Goal: Task Accomplishment & Management: Manage account settings

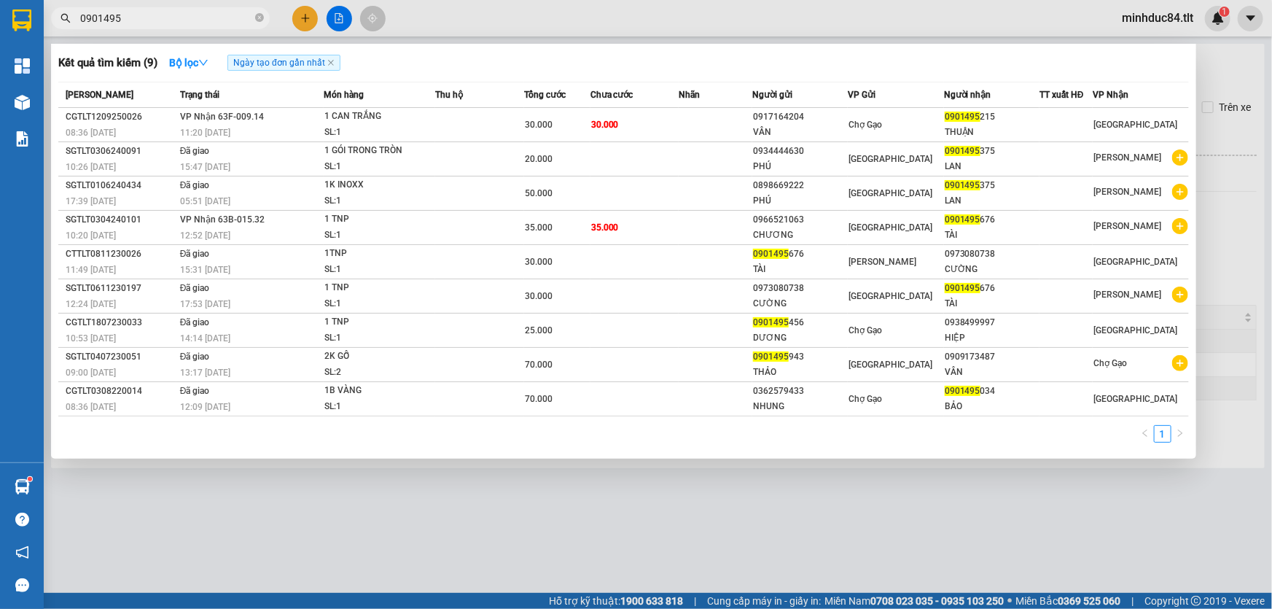
click at [205, 23] on input "0901495" at bounding box center [166, 18] width 172 height 16
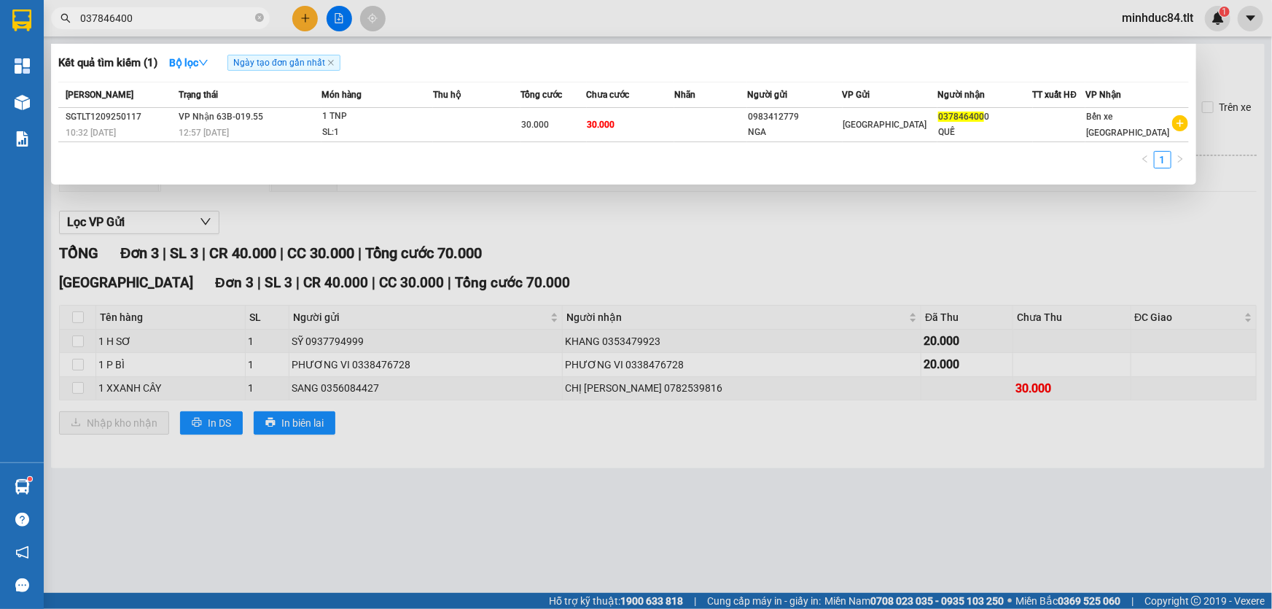
type input "037846400"
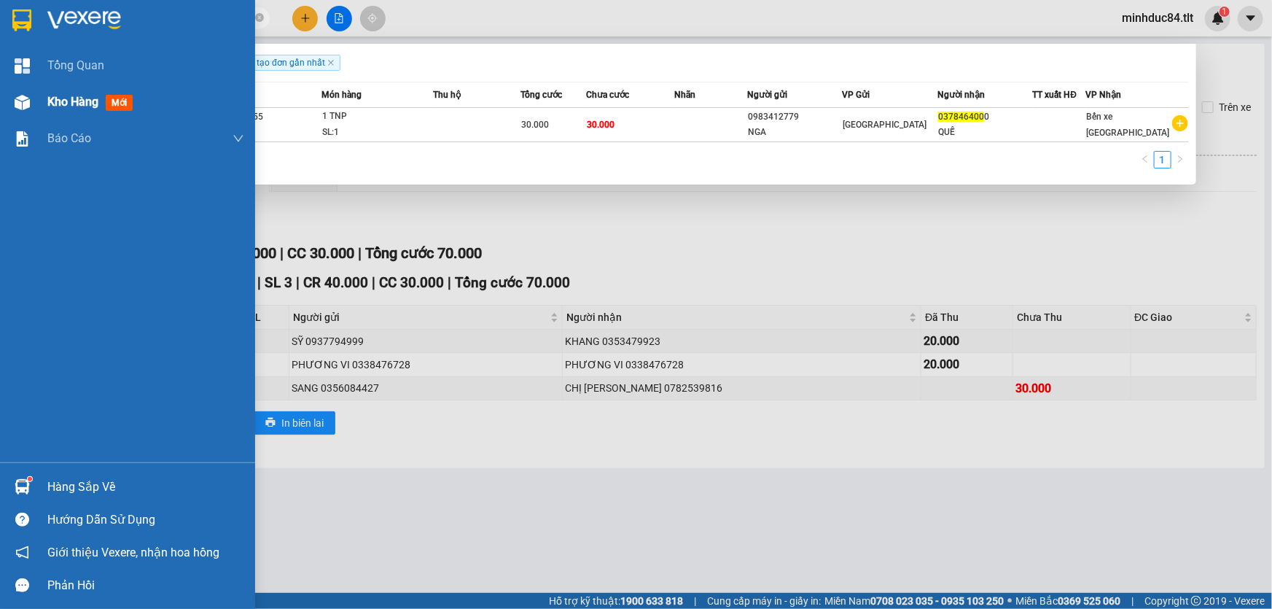
click at [87, 98] on span "Kho hàng" at bounding box center [72, 102] width 51 height 14
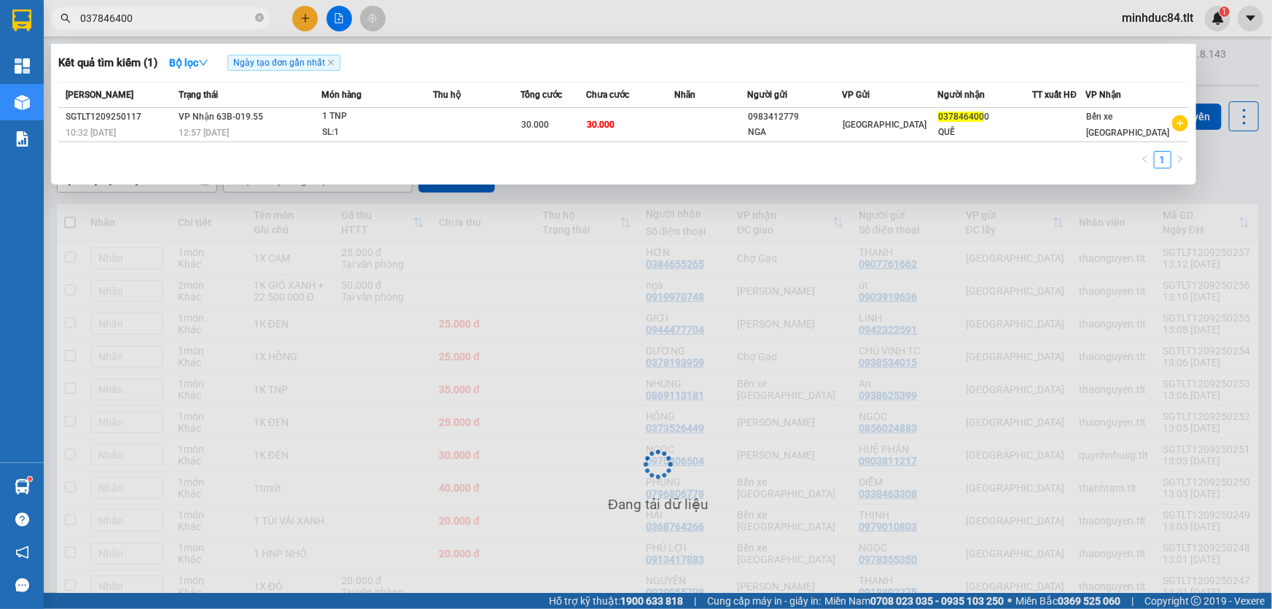
click at [914, 314] on div at bounding box center [636, 304] width 1272 height 609
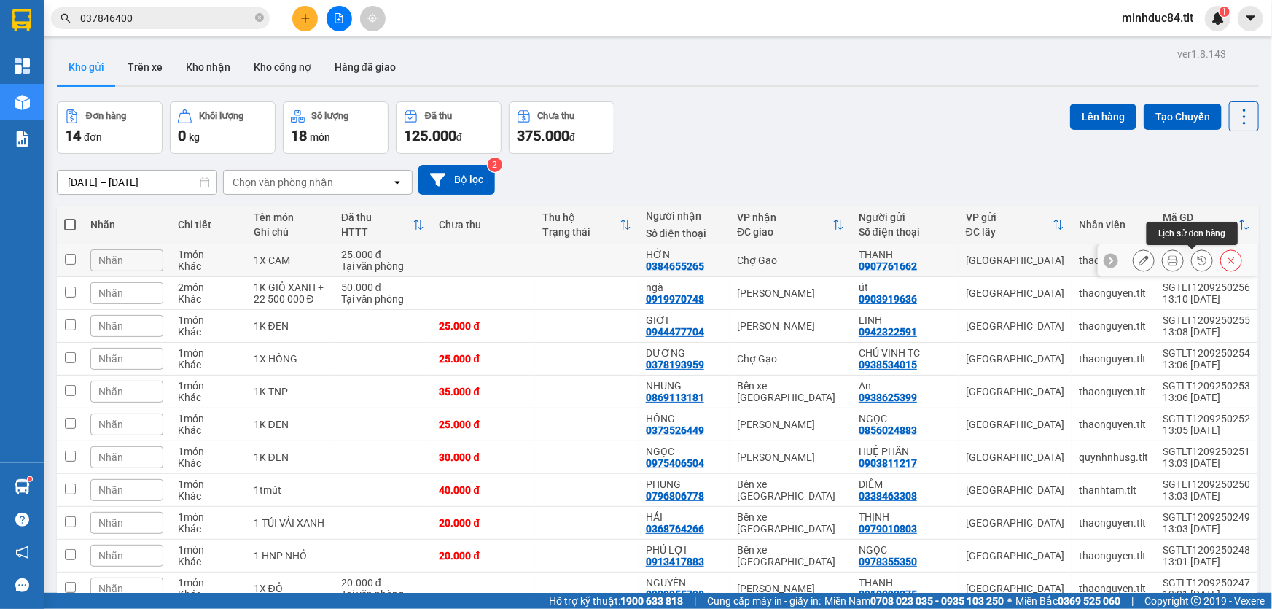
click at [1168, 259] on button at bounding box center [1173, 261] width 20 height 26
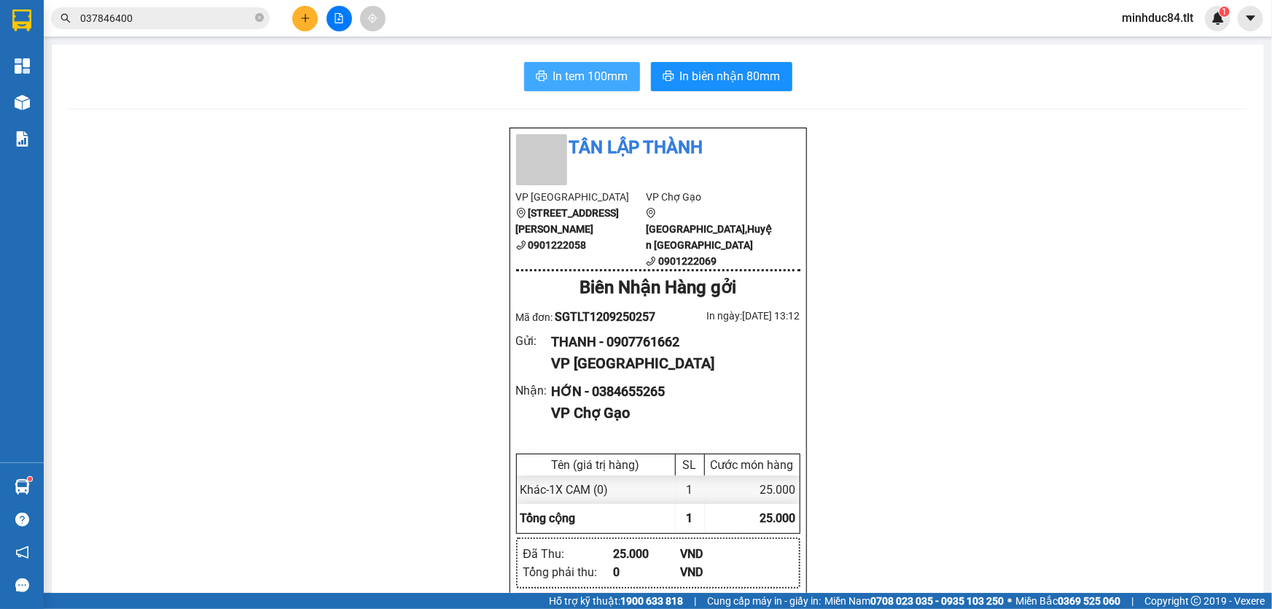
click at [633, 80] on button "In tem 100mm" at bounding box center [582, 76] width 116 height 29
click at [614, 82] on span "In tem 100mm" at bounding box center [590, 76] width 75 height 18
click at [567, 70] on span "In tem 100mm" at bounding box center [590, 76] width 75 height 18
click at [586, 85] on span "In tem 100mm" at bounding box center [590, 76] width 75 height 18
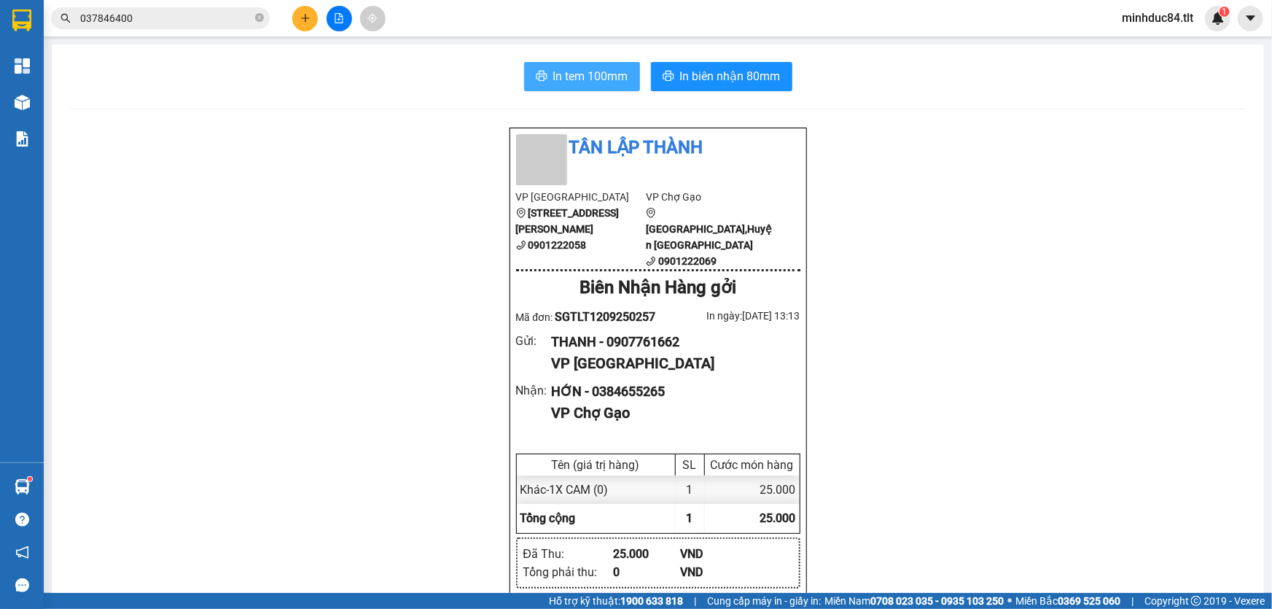
click at [564, 73] on span "In tem 100mm" at bounding box center [590, 76] width 75 height 18
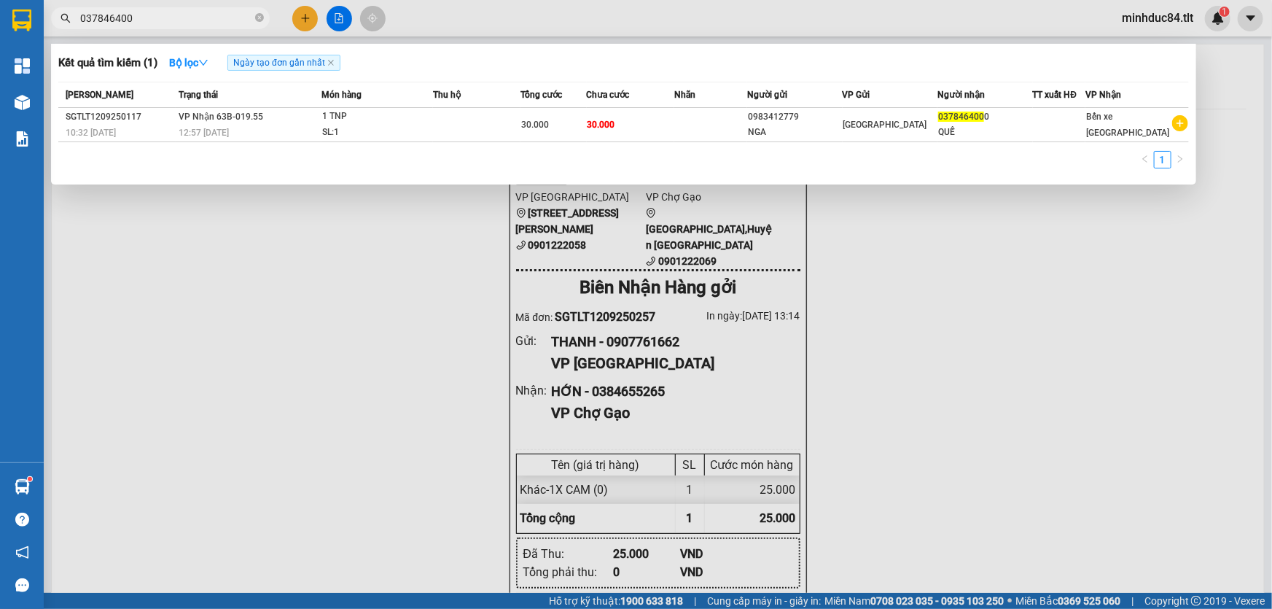
click at [230, 25] on input "037846400" at bounding box center [166, 18] width 172 height 16
type input "0338476728"
click at [1175, 23] on div at bounding box center [636, 304] width 1272 height 609
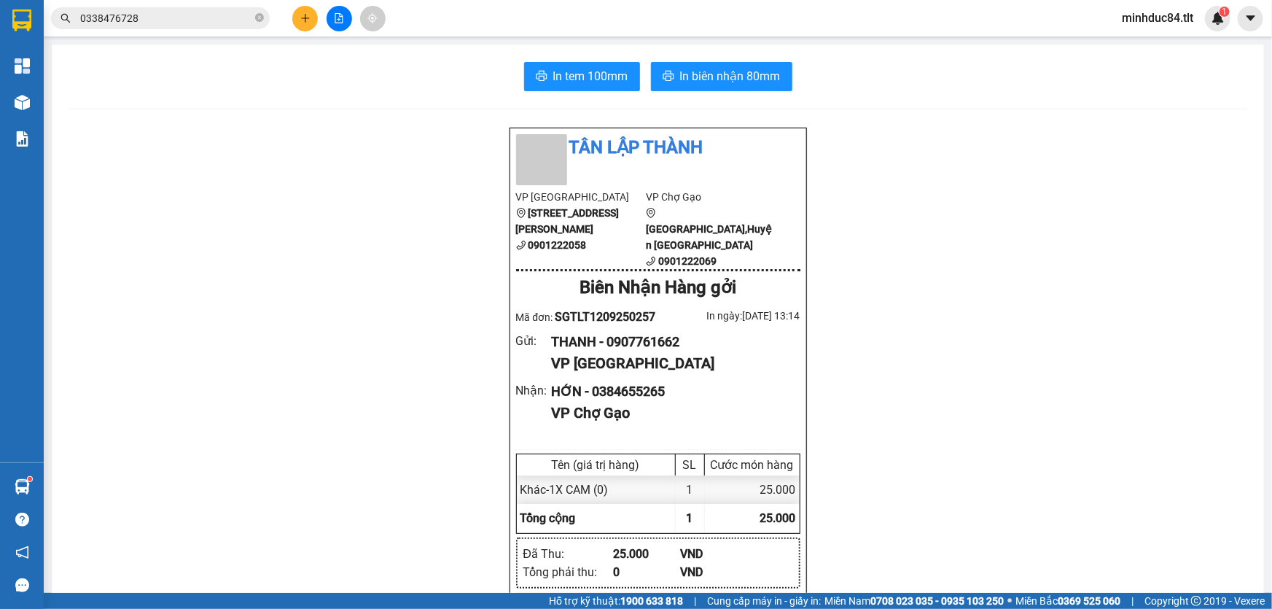
click at [1164, 15] on span "minhduc84.tlt" at bounding box center [1157, 18] width 95 height 18
click at [1157, 37] on span "Đăng xuất" at bounding box center [1164, 45] width 65 height 16
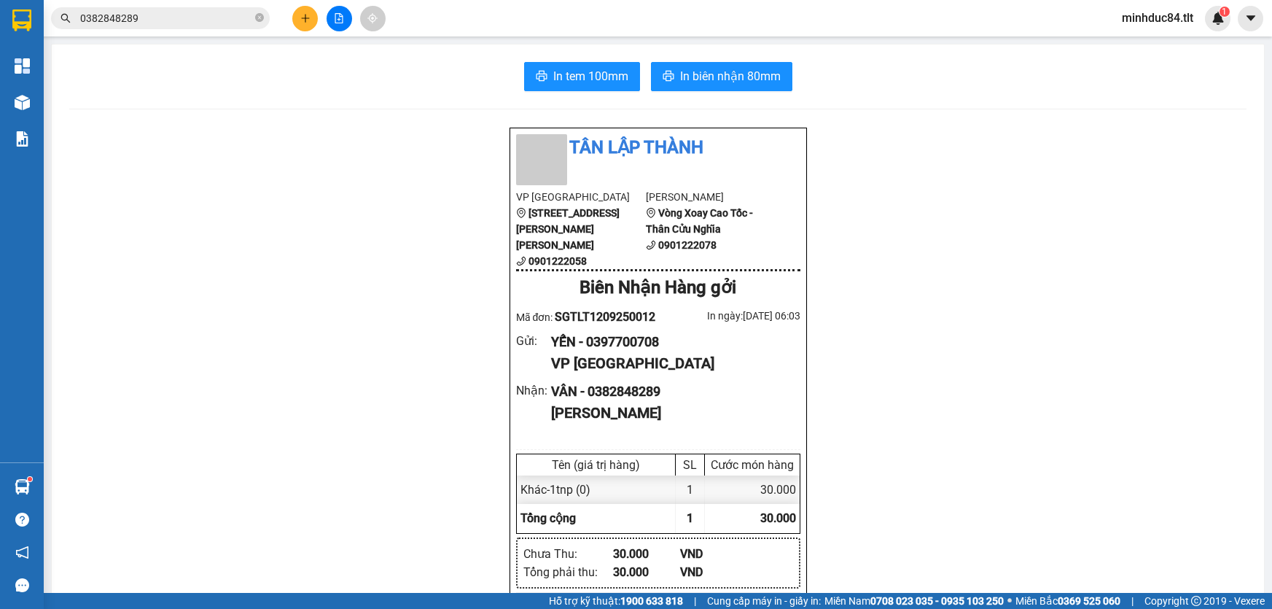
click at [565, 82] on span "In tem 100mm" at bounding box center [590, 76] width 75 height 18
click at [594, 84] on span "In tem 100mm" at bounding box center [590, 76] width 75 height 18
click at [586, 71] on span "In tem 100mm" at bounding box center [590, 76] width 75 height 18
click at [591, 74] on span "In tem 100mm" at bounding box center [590, 76] width 75 height 18
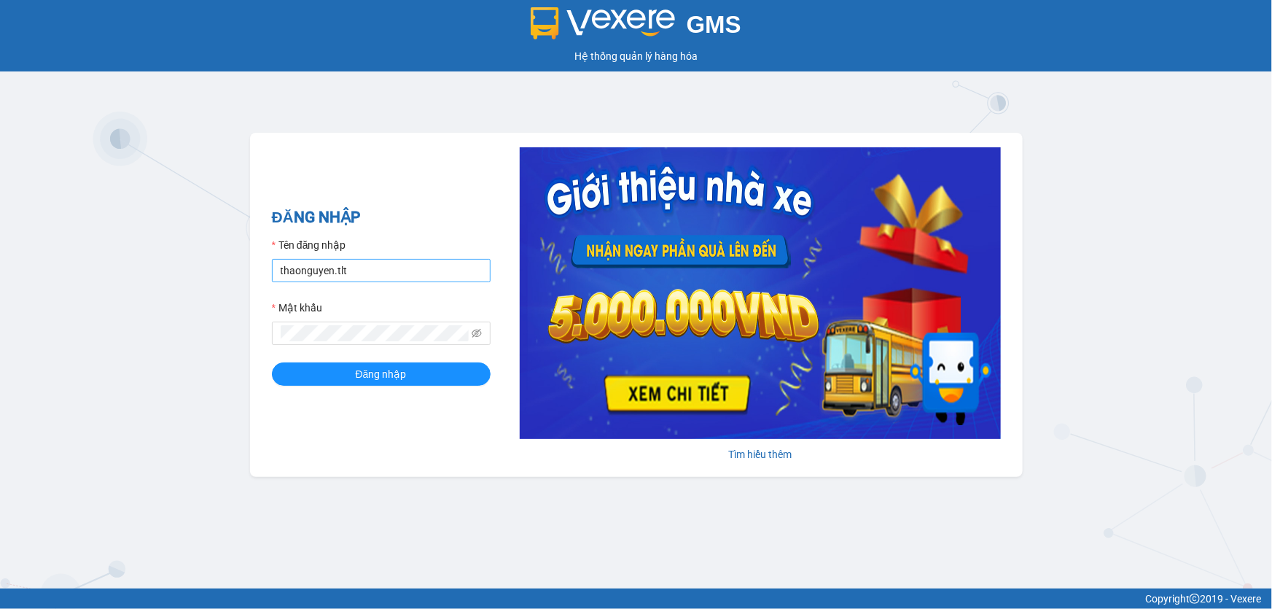
drag, startPoint x: 0, startPoint y: 0, endPoint x: 390, endPoint y: 278, distance: 478.9
click at [390, 278] on input "thaonguyen.tlt" at bounding box center [381, 270] width 219 height 23
type input "thanhtam.tlt"
click at [272, 362] on button "Đăng nhập" at bounding box center [381, 373] width 219 height 23
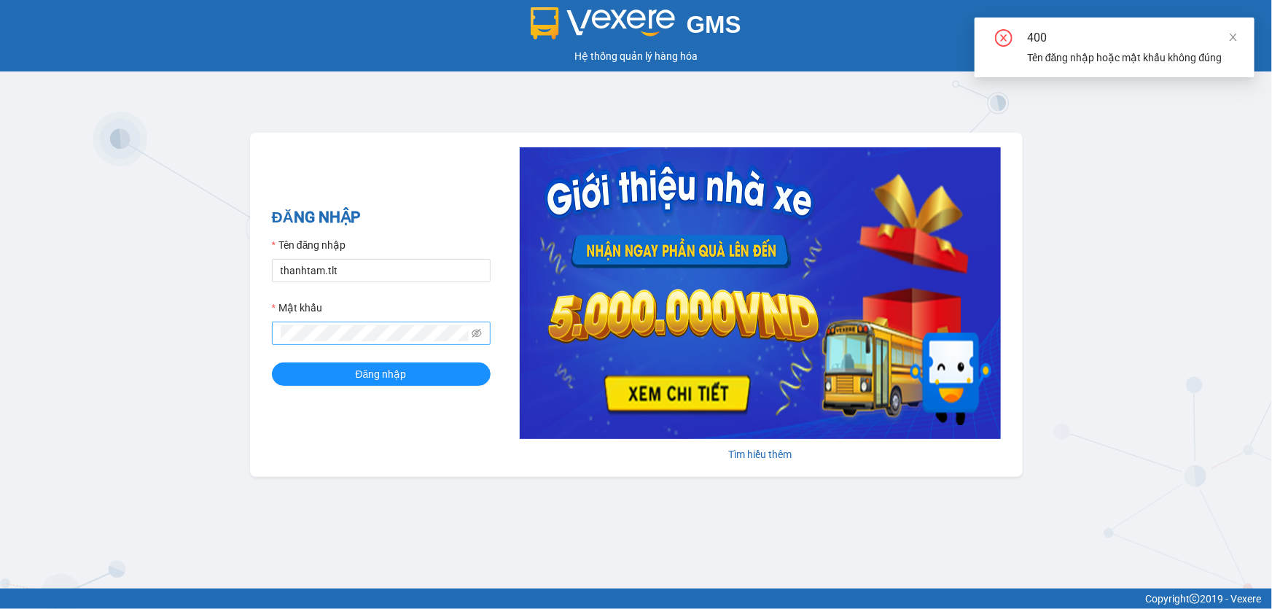
click at [473, 339] on span at bounding box center [477, 333] width 10 height 16
click at [477, 330] on icon "eye-invisible" at bounding box center [477, 333] width 10 height 9
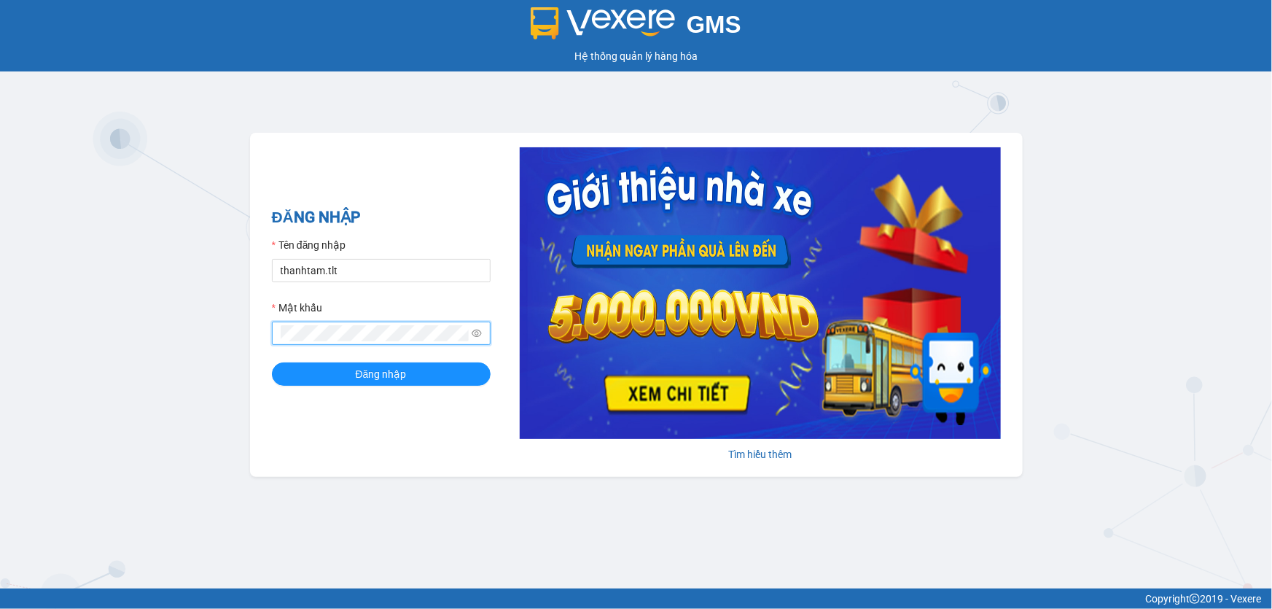
click at [272, 362] on button "Đăng nhập" at bounding box center [381, 373] width 219 height 23
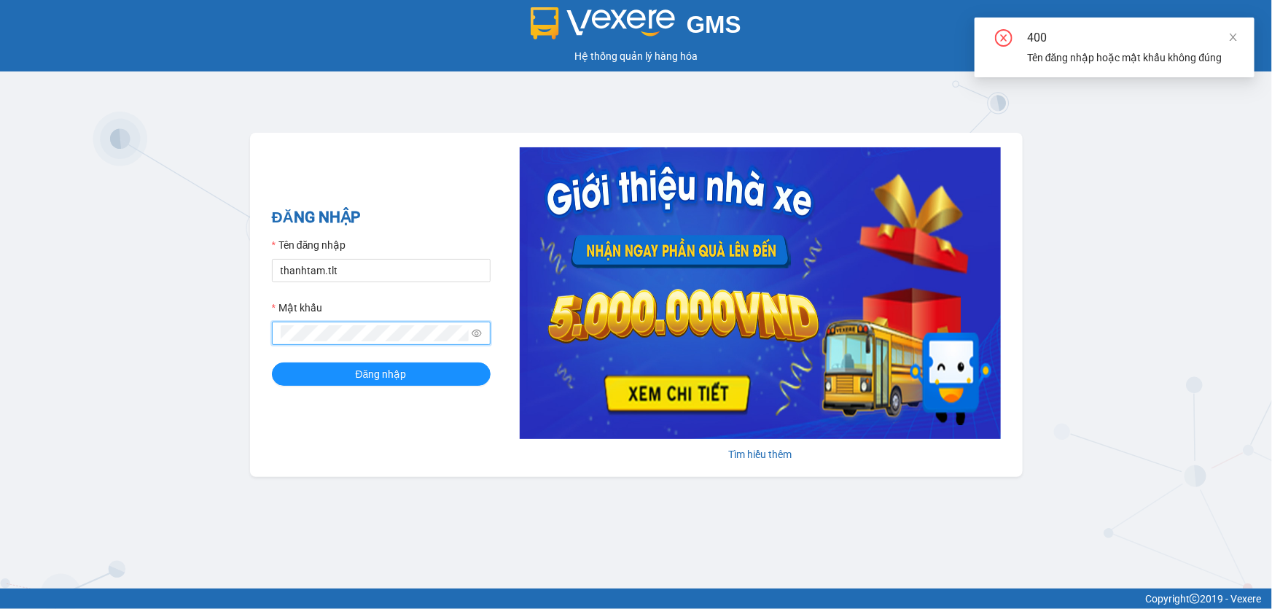
click at [272, 362] on button "Đăng nhập" at bounding box center [381, 373] width 219 height 23
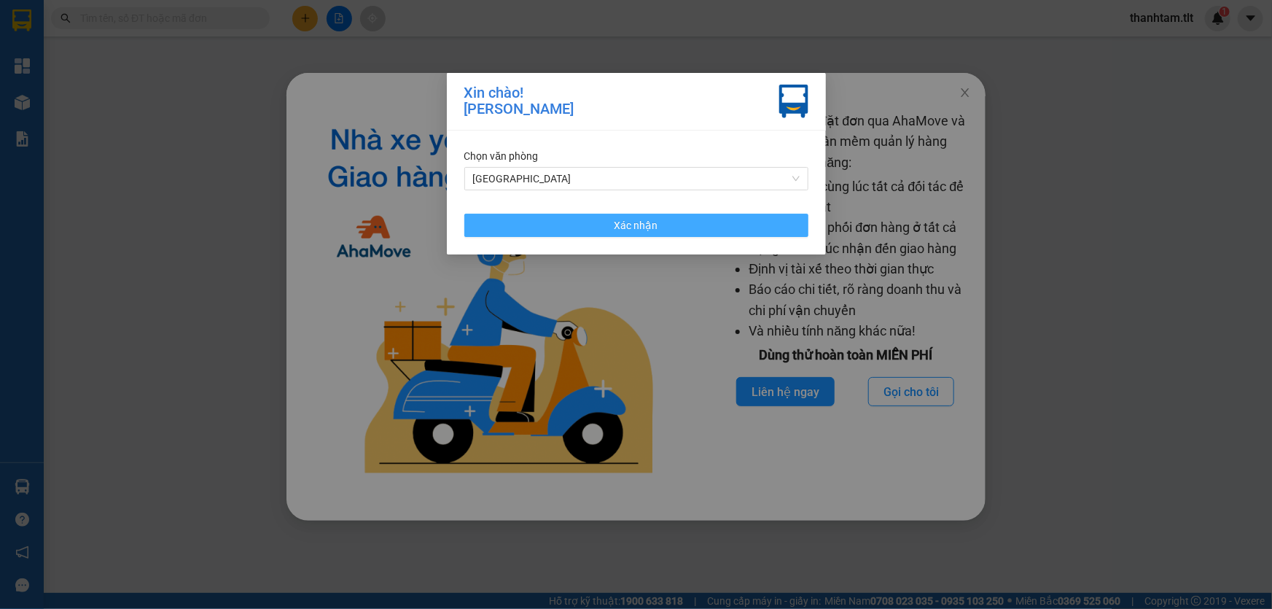
click at [650, 225] on span "Xác nhận" at bounding box center [637, 225] width 44 height 16
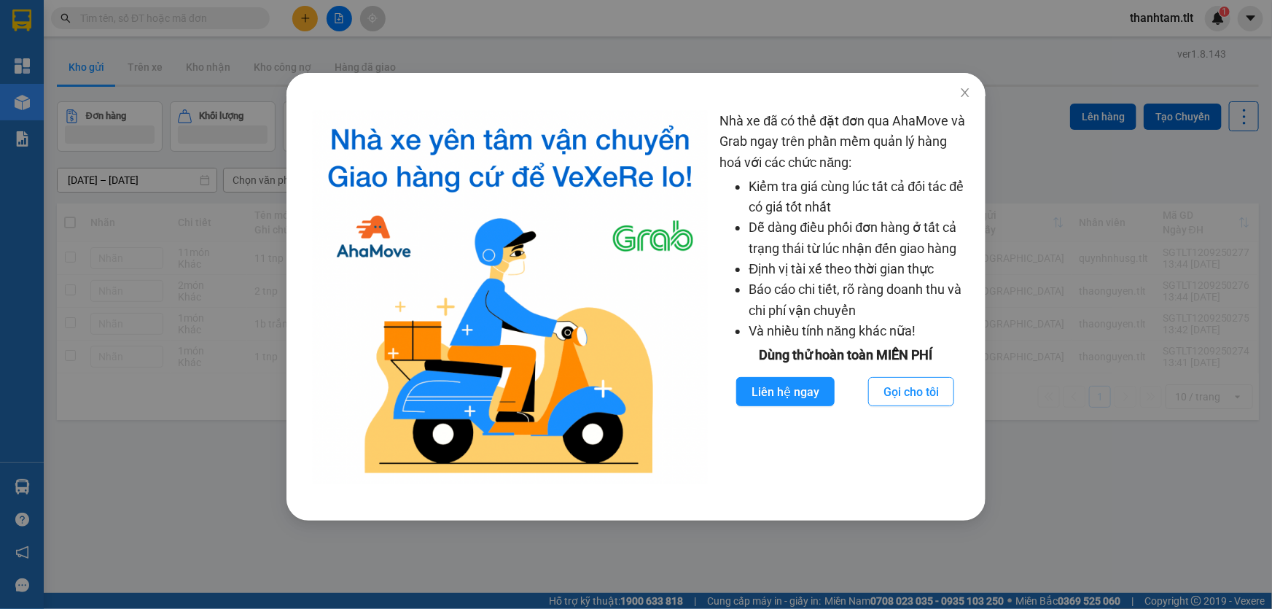
drag, startPoint x: 553, startPoint y: 75, endPoint x: 859, endPoint y: 71, distance: 305.5
click at [564, 75] on div at bounding box center [637, 84] width 700 height 23
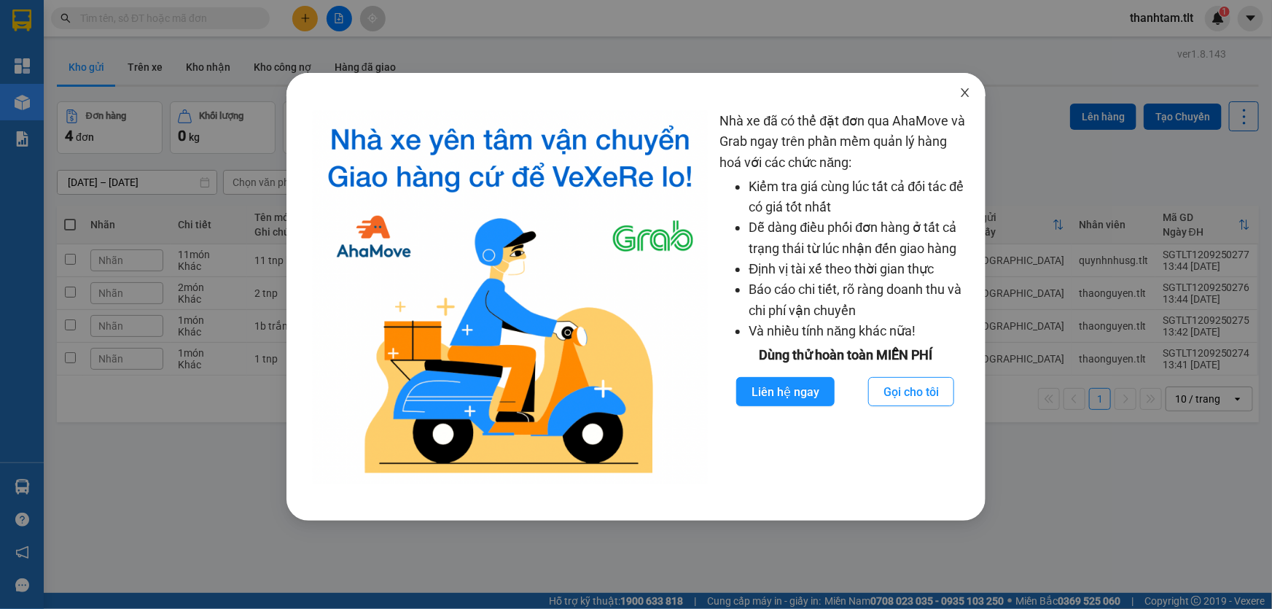
click at [964, 91] on icon "close" at bounding box center [966, 92] width 8 height 9
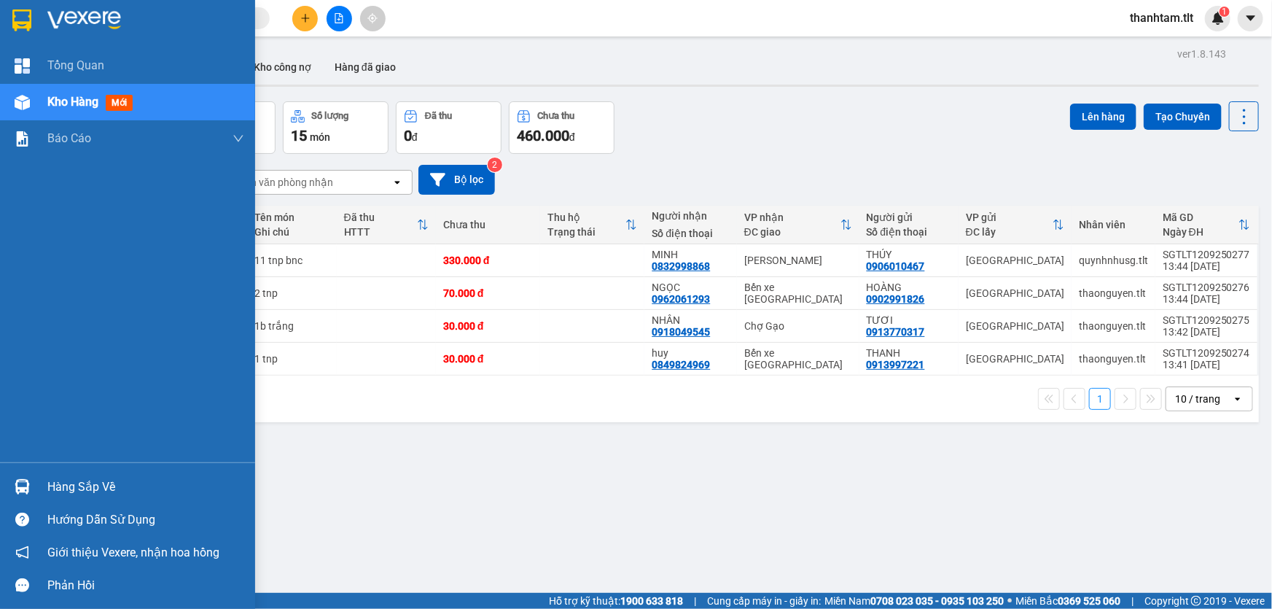
click at [23, 475] on div at bounding box center [22, 487] width 26 height 26
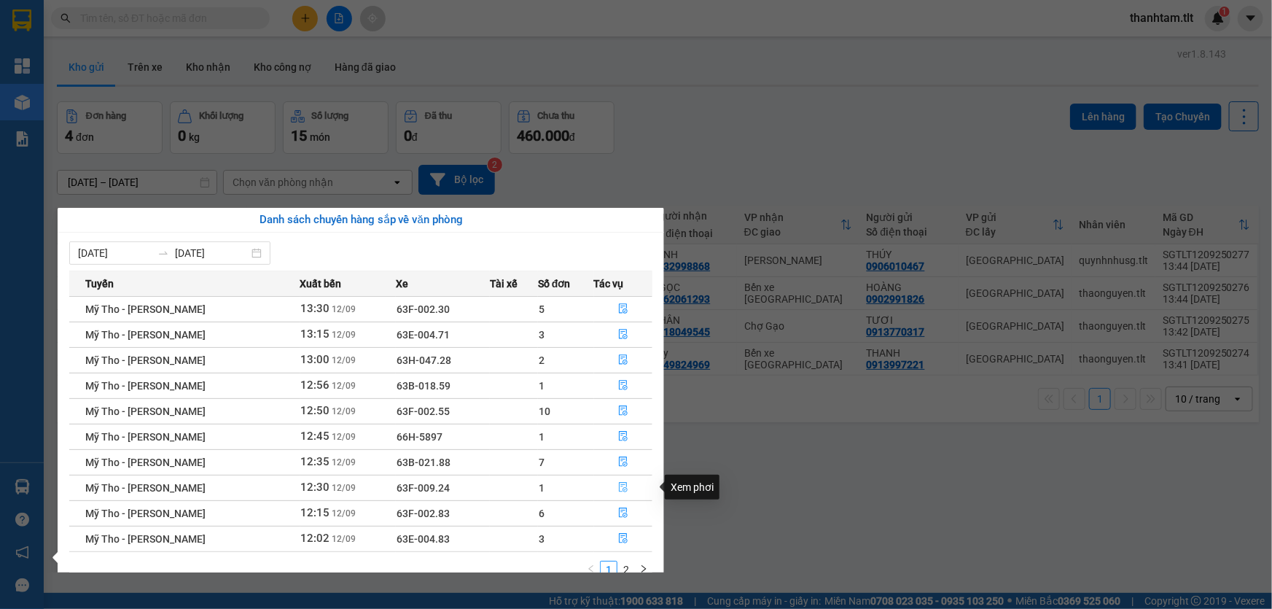
click at [614, 485] on button "button" at bounding box center [624, 487] width 58 height 23
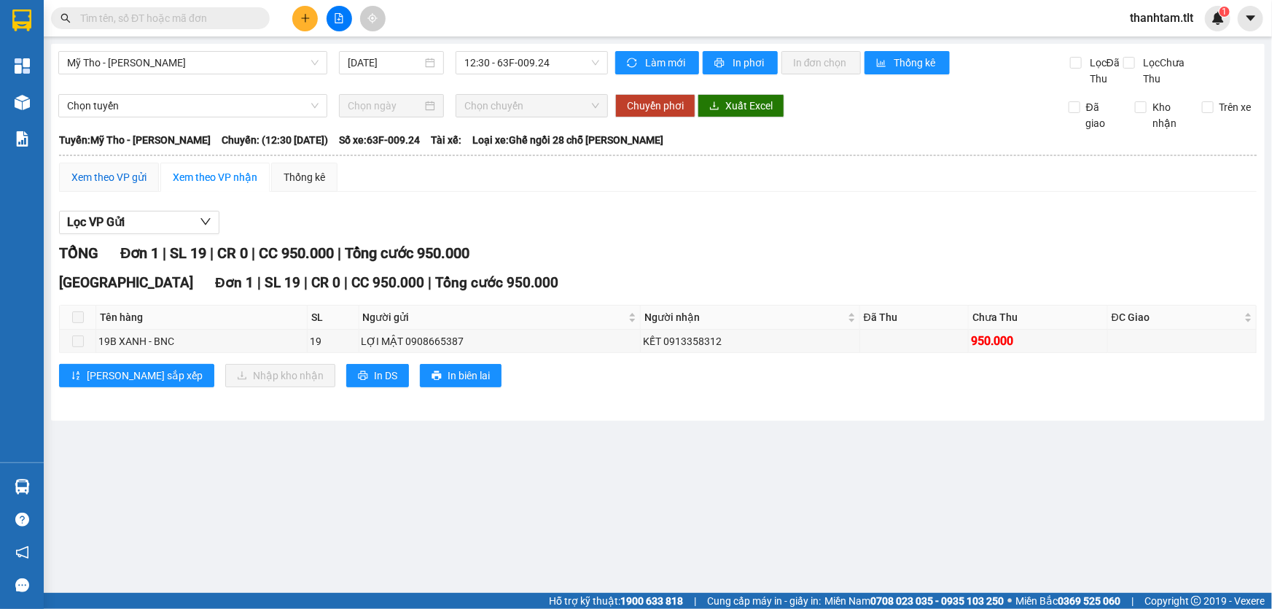
click at [117, 184] on div "Xem theo VP gửi" at bounding box center [108, 177] width 75 height 16
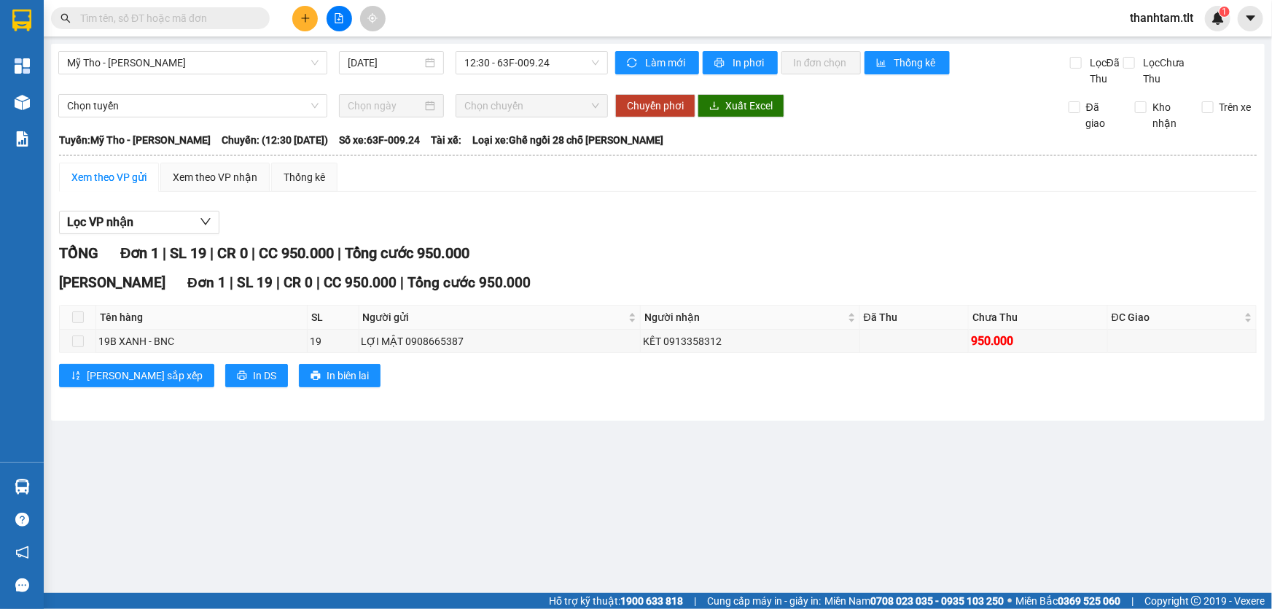
click at [518, 375] on div "Lưu sắp xếp In DS In biên lai" at bounding box center [658, 375] width 1198 height 23
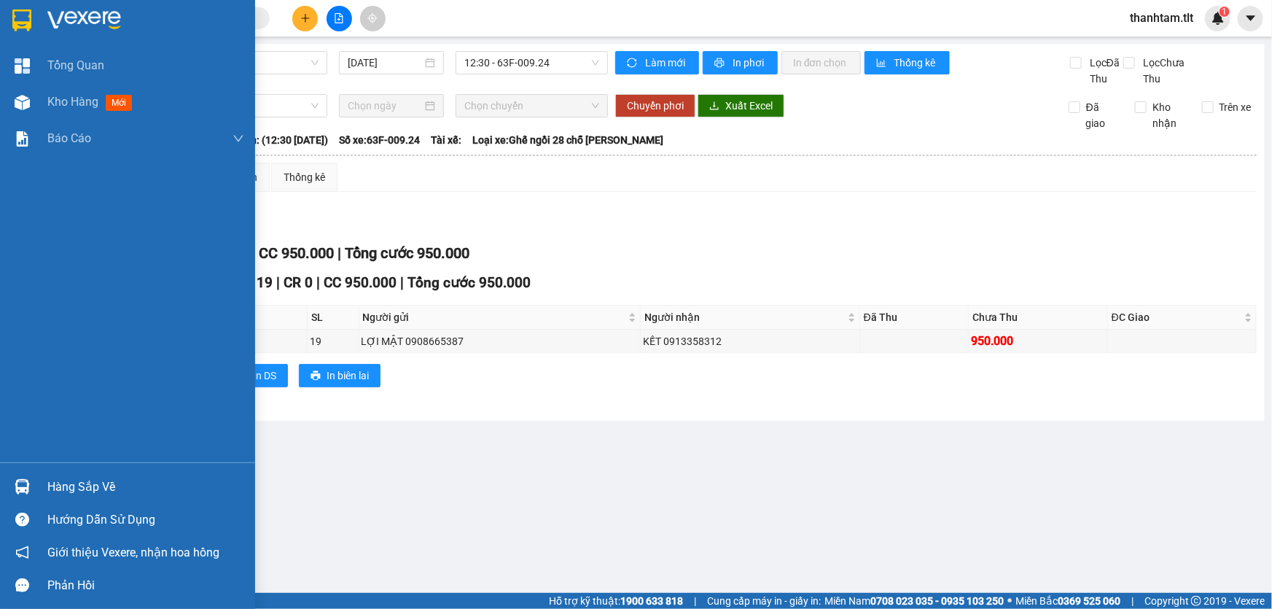
click at [27, 487] on img at bounding box center [22, 486] width 15 height 15
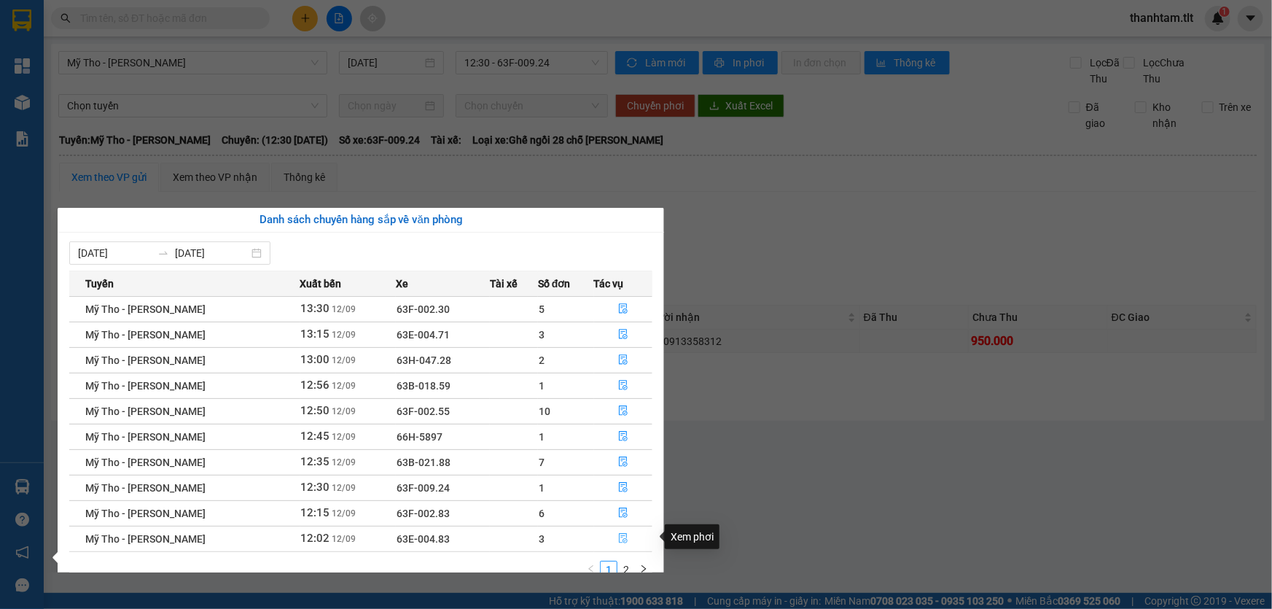
scroll to position [23, 0]
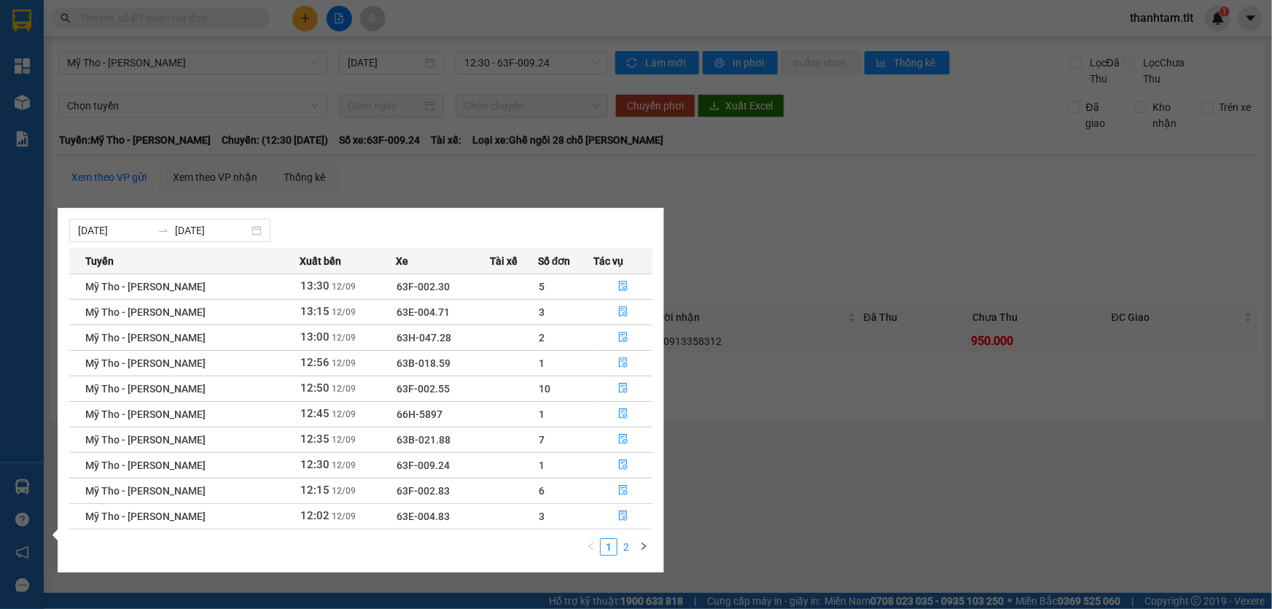
click at [634, 547] on link "2" at bounding box center [626, 547] width 16 height 16
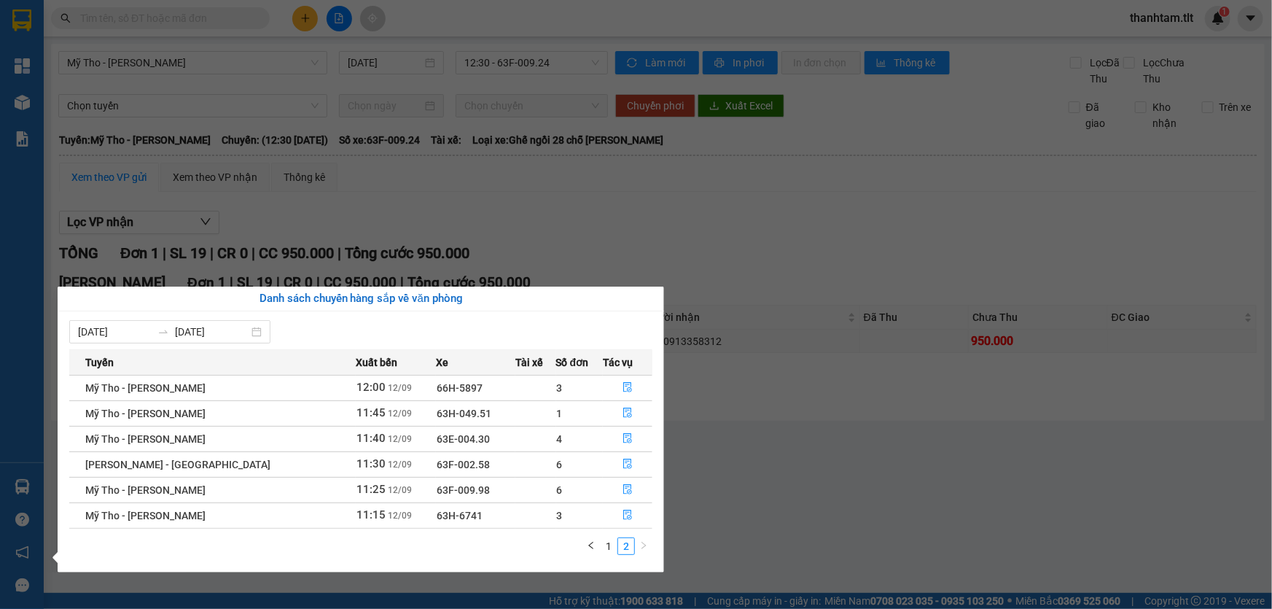
scroll to position [0, 0]
click at [623, 513] on icon "file-done" at bounding box center [628, 515] width 10 height 10
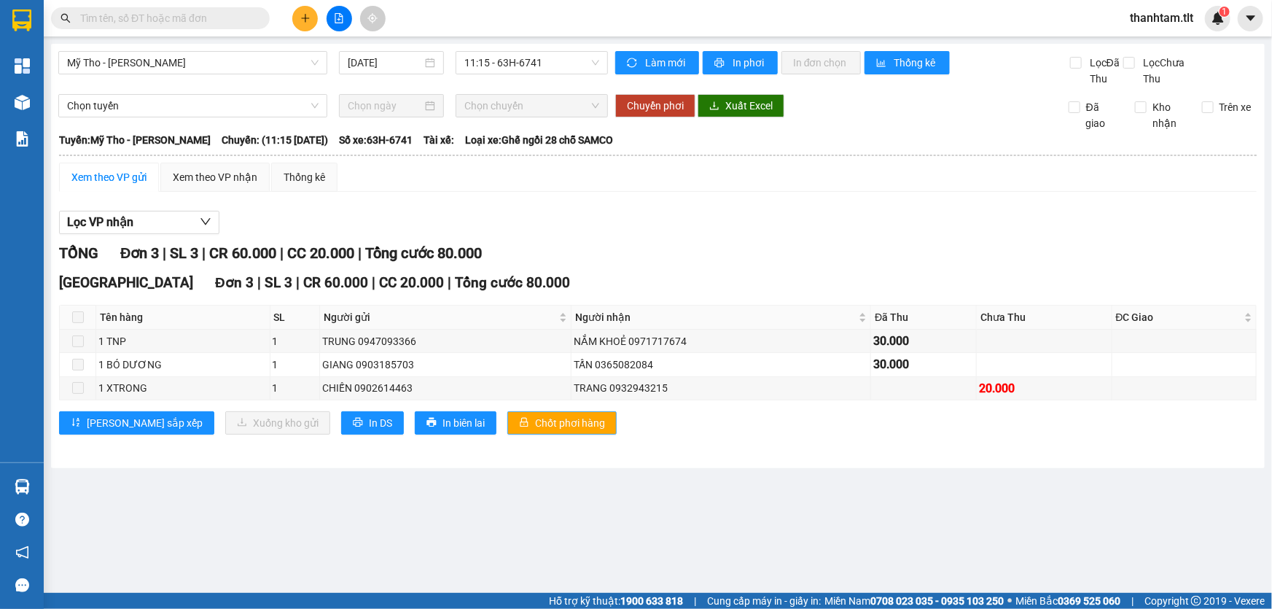
click at [535, 424] on span "Chốt phơi hàng" at bounding box center [570, 423] width 70 height 16
click at [43, 484] on main "Mỹ Tho - Hồ Chí Minh 12/09/2025 11:15 - 63H-6741 Làm mới In phơi In đơn chọn Th…" at bounding box center [636, 296] width 1272 height 593
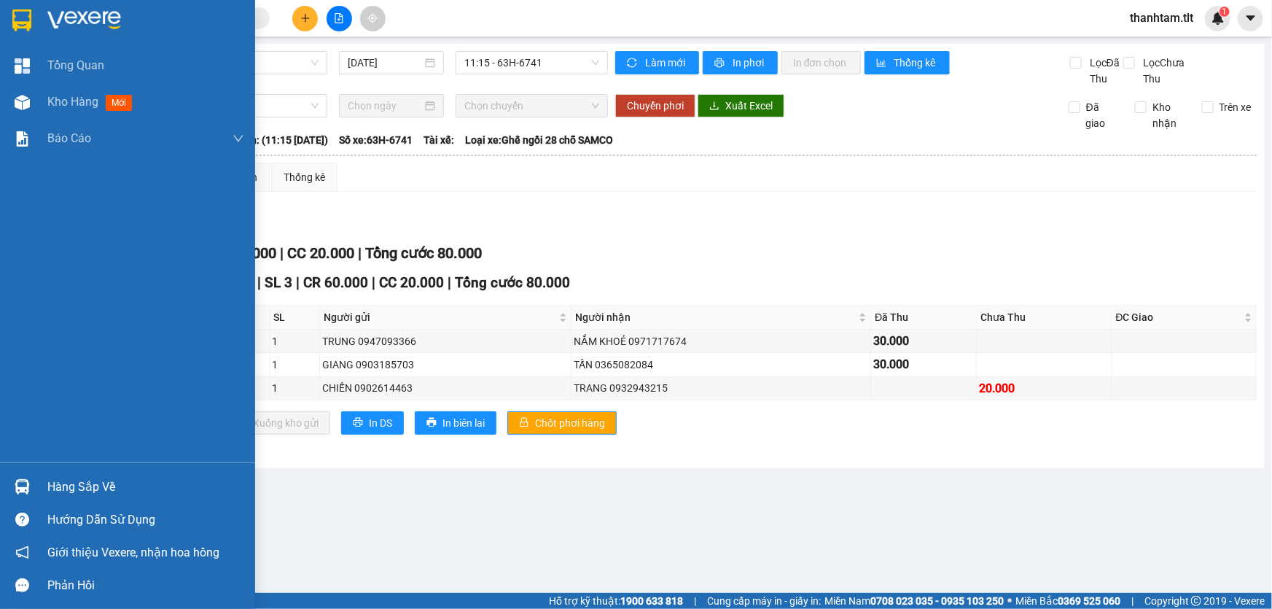
click at [57, 482] on div "Hàng sắp về" at bounding box center [145, 487] width 197 height 22
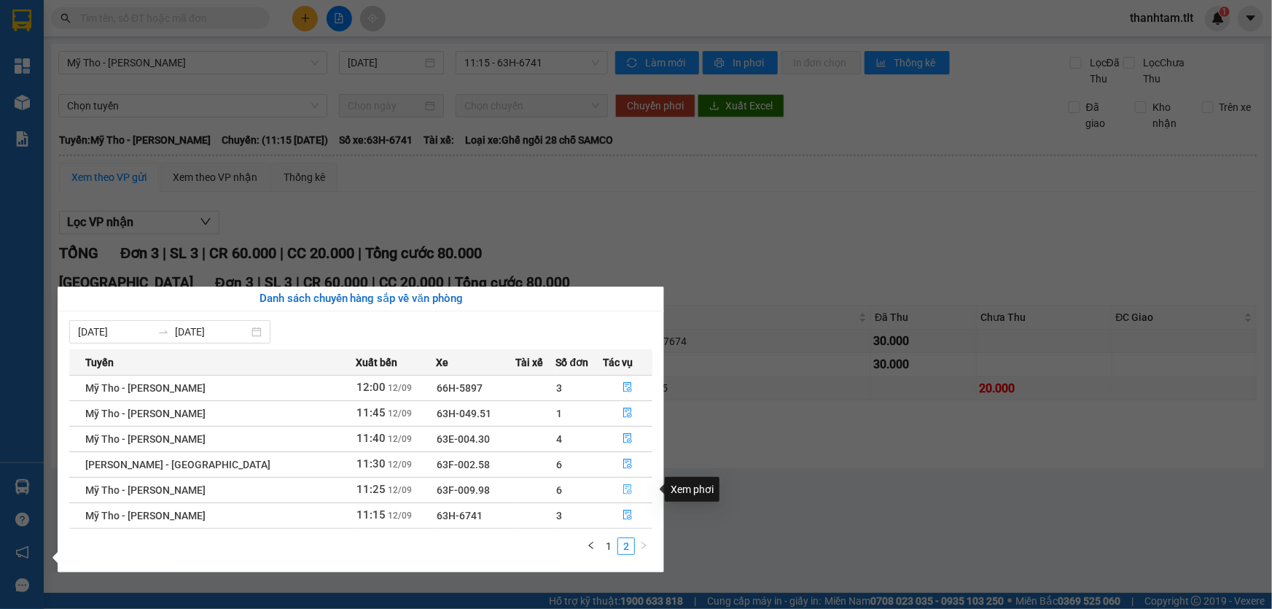
click at [623, 487] on icon "file-done" at bounding box center [627, 489] width 9 height 10
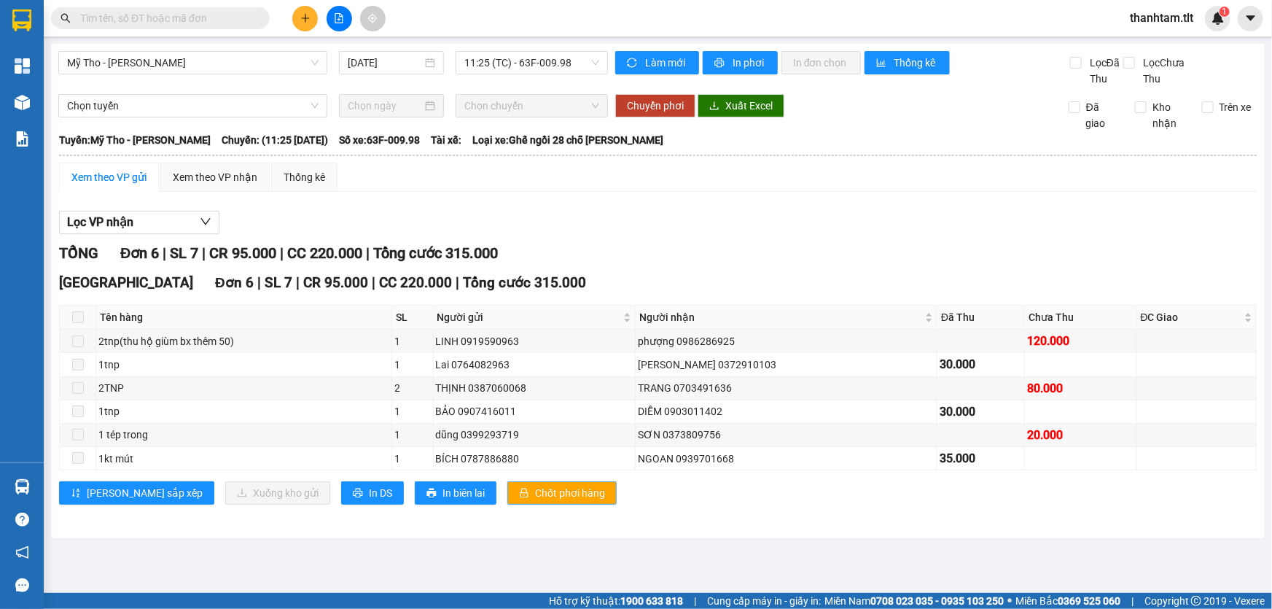
click at [535, 498] on span "Chốt phơi hàng" at bounding box center [570, 493] width 70 height 16
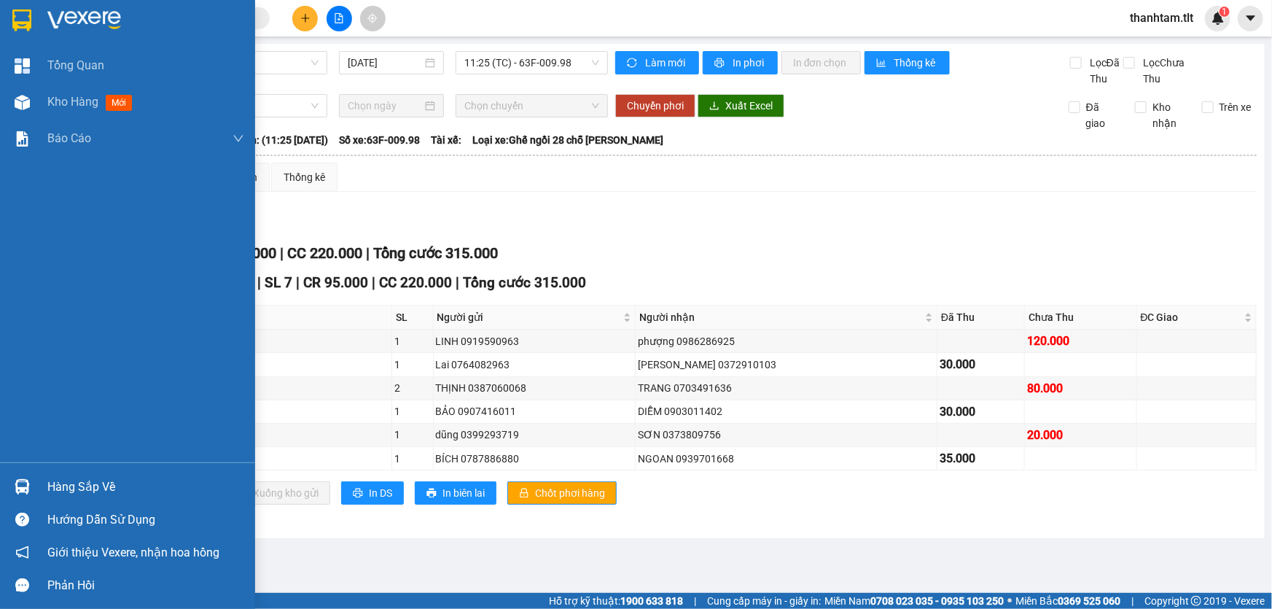
click at [21, 486] on img at bounding box center [22, 486] width 15 height 15
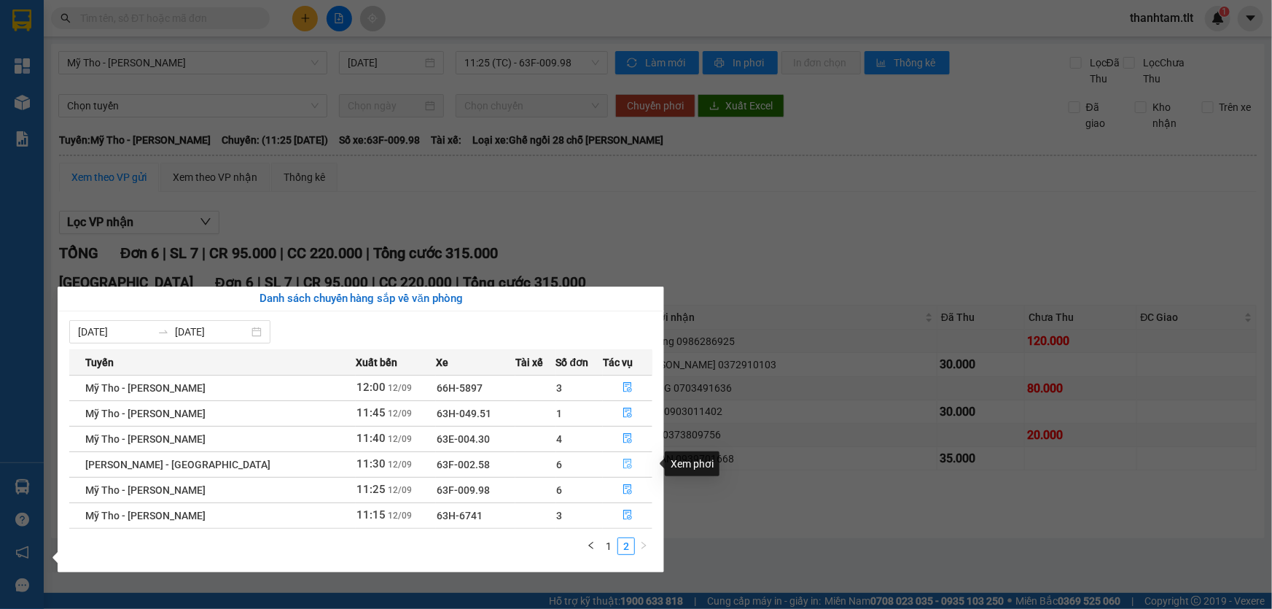
click at [626, 462] on button "button" at bounding box center [628, 464] width 48 height 23
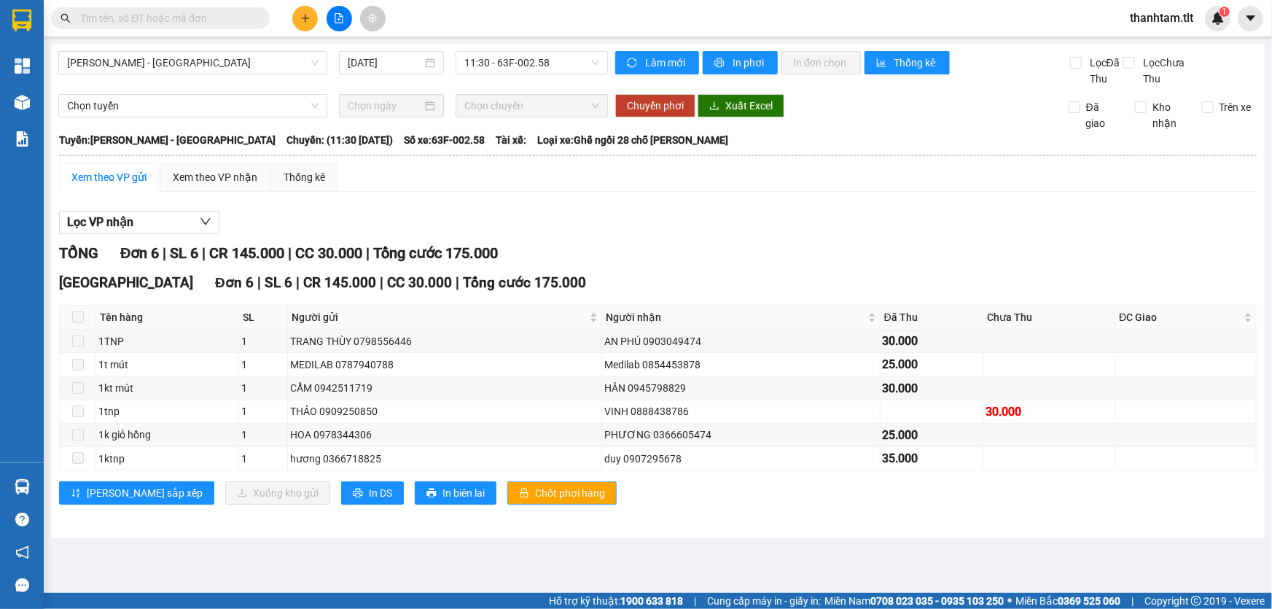
click at [535, 497] on span "Chốt phơi hàng" at bounding box center [570, 493] width 70 height 16
click at [535, 490] on span "Chốt phơi hàng" at bounding box center [570, 493] width 70 height 16
click at [37, 494] on div "Hàng sắp về" at bounding box center [22, 486] width 44 height 33
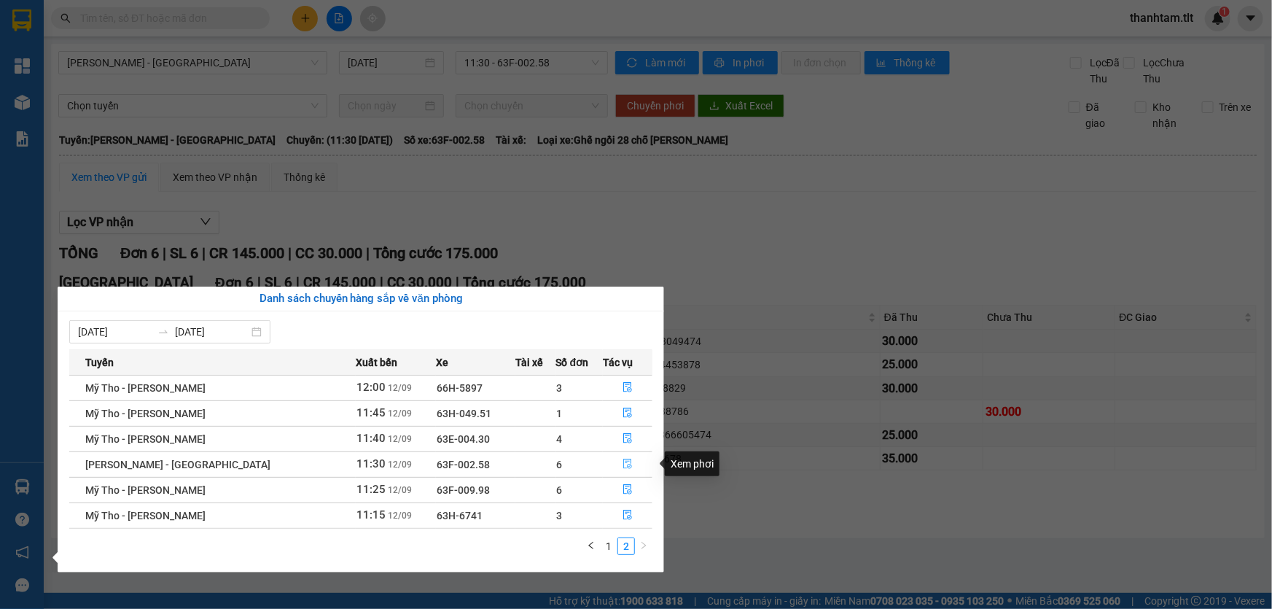
click at [623, 460] on icon "file-done" at bounding box center [628, 464] width 10 height 10
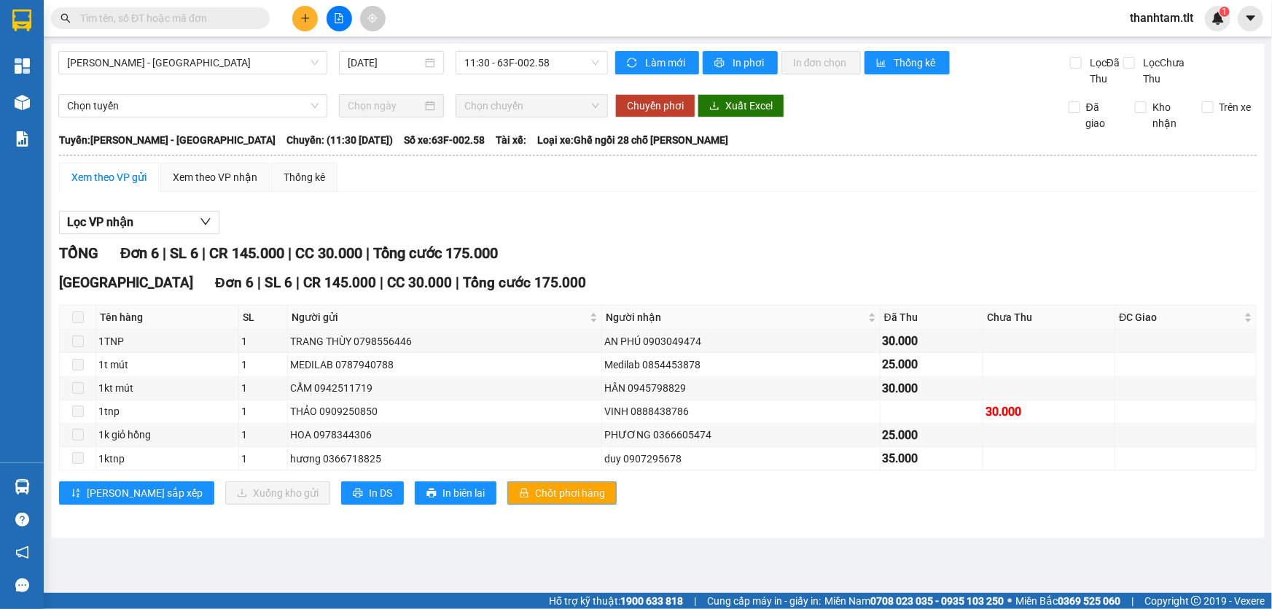
click at [535, 489] on span "Chốt phơi hàng" at bounding box center [570, 493] width 70 height 16
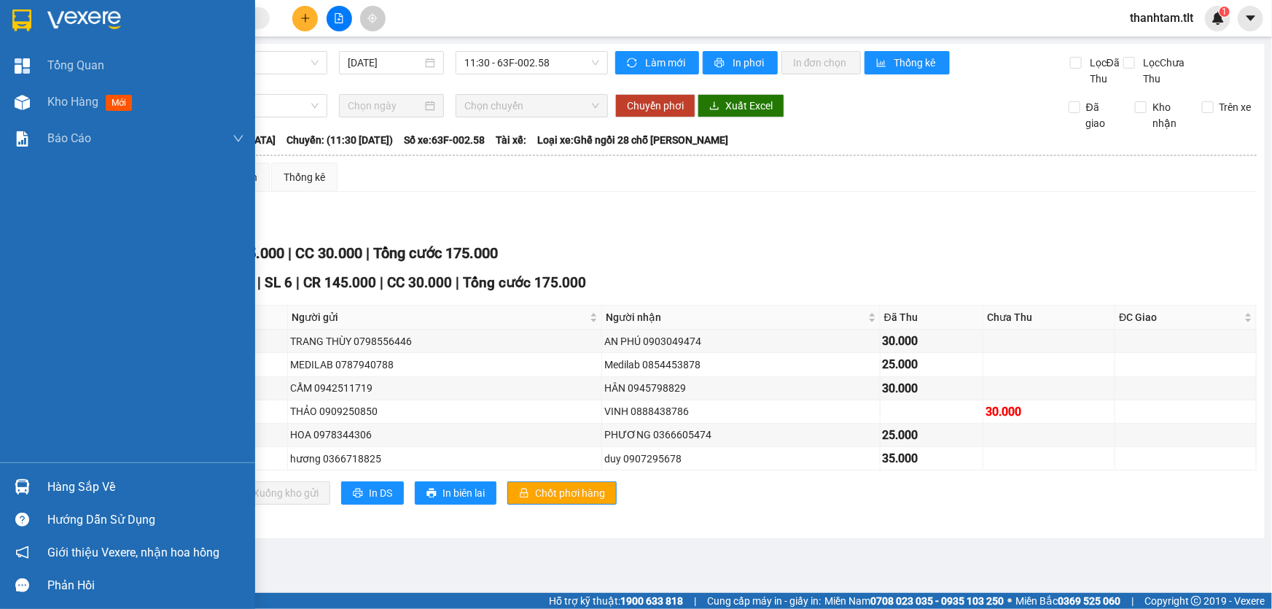
click at [29, 481] on div at bounding box center [22, 487] width 26 height 26
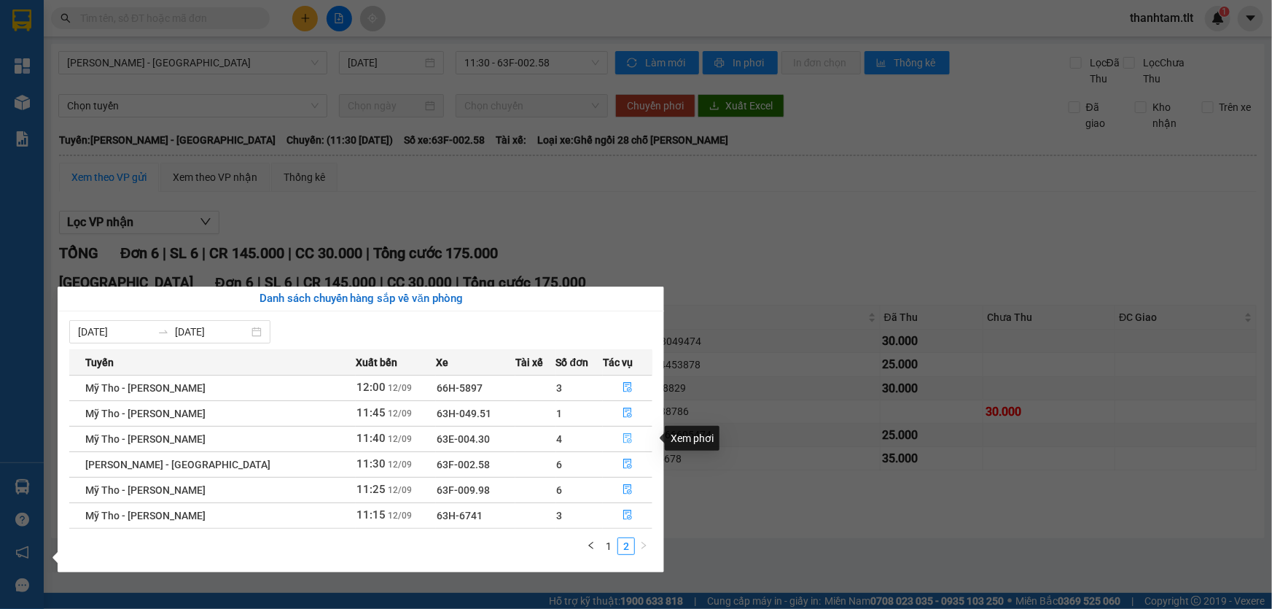
click at [626, 436] on icon "file-done" at bounding box center [628, 438] width 10 height 10
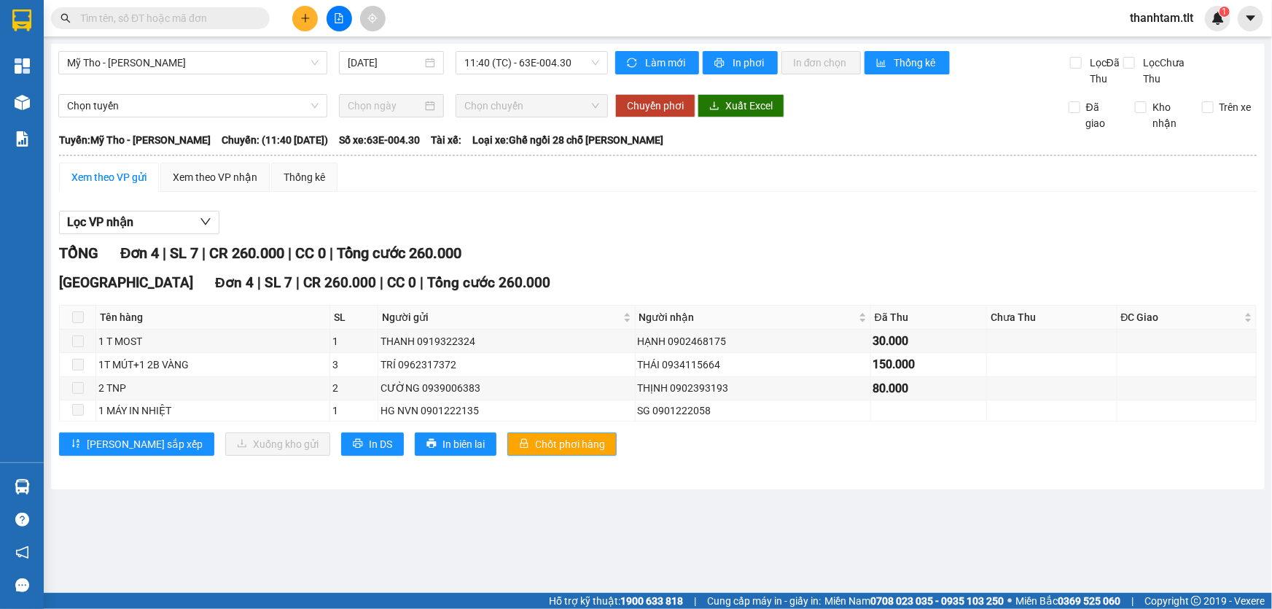
click at [543, 443] on span "Chốt phơi hàng" at bounding box center [570, 444] width 70 height 16
click at [654, 554] on main "Mỹ Tho - Hồ Chí Minh 12/09/2025 11:40 (TC) - 63E-004.30 Làm mới In phơi In đơn …" at bounding box center [636, 296] width 1272 height 593
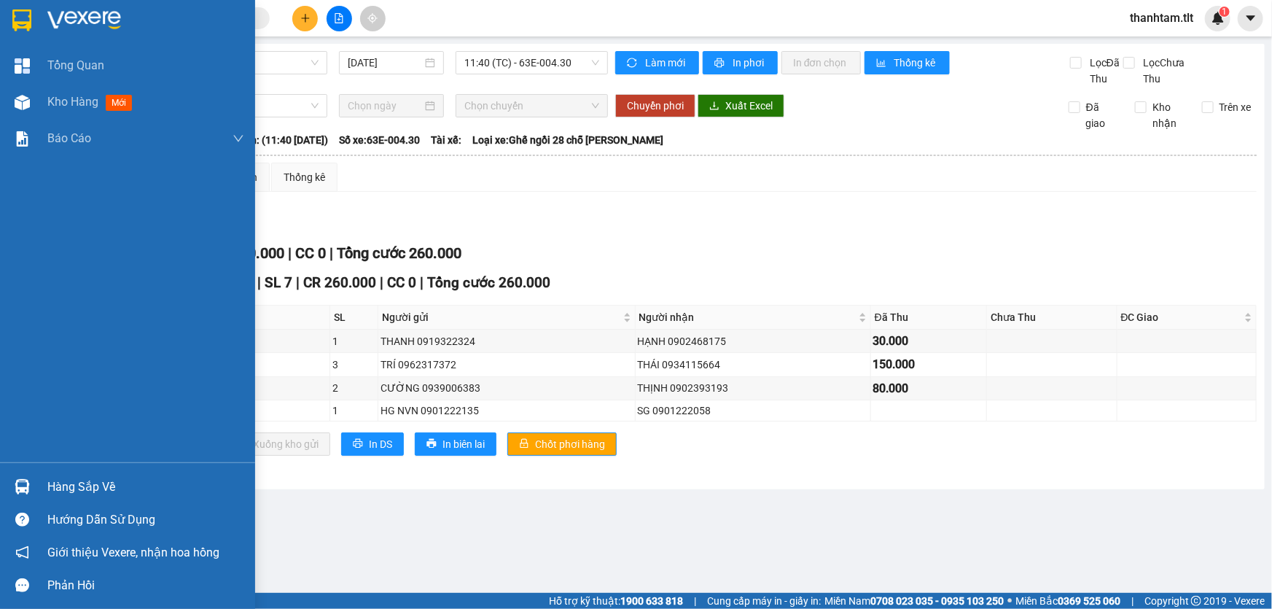
click at [19, 473] on div "Hàng sắp về" at bounding box center [127, 486] width 255 height 33
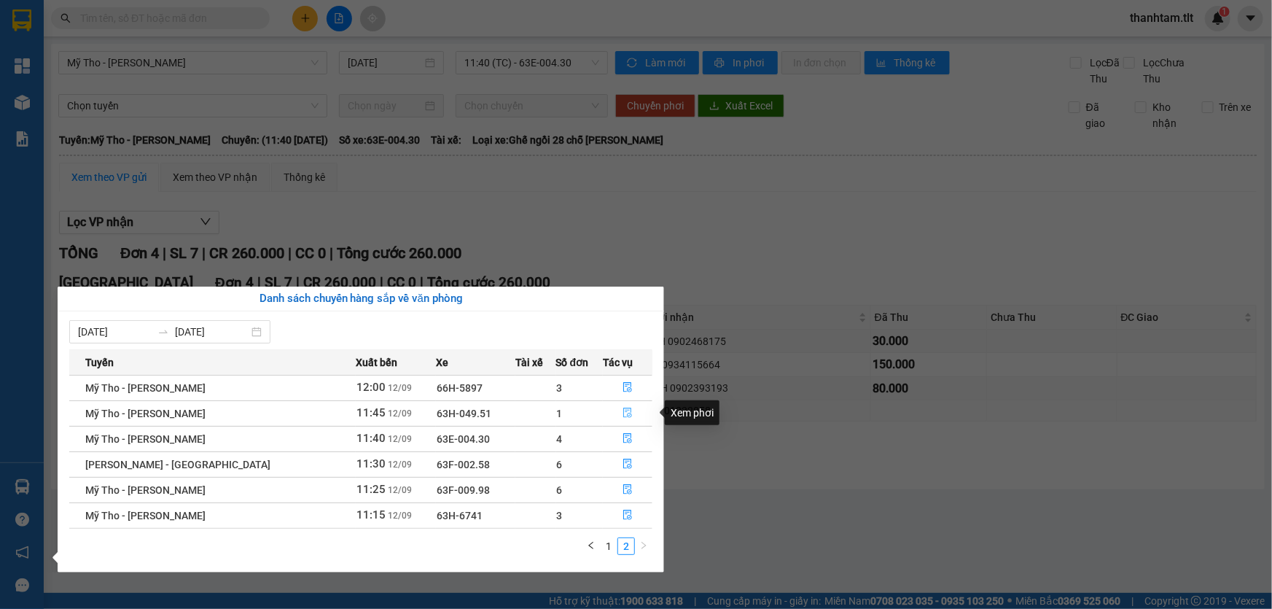
click at [625, 416] on icon "file-done" at bounding box center [628, 413] width 10 height 10
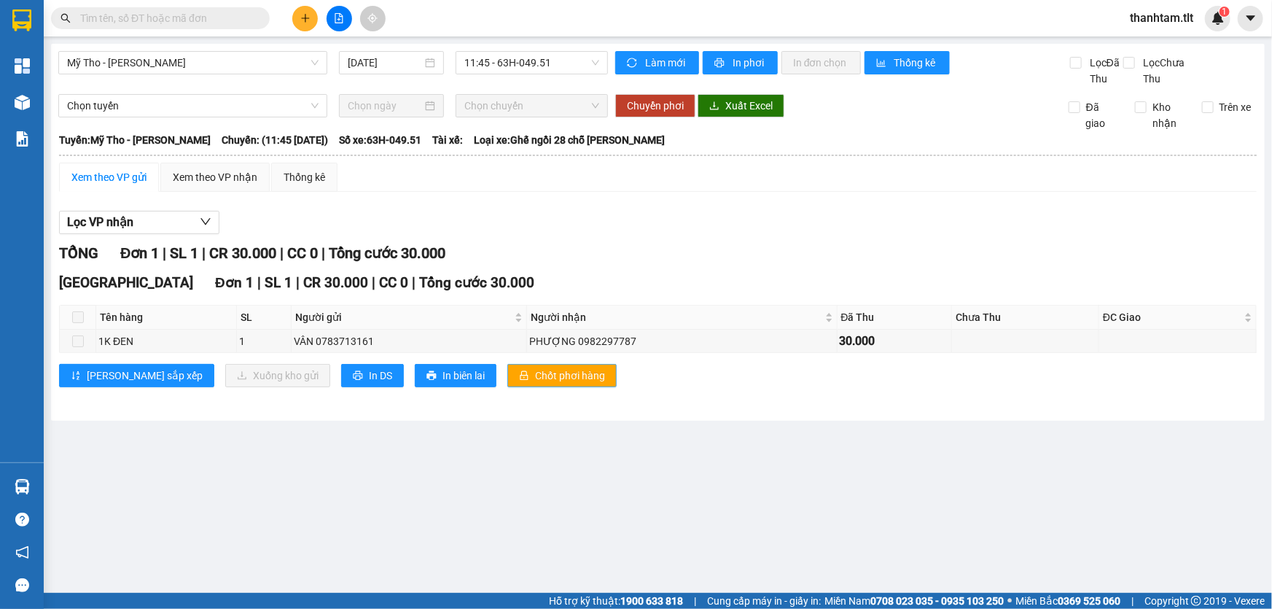
click at [535, 376] on span "Chốt phơi hàng" at bounding box center [570, 375] width 70 height 16
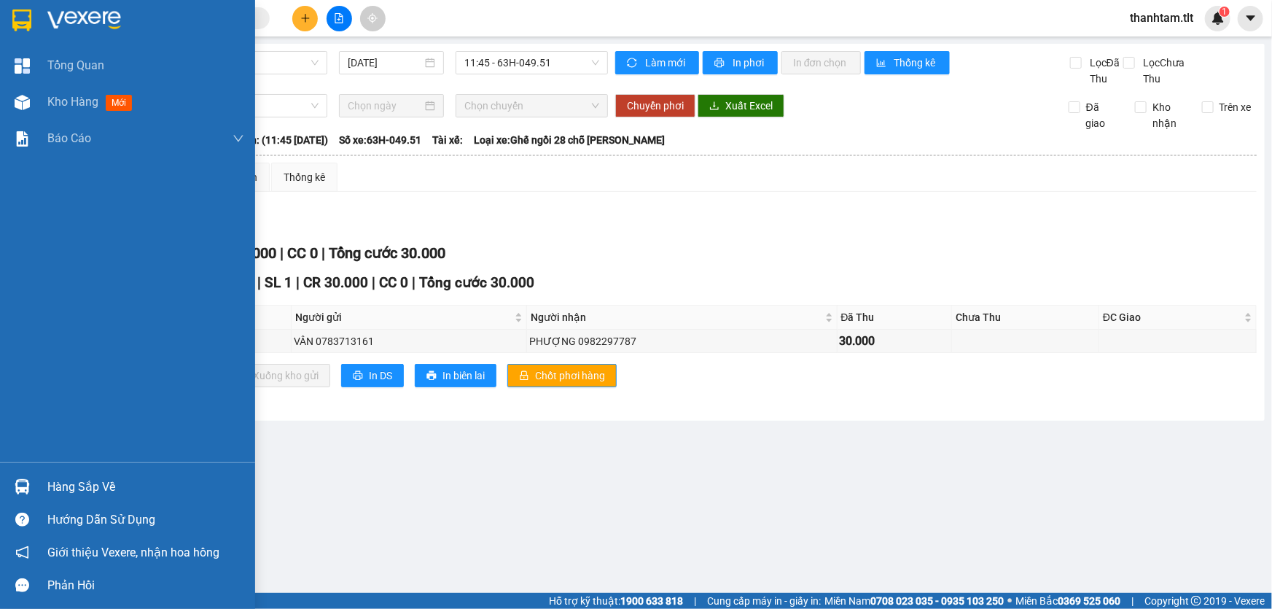
click at [29, 489] on img at bounding box center [22, 486] width 15 height 15
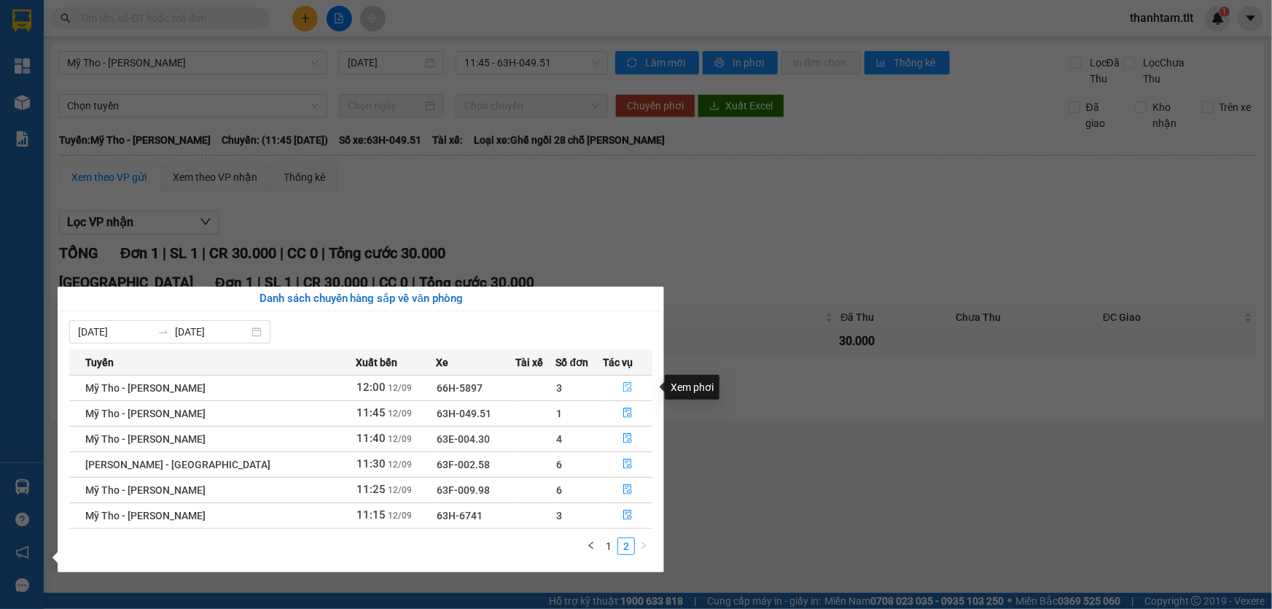
click at [623, 382] on icon "file-done" at bounding box center [628, 387] width 10 height 10
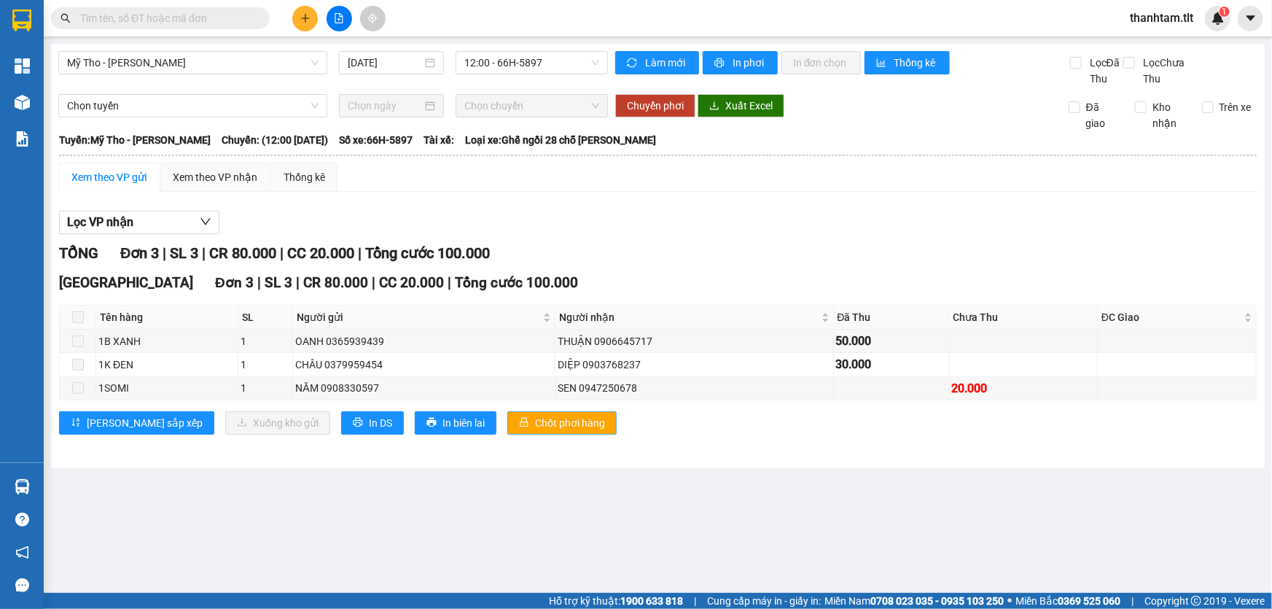
click at [535, 423] on span "Chốt phơi hàng" at bounding box center [570, 423] width 70 height 16
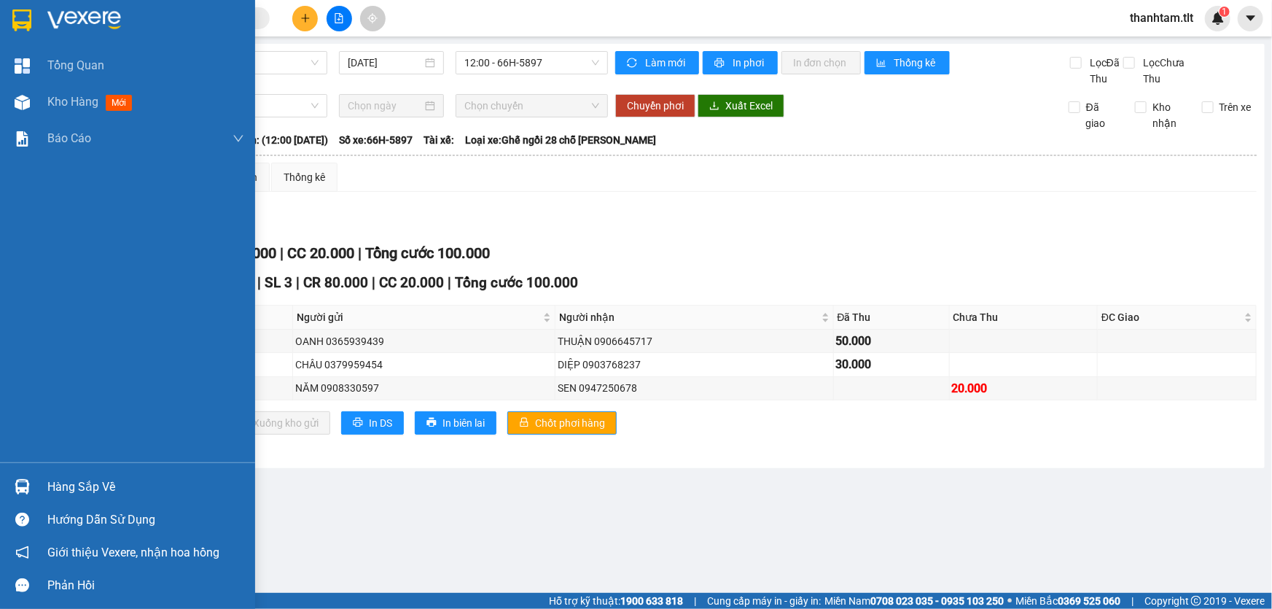
click at [15, 471] on div "Hàng sắp về" at bounding box center [127, 486] width 255 height 33
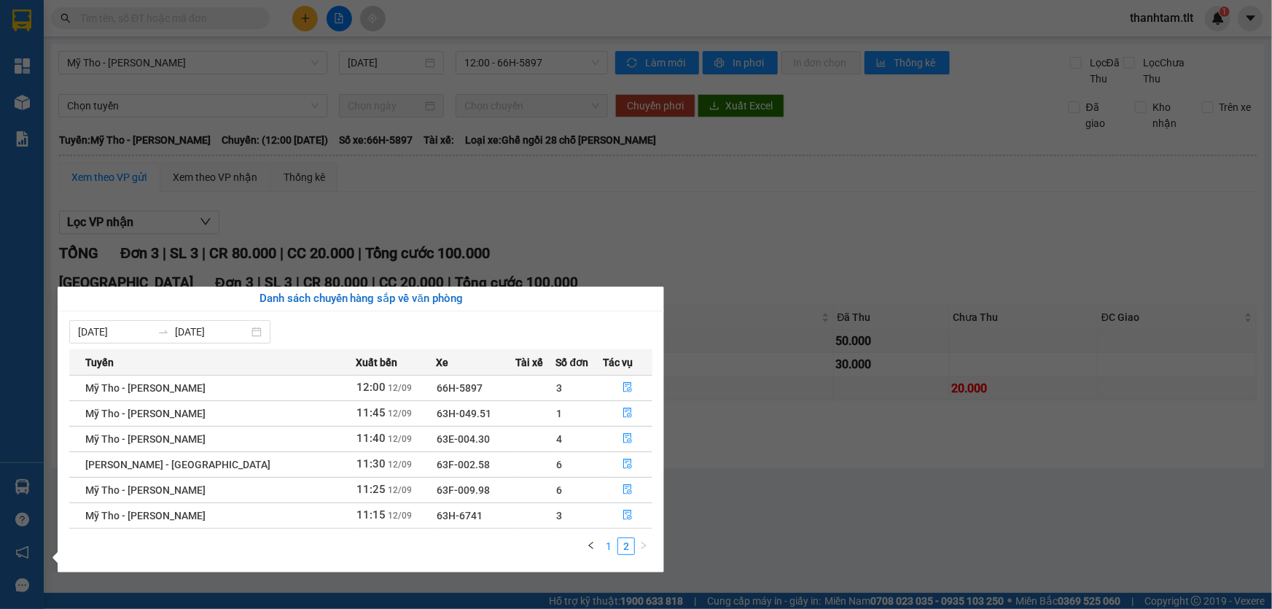
click at [610, 552] on link "1" at bounding box center [609, 546] width 16 height 16
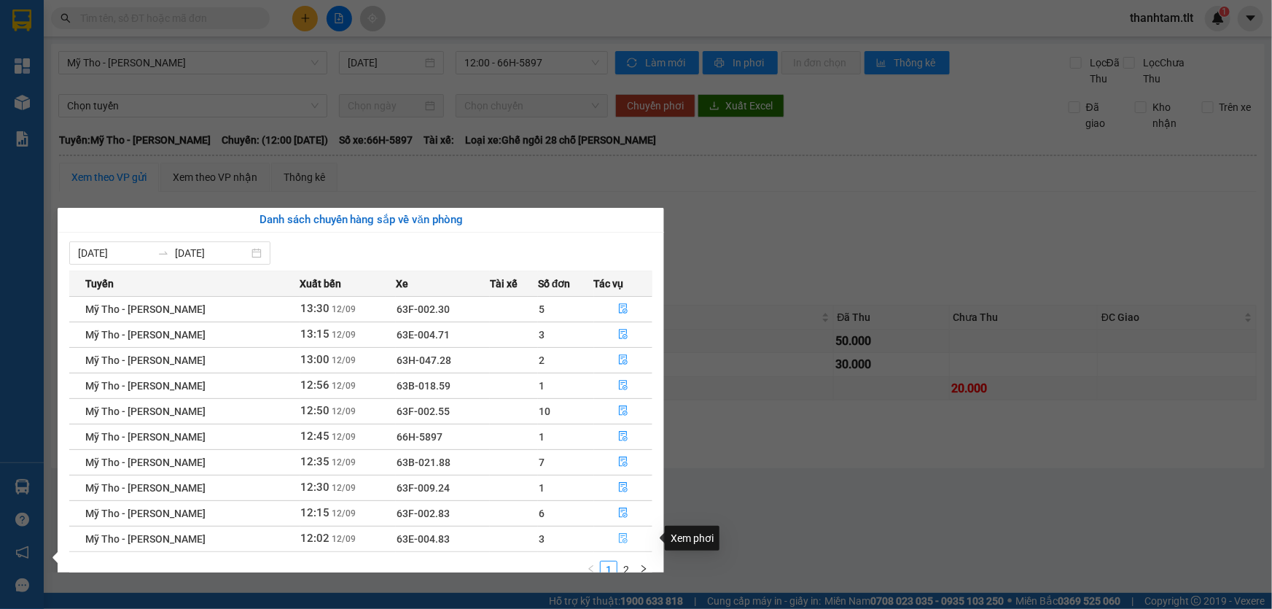
click at [618, 532] on button "button" at bounding box center [624, 538] width 58 height 23
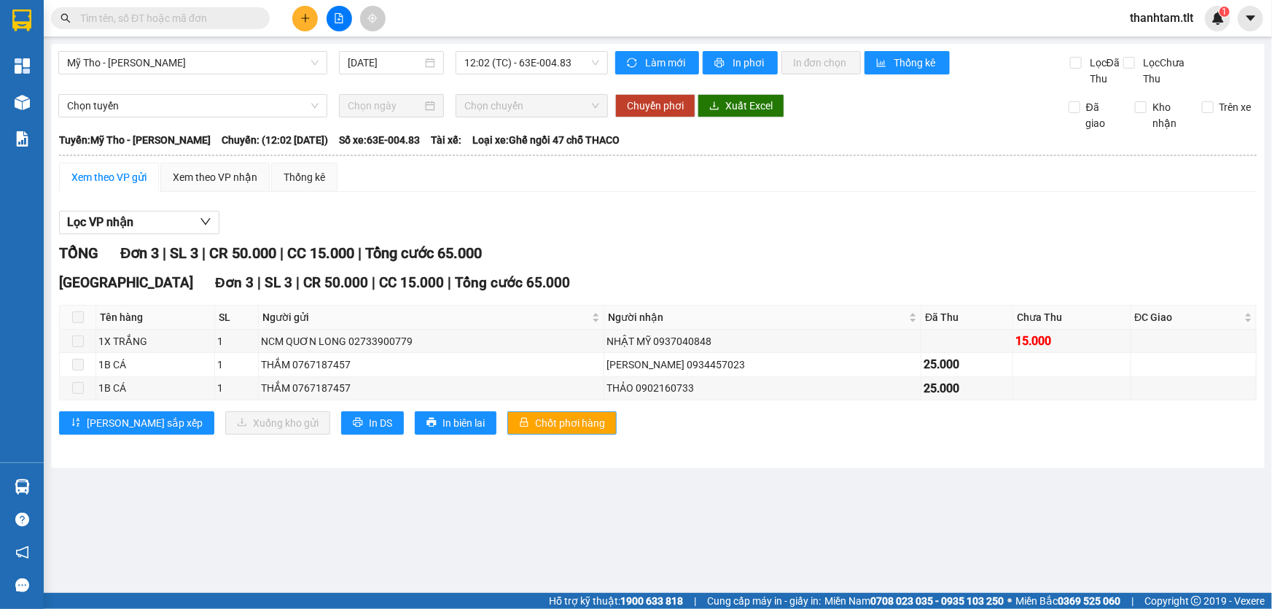
click at [536, 424] on span "Chốt phơi hàng" at bounding box center [570, 423] width 70 height 16
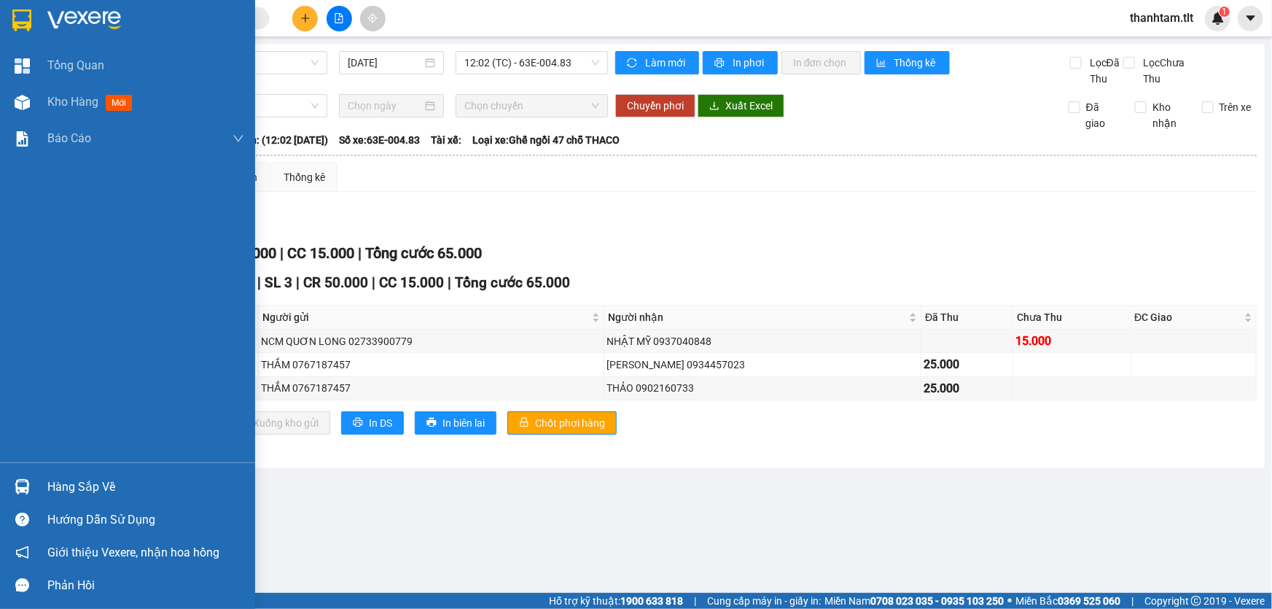
click at [41, 481] on div "Hàng sắp về" at bounding box center [127, 486] width 255 height 33
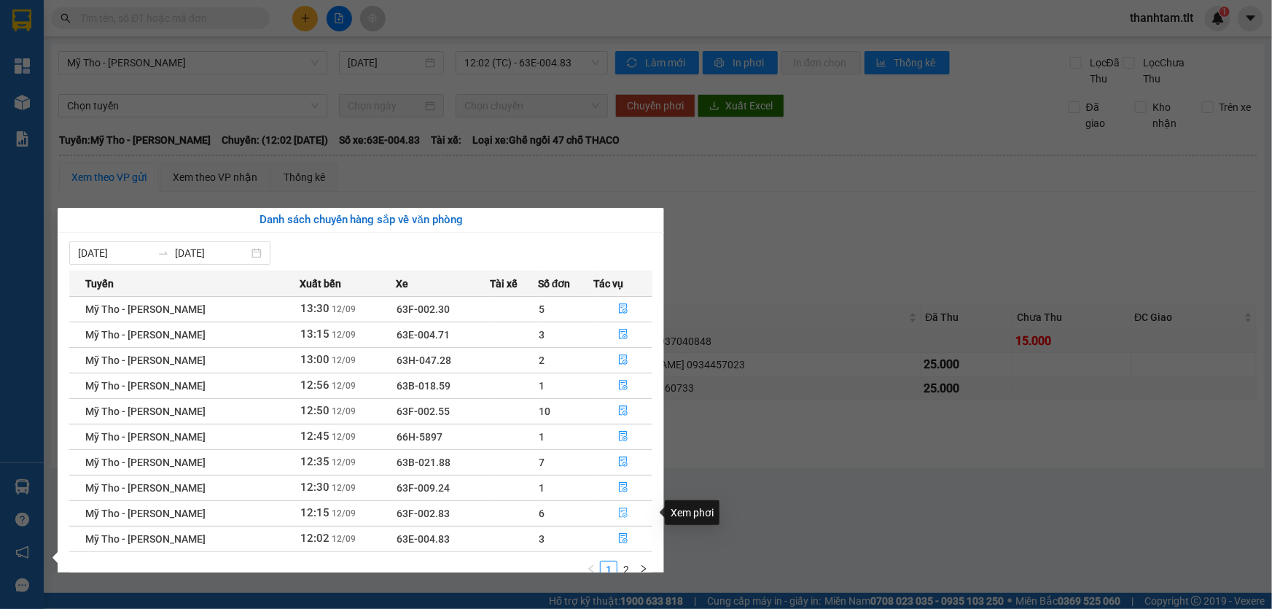
click at [620, 506] on button "button" at bounding box center [624, 513] width 58 height 23
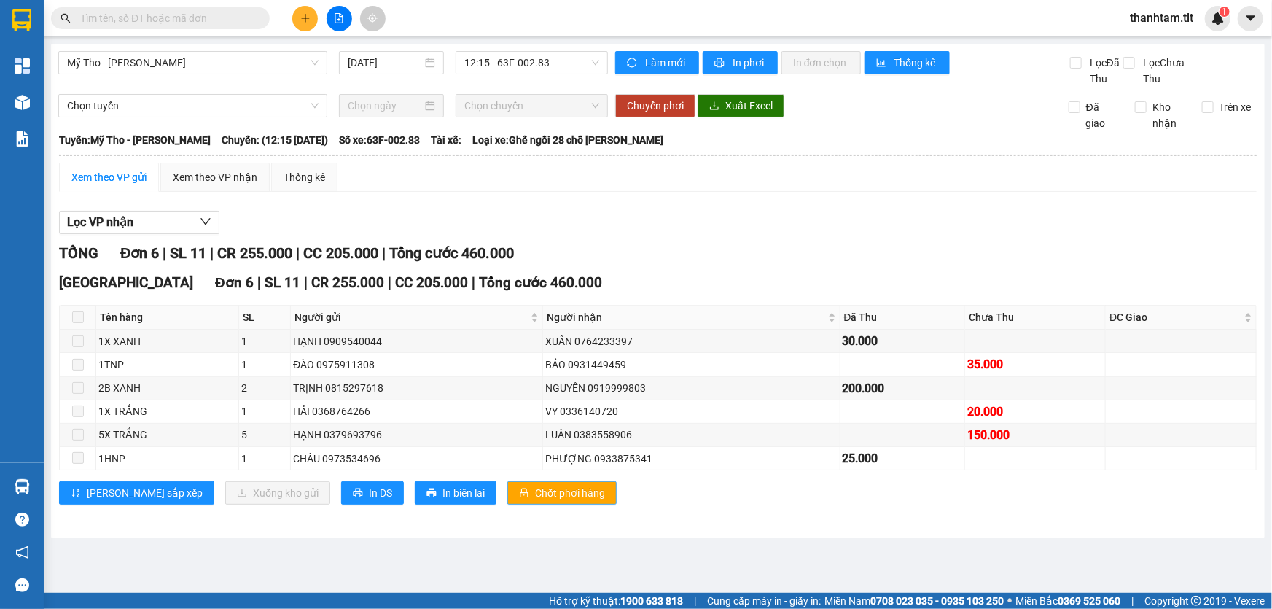
drag, startPoint x: 505, startPoint y: 488, endPoint x: 441, endPoint y: 510, distance: 68.0
click at [535, 489] on span "Chốt phơi hàng" at bounding box center [570, 493] width 70 height 16
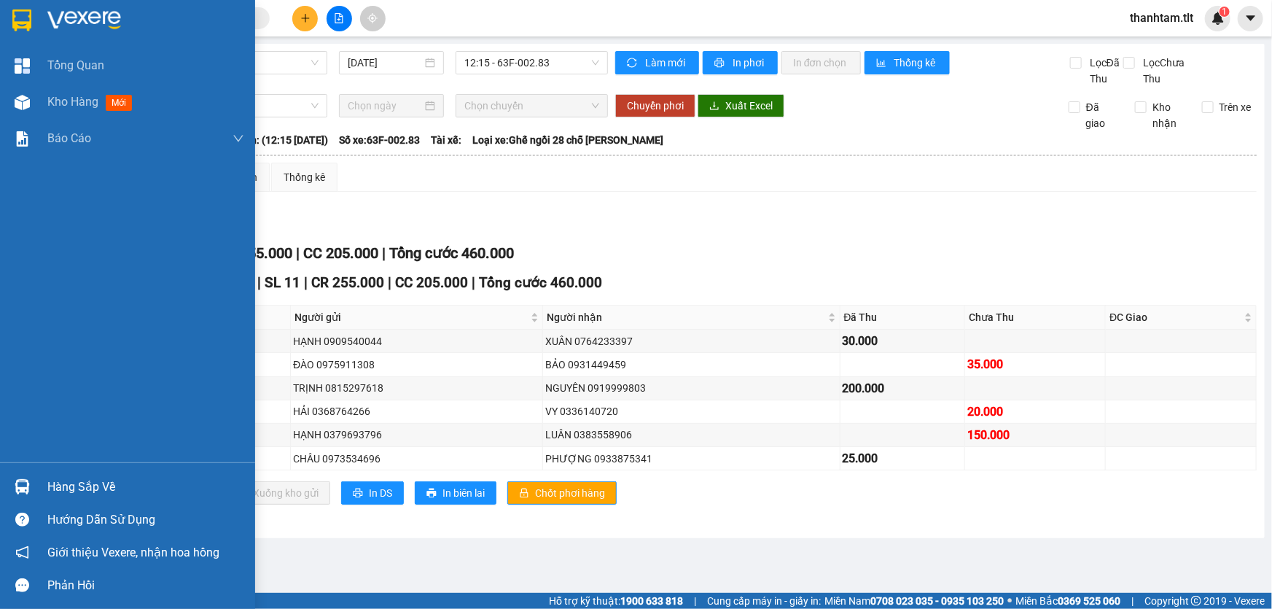
click at [18, 484] on img at bounding box center [22, 486] width 15 height 15
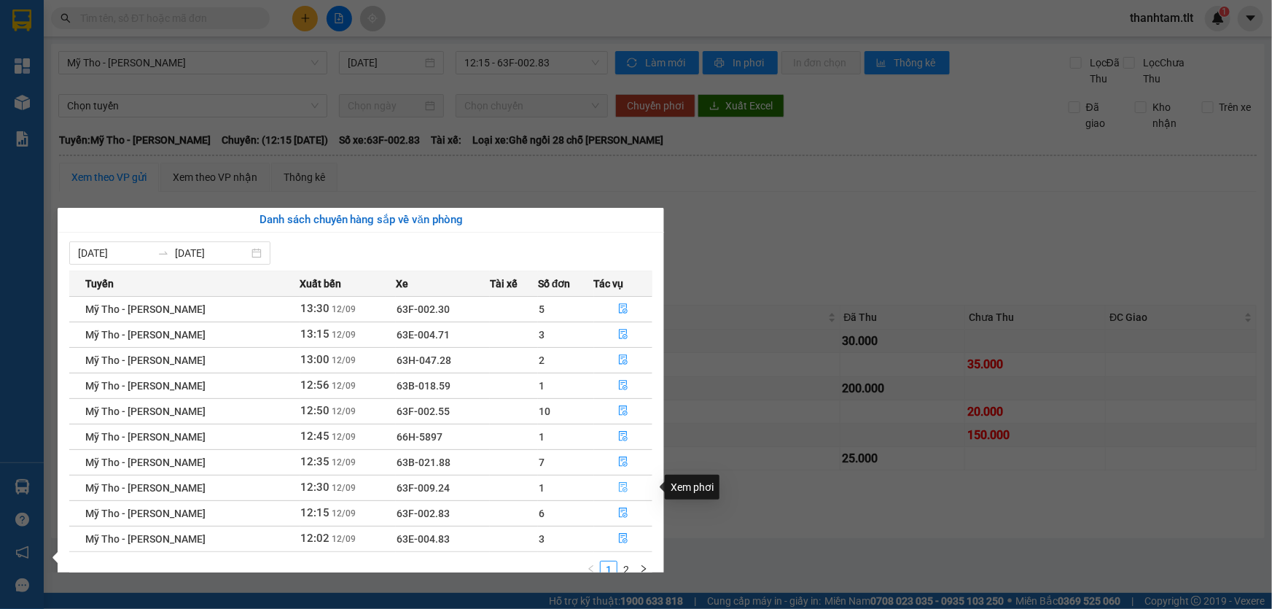
click at [618, 489] on icon "file-done" at bounding box center [623, 487] width 10 height 10
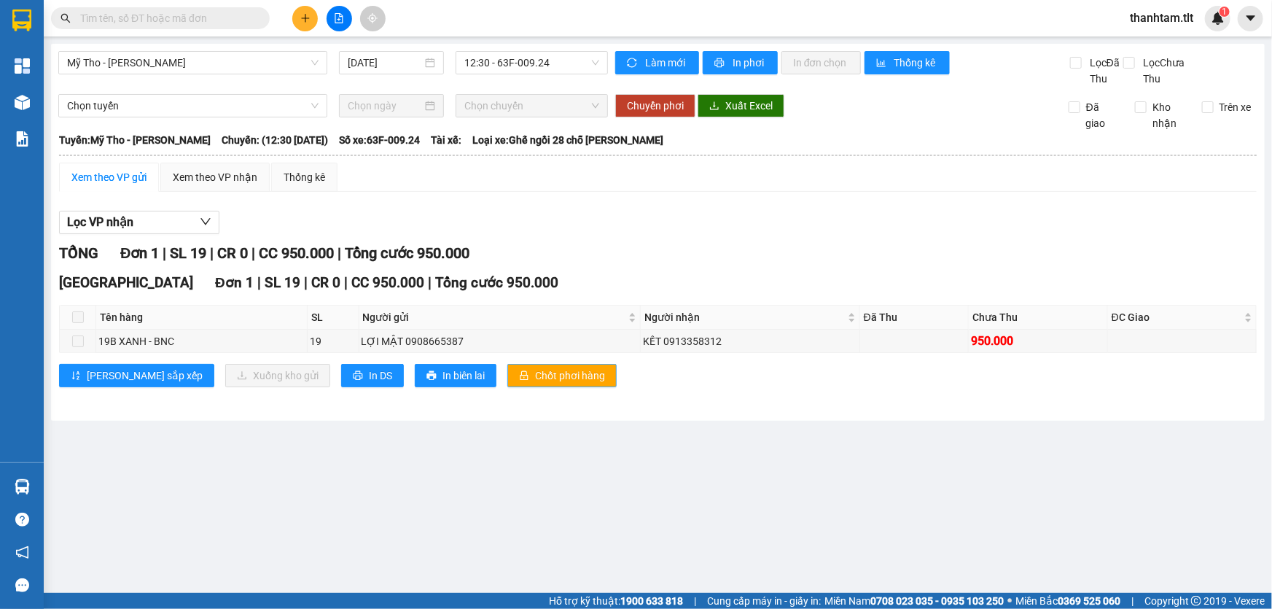
click at [535, 372] on span "Chốt phơi hàng" at bounding box center [570, 375] width 70 height 16
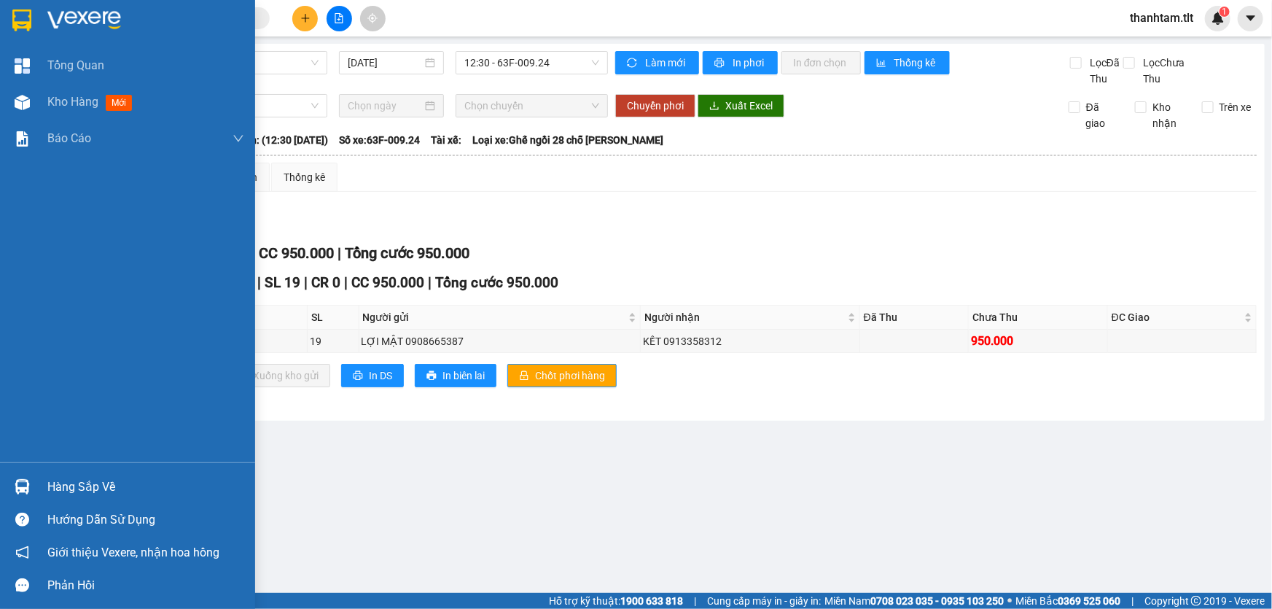
drag, startPoint x: 26, startPoint y: 494, endPoint x: 58, endPoint y: 494, distance: 31.4
click at [24, 496] on div at bounding box center [22, 487] width 26 height 26
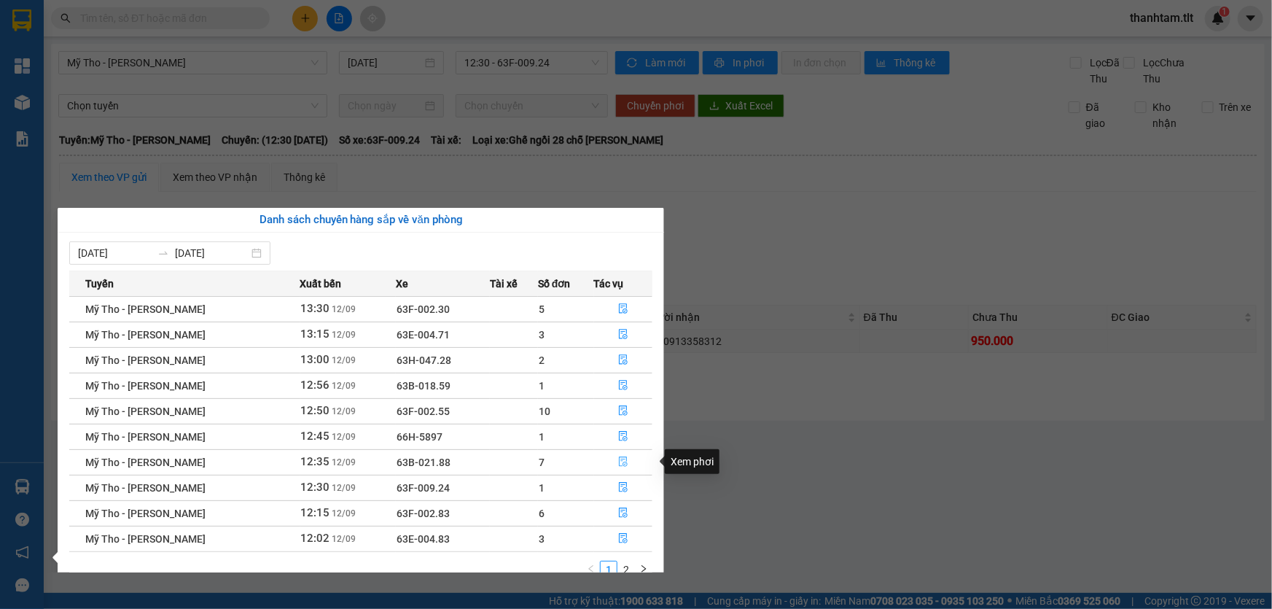
click at [618, 464] on icon "file-done" at bounding box center [623, 461] width 10 height 10
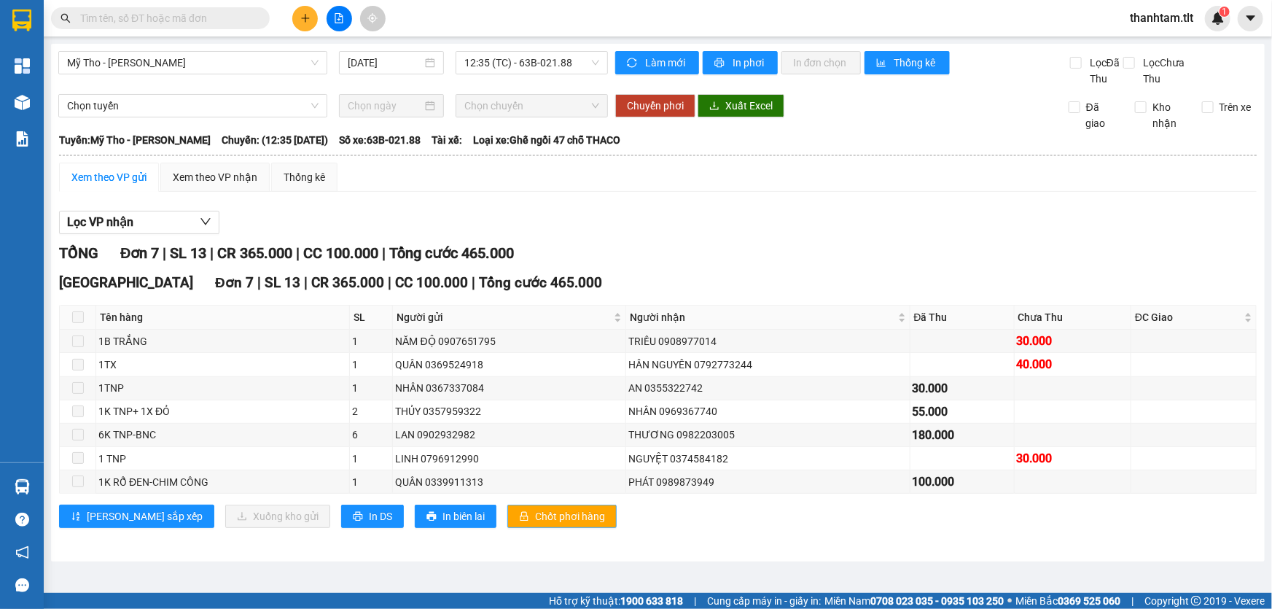
click at [510, 524] on button "Chốt phơi hàng" at bounding box center [561, 516] width 109 height 23
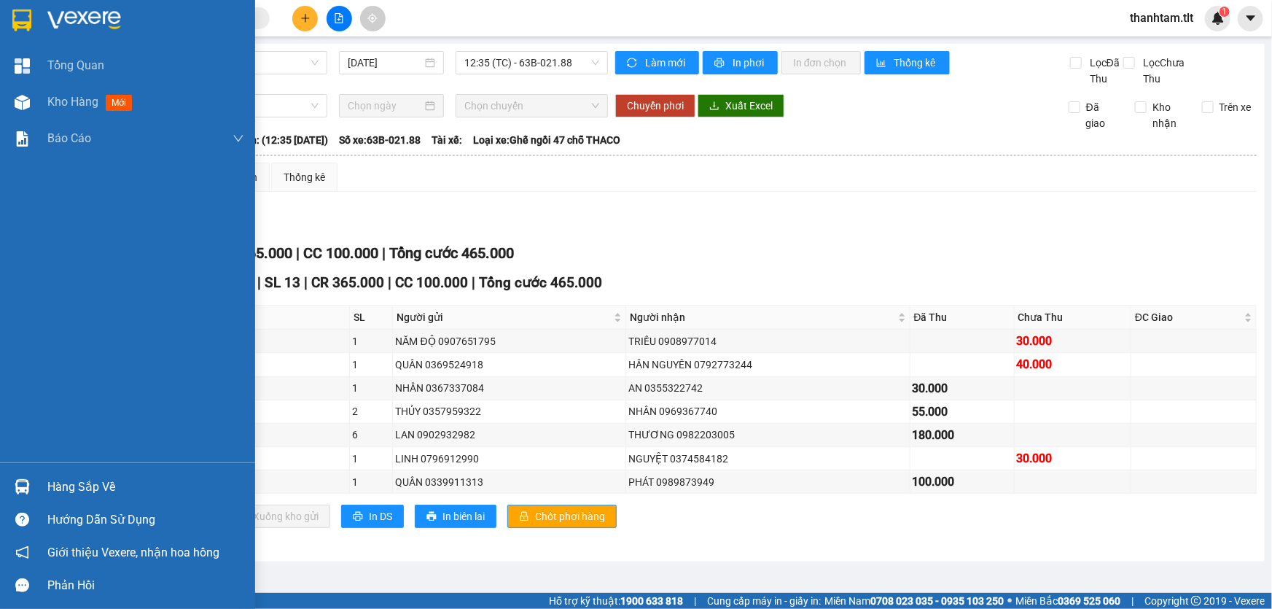
click at [28, 489] on img at bounding box center [22, 486] width 15 height 15
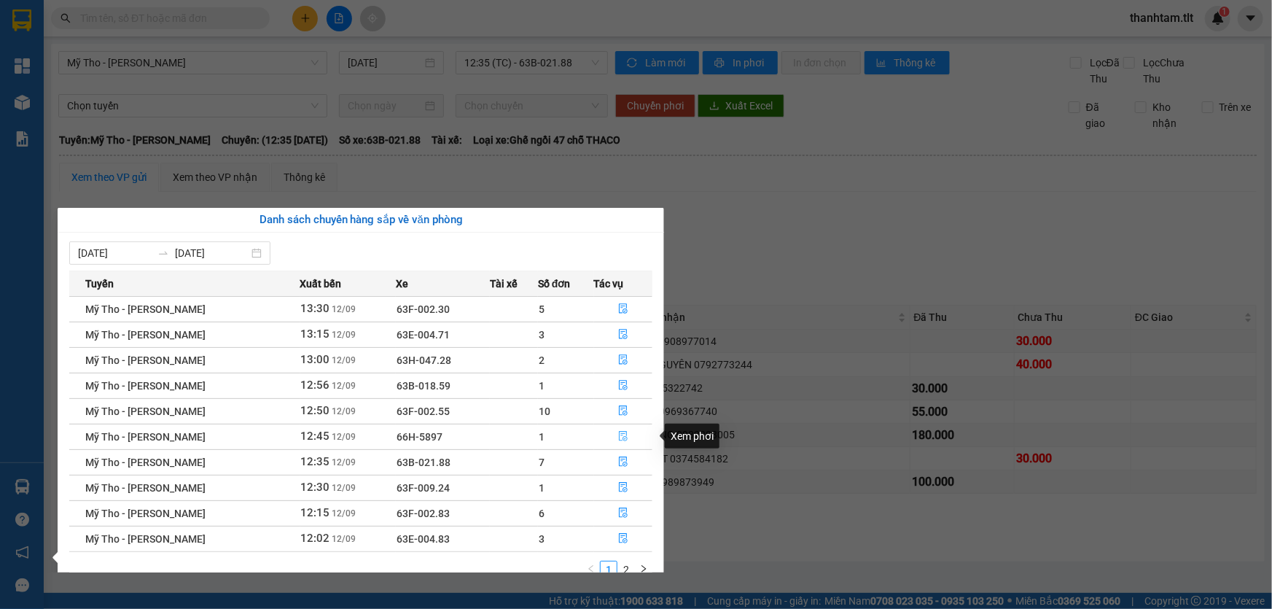
click at [618, 437] on icon "file-done" at bounding box center [623, 436] width 10 height 10
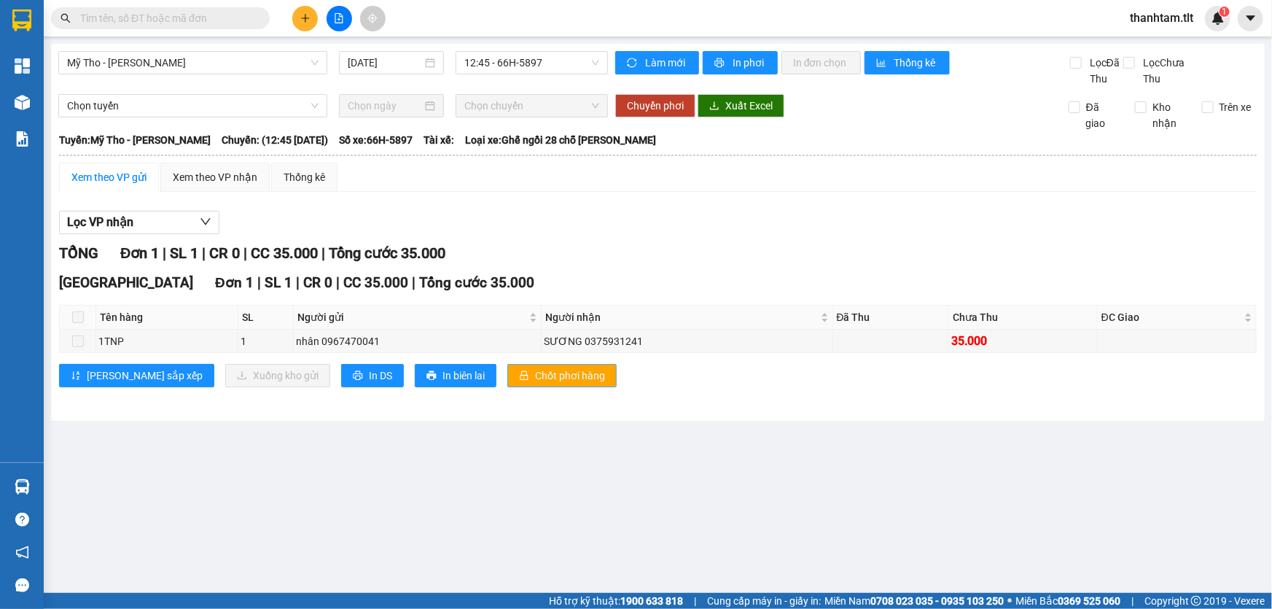
click at [535, 367] on span "Chốt phơi hàng" at bounding box center [570, 375] width 70 height 16
click at [49, 478] on main "Mỹ Tho - Hồ Chí Minh 12/09/2025 12:45 - 66H-5897 Làm mới In phơi In đơn chọn Th…" at bounding box center [636, 296] width 1272 height 593
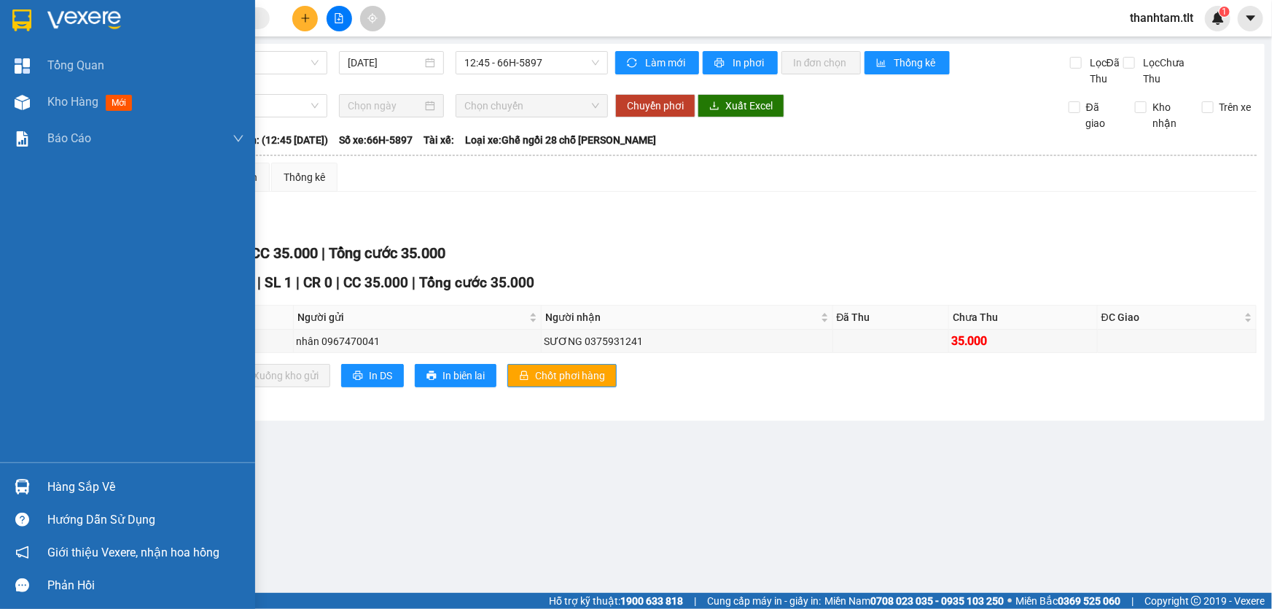
click at [31, 481] on div at bounding box center [22, 487] width 26 height 26
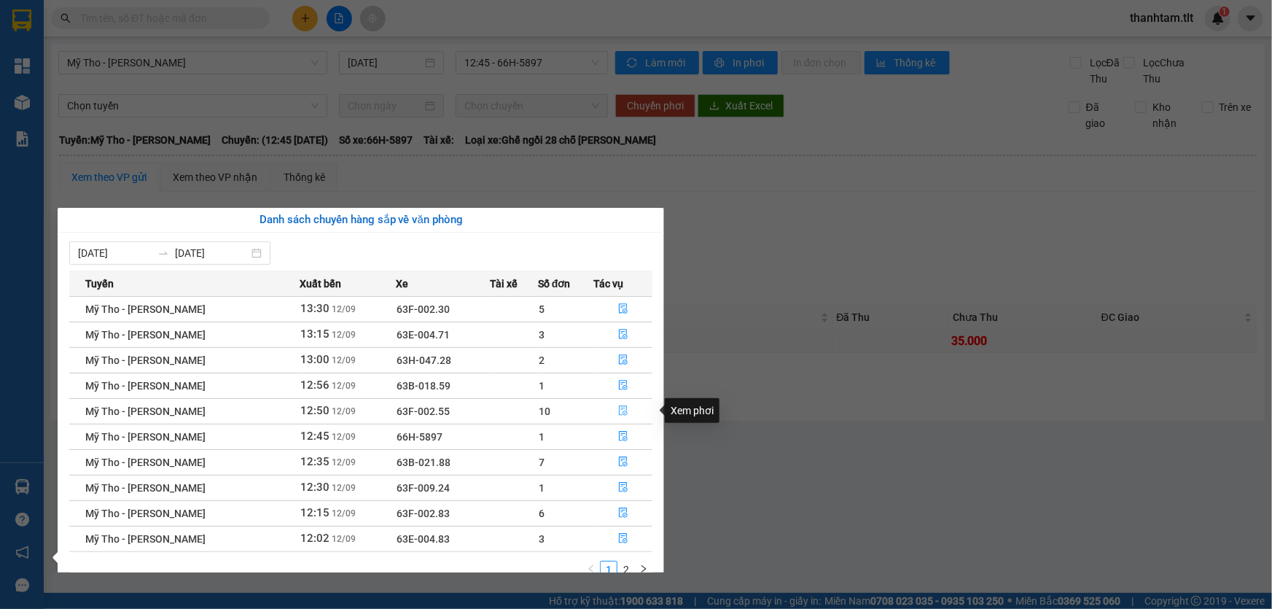
click at [622, 409] on icon "file-done" at bounding box center [623, 410] width 10 height 10
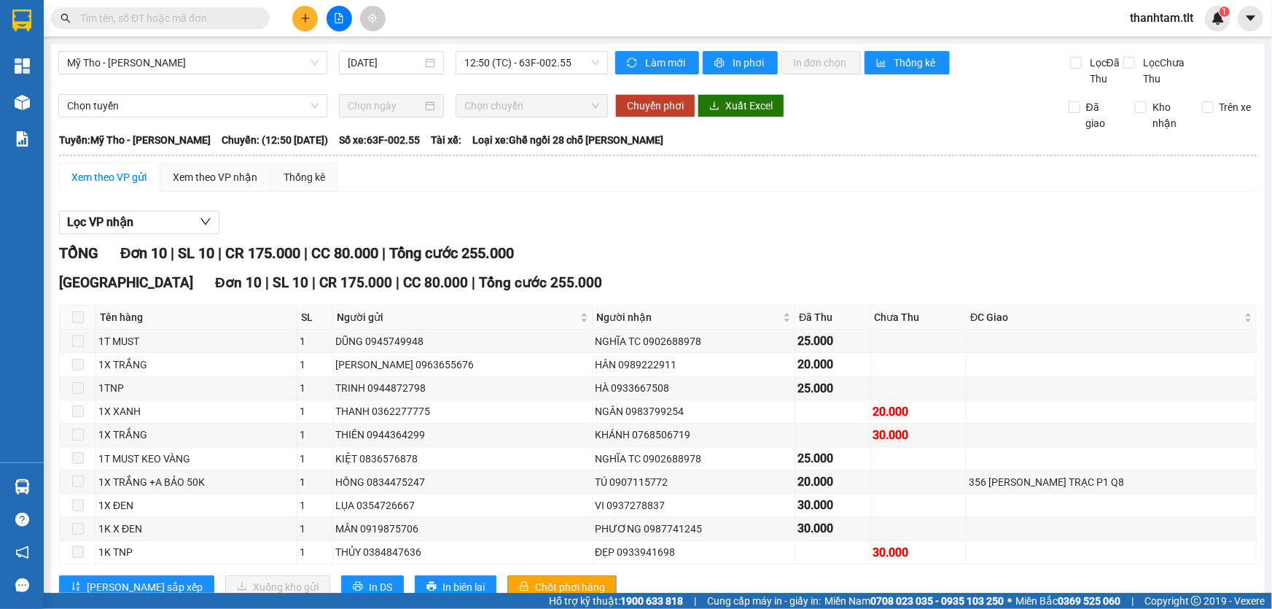
click at [535, 580] on span "Chốt phơi hàng" at bounding box center [570, 587] width 70 height 16
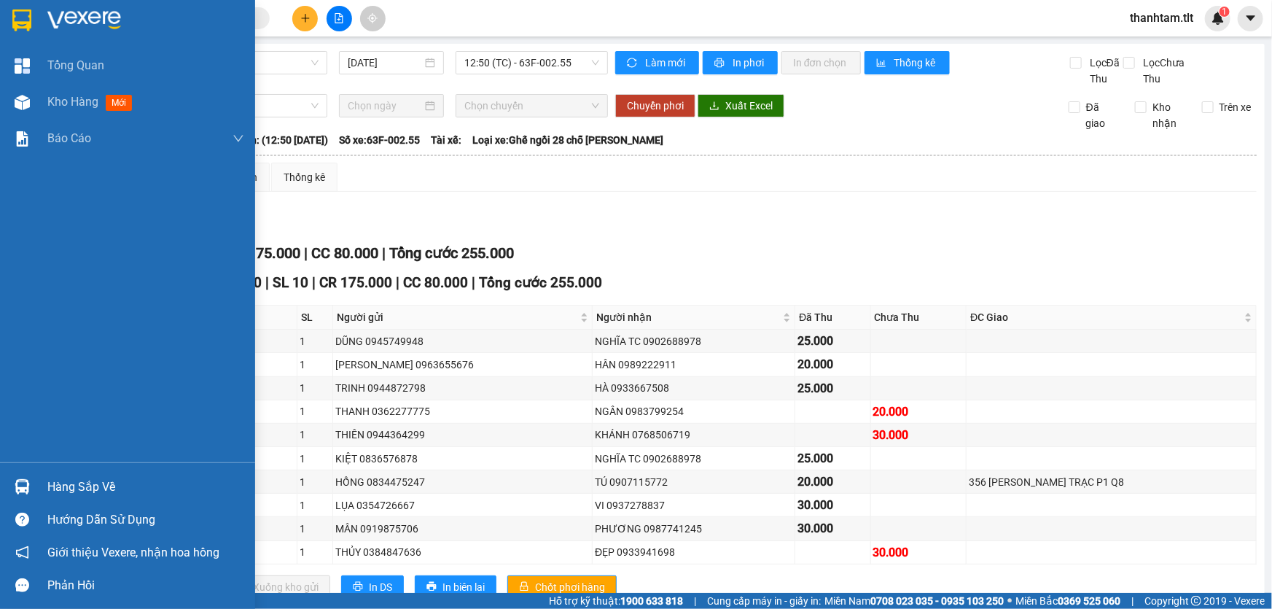
drag, startPoint x: 20, startPoint y: 483, endPoint x: 146, endPoint y: 499, distance: 127.1
click at [19, 483] on img at bounding box center [22, 486] width 15 height 15
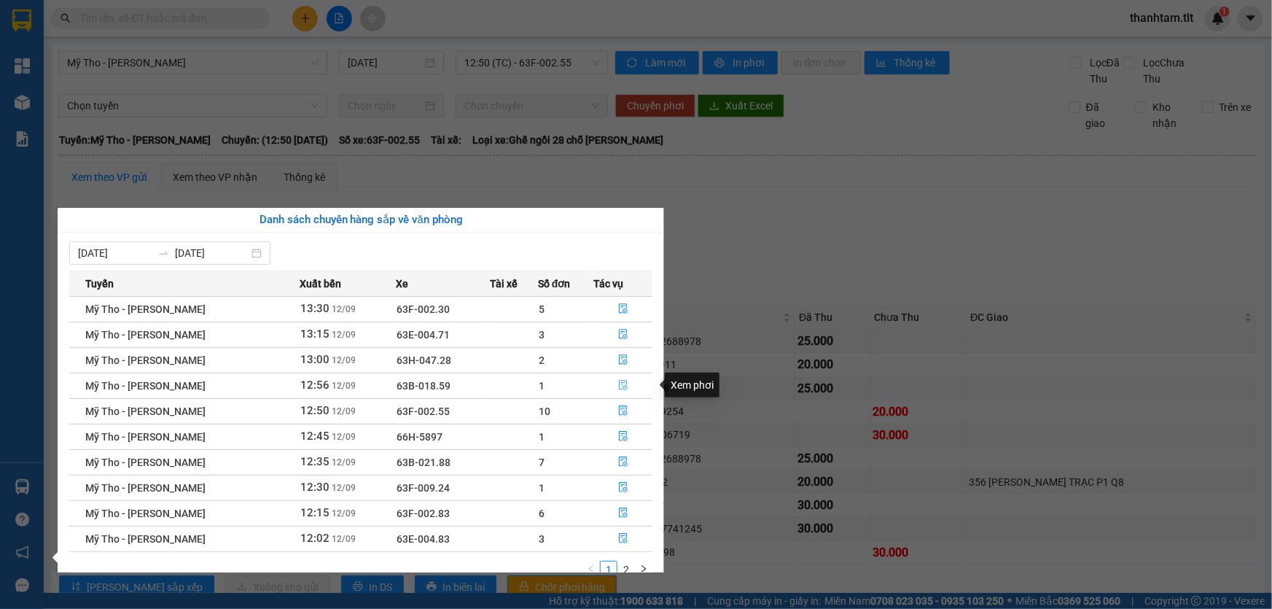
click at [619, 386] on icon "file-done" at bounding box center [623, 385] width 9 height 10
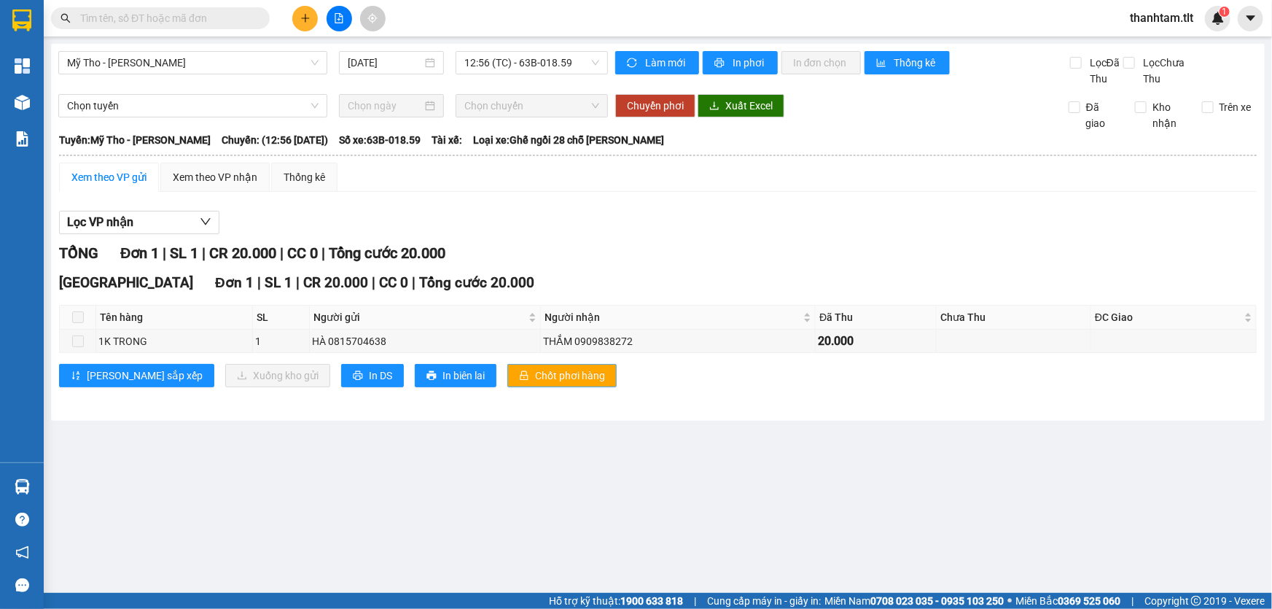
click at [535, 376] on span "Chốt phơi hàng" at bounding box center [570, 375] width 70 height 16
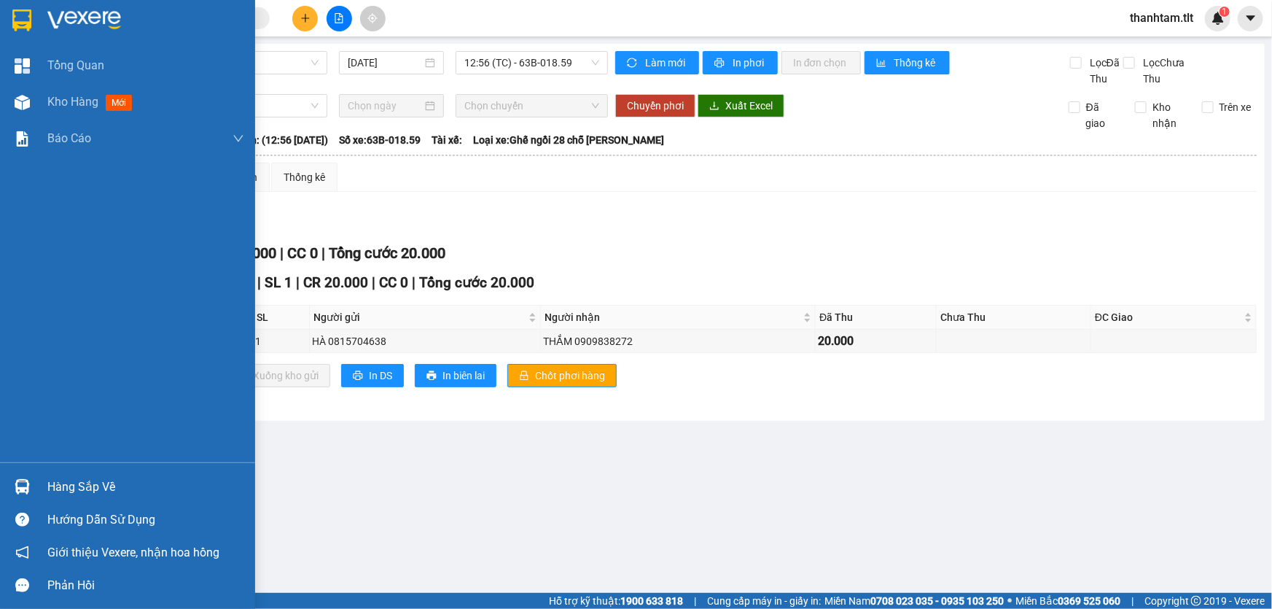
click at [17, 467] on div "Hàng sắp về Hướng dẫn sử dụng Giới thiệu Vexere, nhận hoa hồng Phản hồi" at bounding box center [127, 531] width 255 height 139
click at [66, 490] on div "Hàng sắp về" at bounding box center [145, 487] width 197 height 22
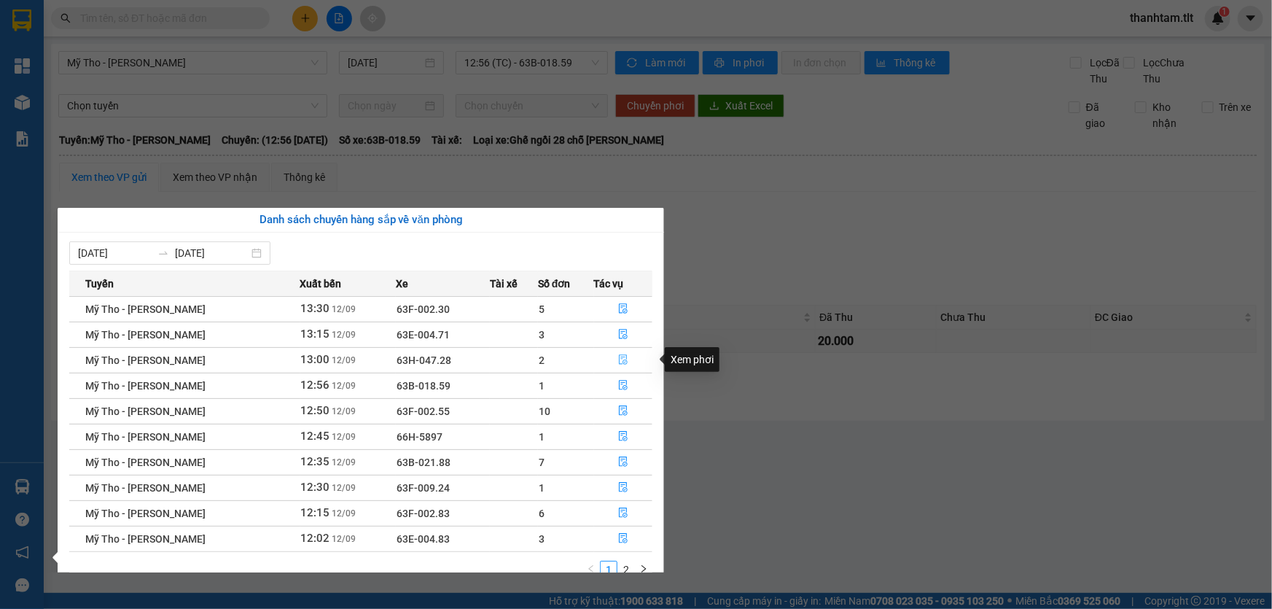
click at [618, 360] on icon "file-done" at bounding box center [623, 359] width 10 height 10
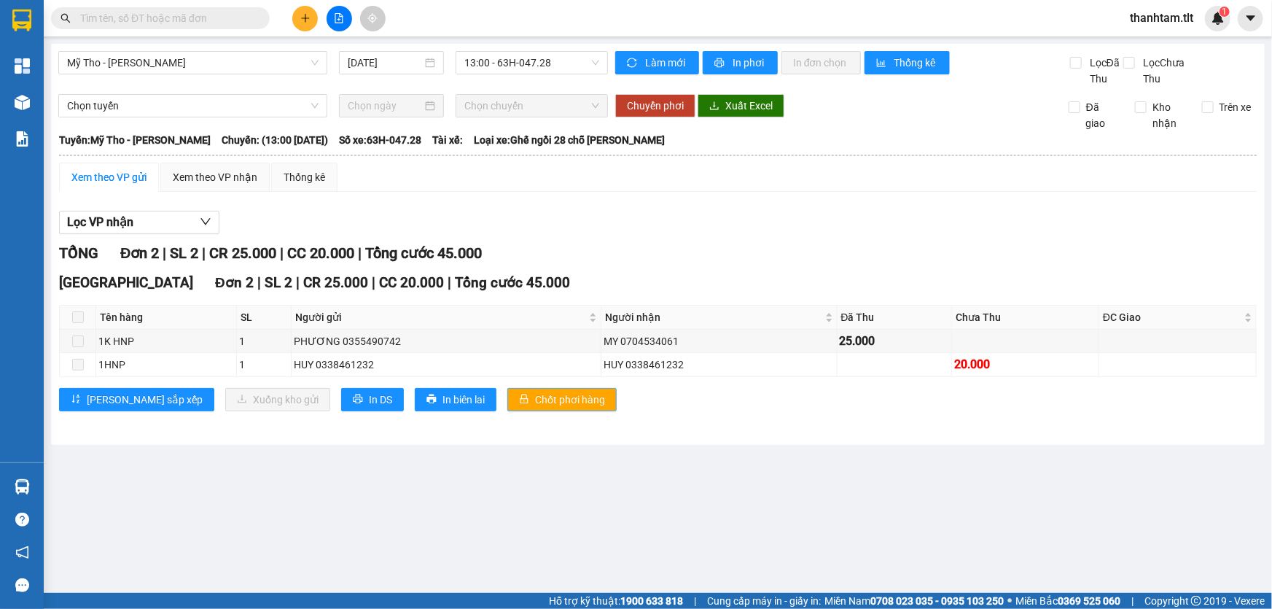
click at [539, 405] on span "Chốt phơi hàng" at bounding box center [570, 400] width 70 height 16
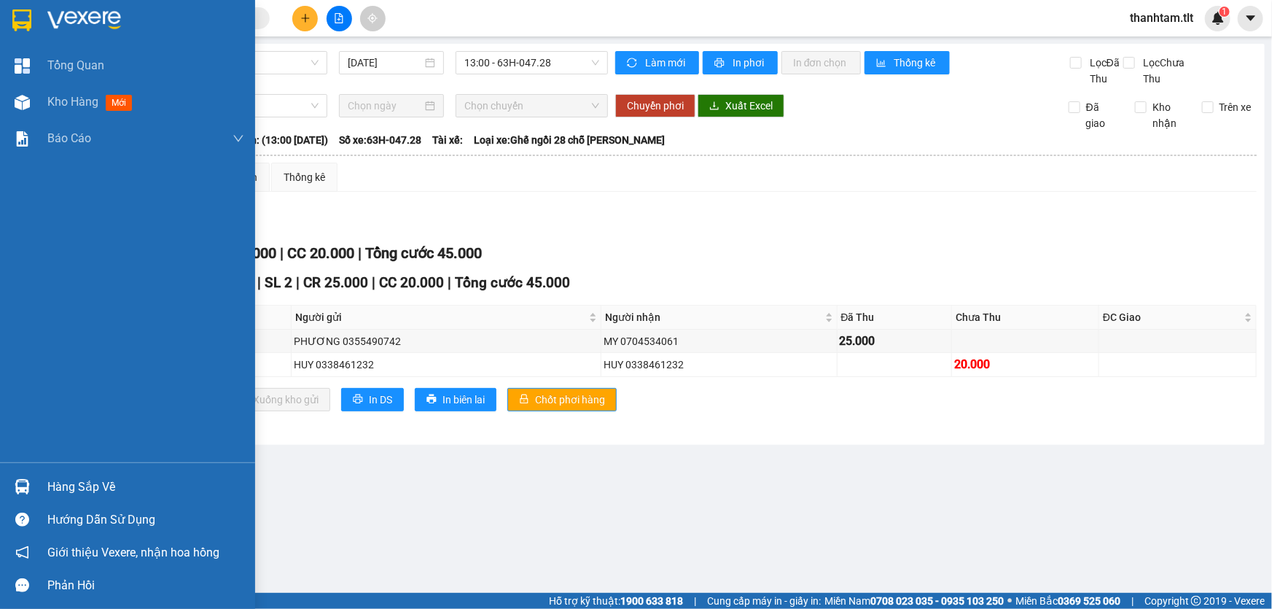
click at [25, 482] on img at bounding box center [22, 486] width 15 height 15
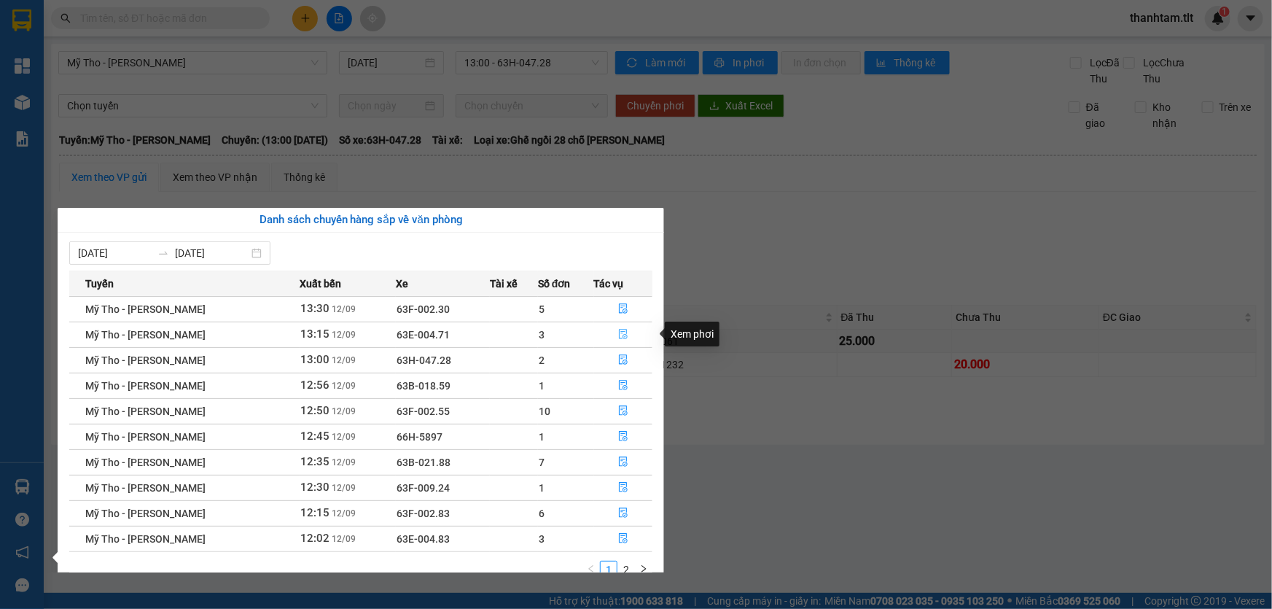
click at [629, 336] on button "button" at bounding box center [624, 334] width 58 height 23
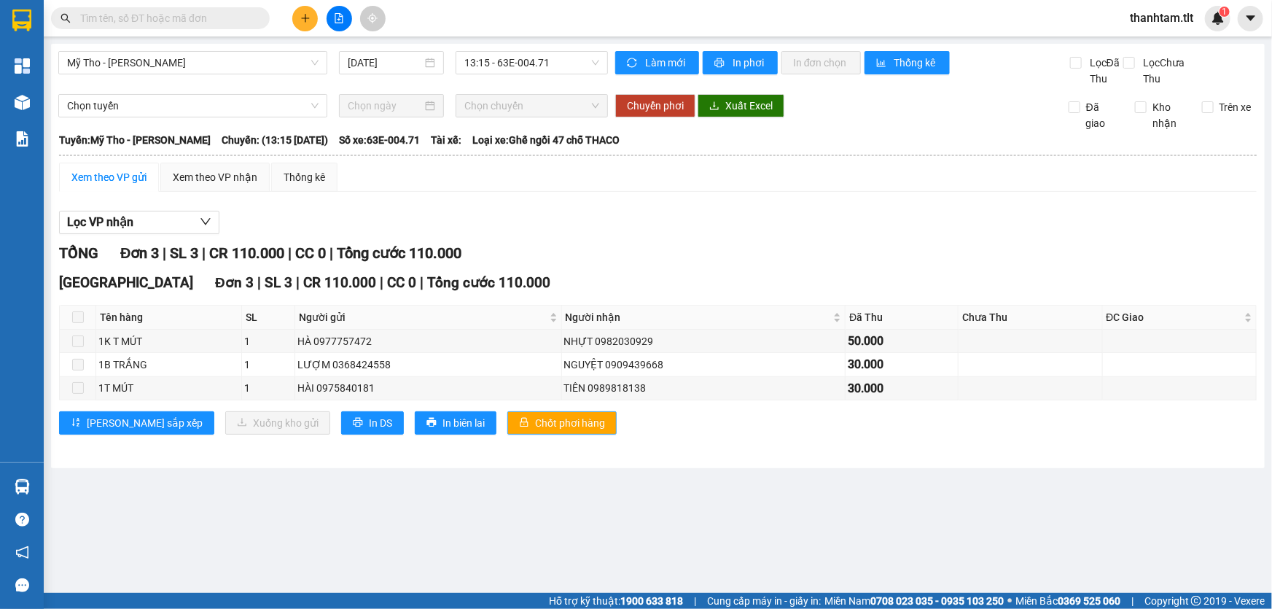
click at [507, 428] on button "Chốt phơi hàng" at bounding box center [561, 422] width 109 height 23
click at [77, 488] on main "Mỹ Tho - Hồ Chí Minh 12/09/2025 13:15 - 63E-004.71 Làm mới In phơi In đơn chọn …" at bounding box center [636, 296] width 1272 height 593
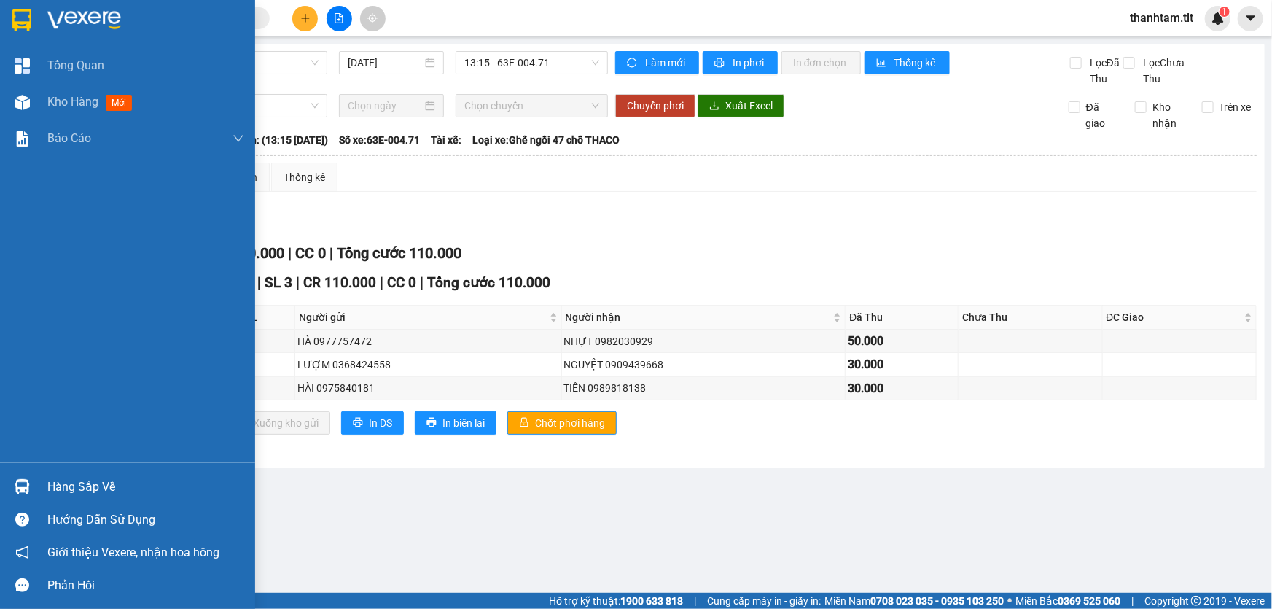
click at [28, 497] on div at bounding box center [22, 487] width 26 height 26
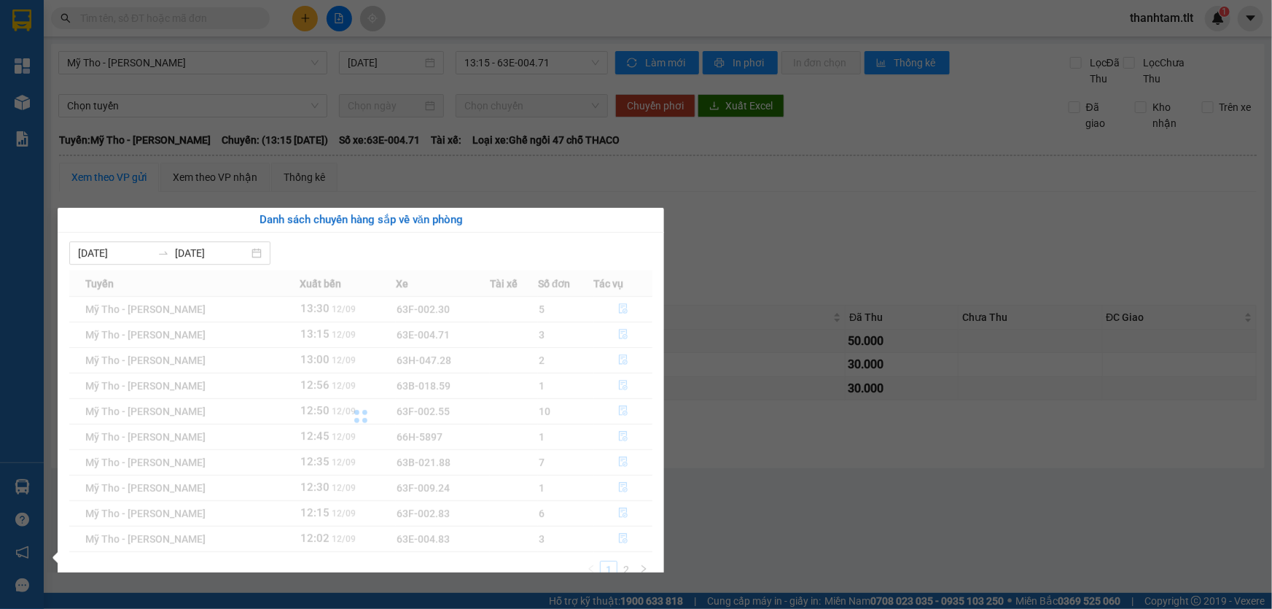
click at [30, 489] on div "Tổng Quan Kho hàng mới Báo cáo Báo cáo dòng tiền (VP) Hàng sắp về Hướng dẫn sử …" at bounding box center [22, 304] width 44 height 609
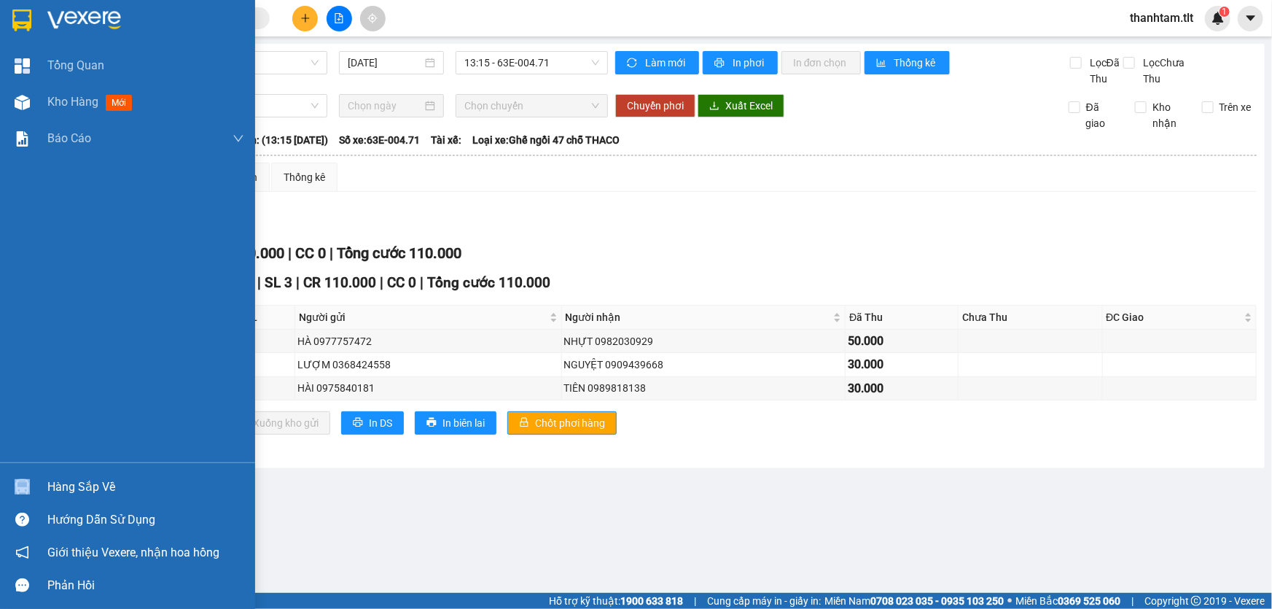
click at [30, 489] on div at bounding box center [22, 487] width 26 height 26
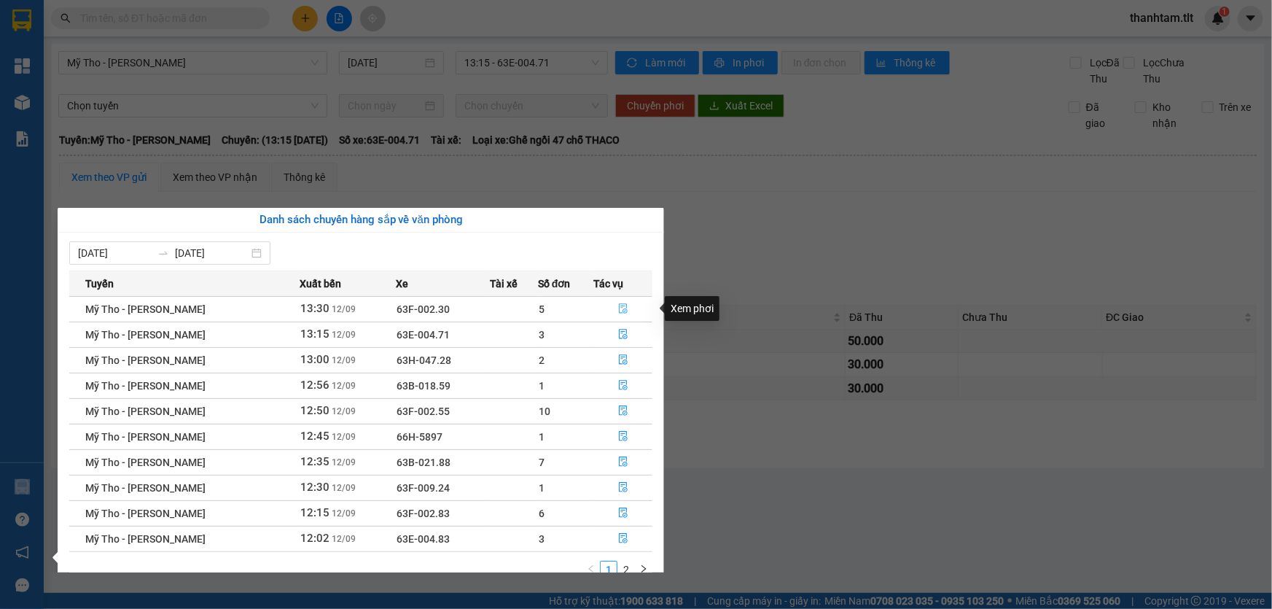
click at [622, 307] on icon "file-done" at bounding box center [623, 308] width 10 height 10
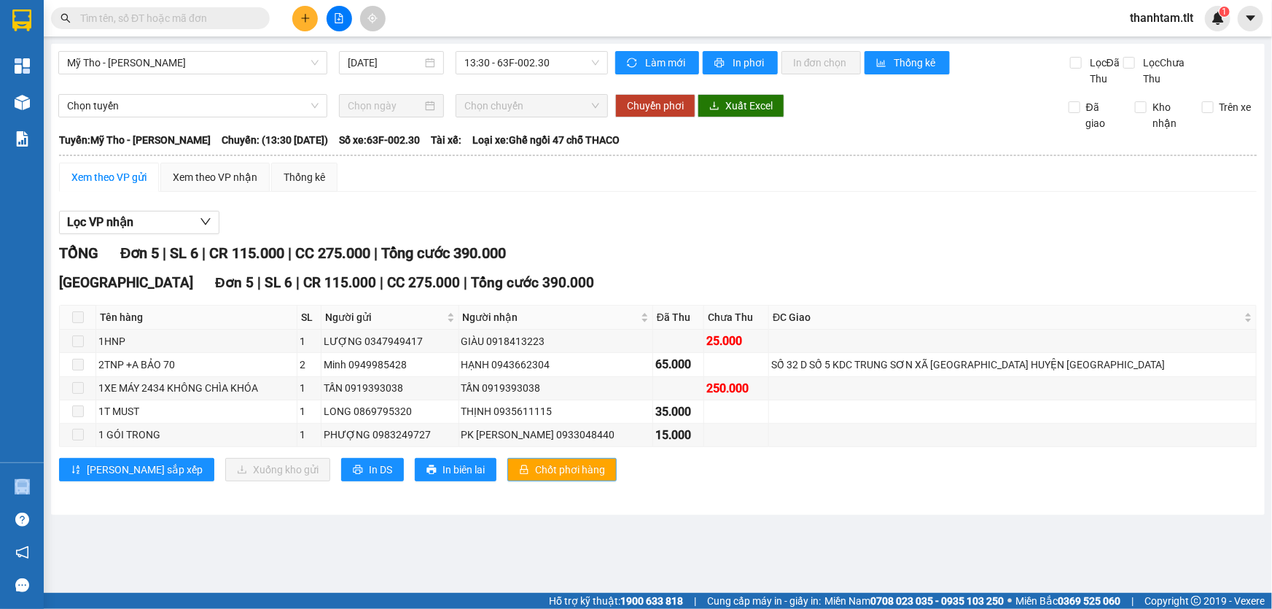
click at [535, 474] on span "Chốt phơi hàng" at bounding box center [570, 470] width 70 height 16
click at [1186, 20] on span "thanhtam.tlt" at bounding box center [1161, 18] width 87 height 18
click at [1145, 50] on span "Đăng xuất" at bounding box center [1170, 45] width 61 height 16
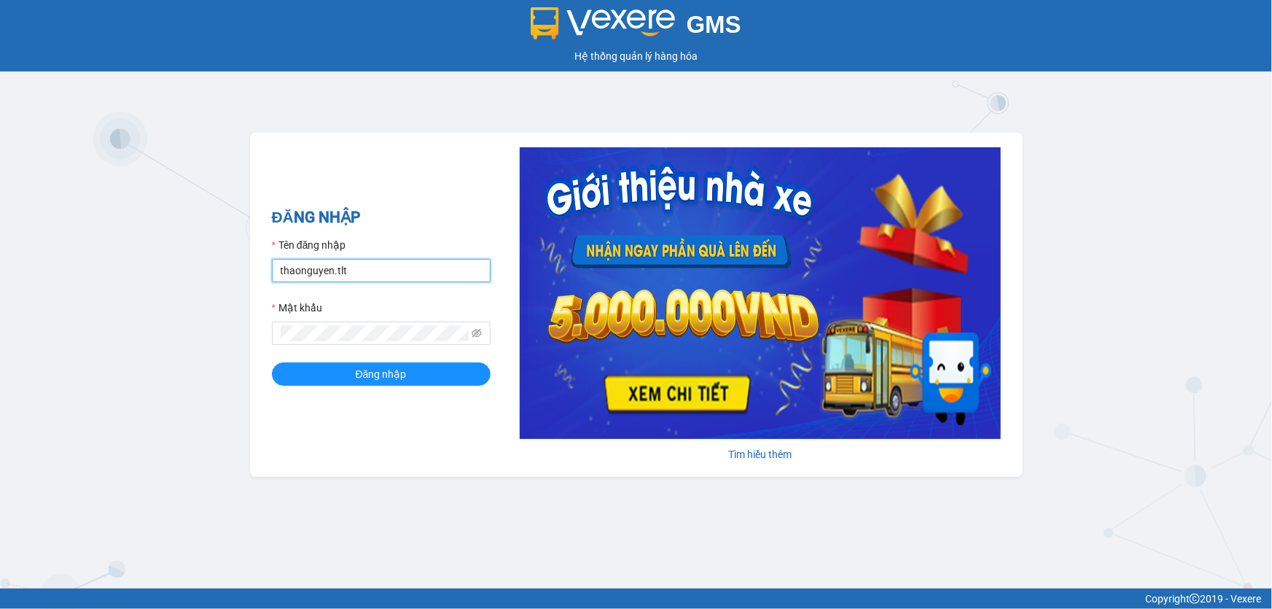
click at [367, 269] on input "thaonguyen.tlt" at bounding box center [381, 270] width 219 height 23
type input "thanhtam.tlt"
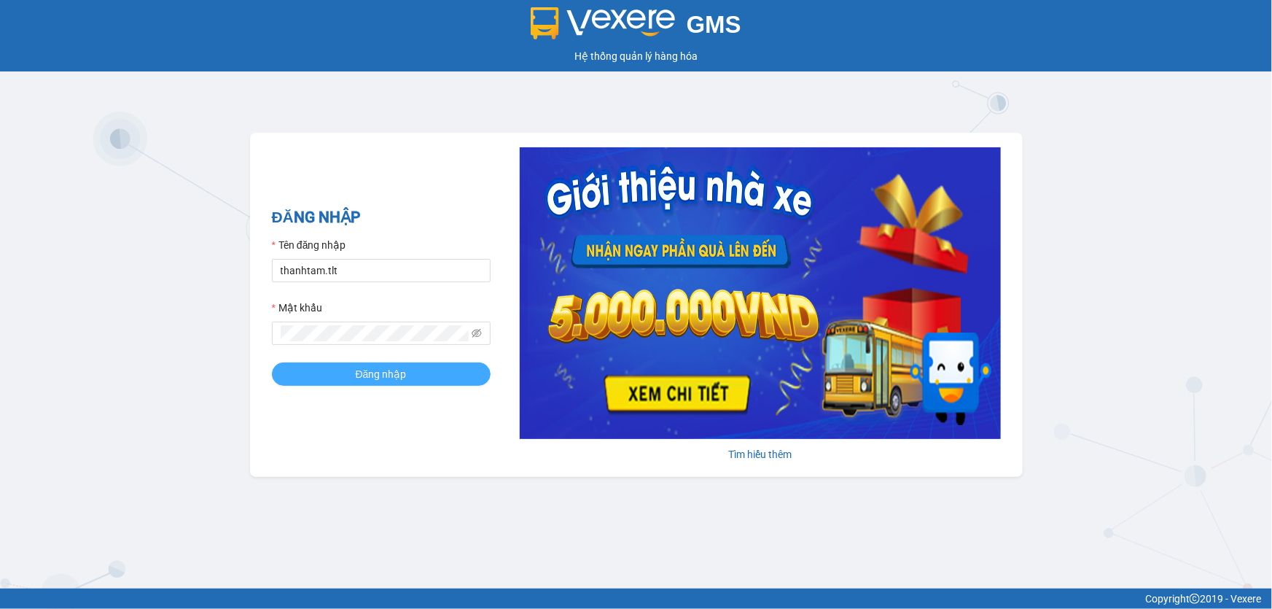
click at [388, 371] on span "Đăng nhập" at bounding box center [381, 374] width 51 height 16
click at [272, 362] on button "Đăng nhập" at bounding box center [381, 373] width 219 height 23
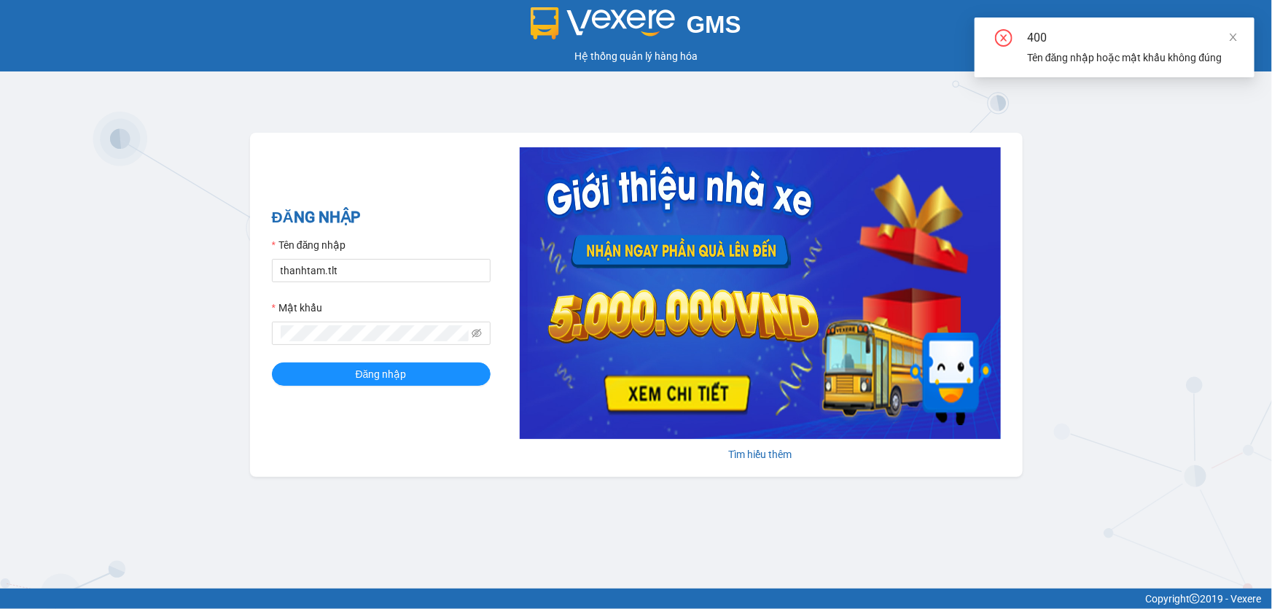
click at [381, 388] on div "ĐĂNG NHẬP Tên đăng nhập thanhtam.tlt Mật khẩu Đăng nhập" at bounding box center [381, 305] width 219 height 198
click at [381, 377] on span "Đăng nhập" at bounding box center [381, 374] width 51 height 16
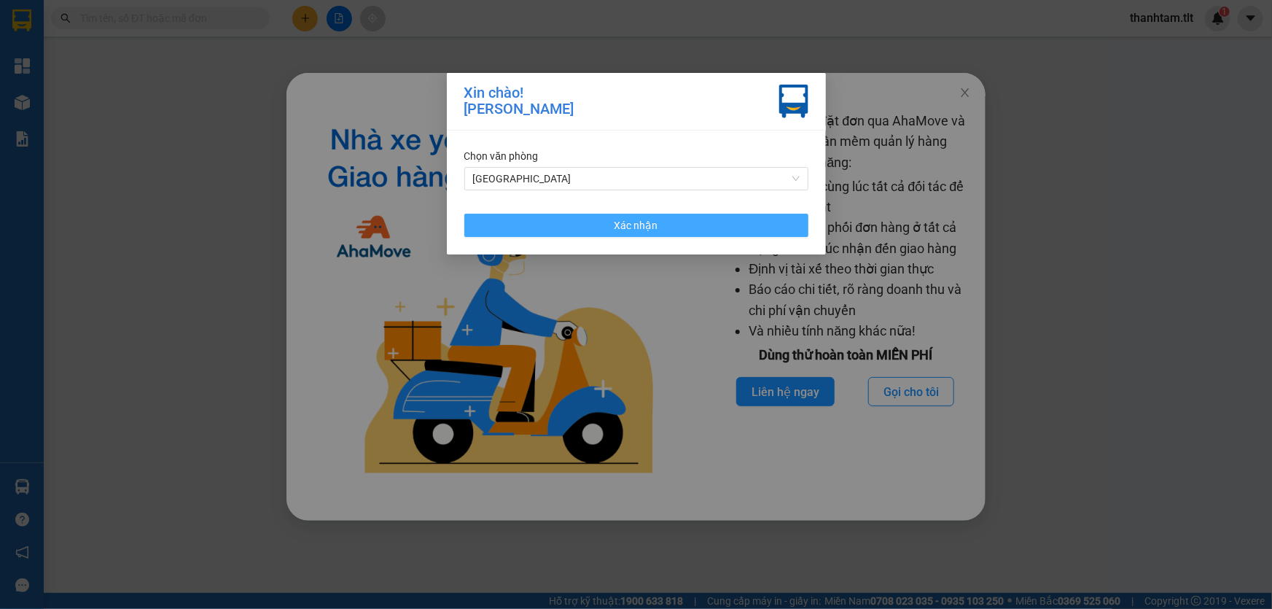
click at [680, 224] on button "Xác nhận" at bounding box center [636, 225] width 344 height 23
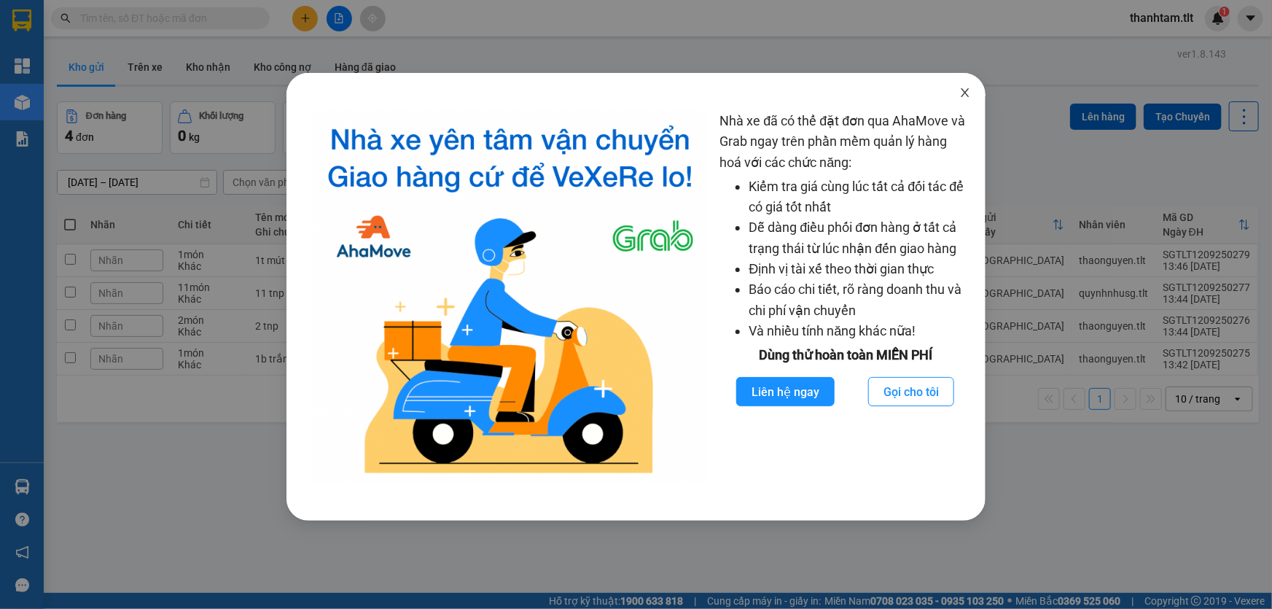
click at [972, 98] on span "Close" at bounding box center [965, 93] width 41 height 41
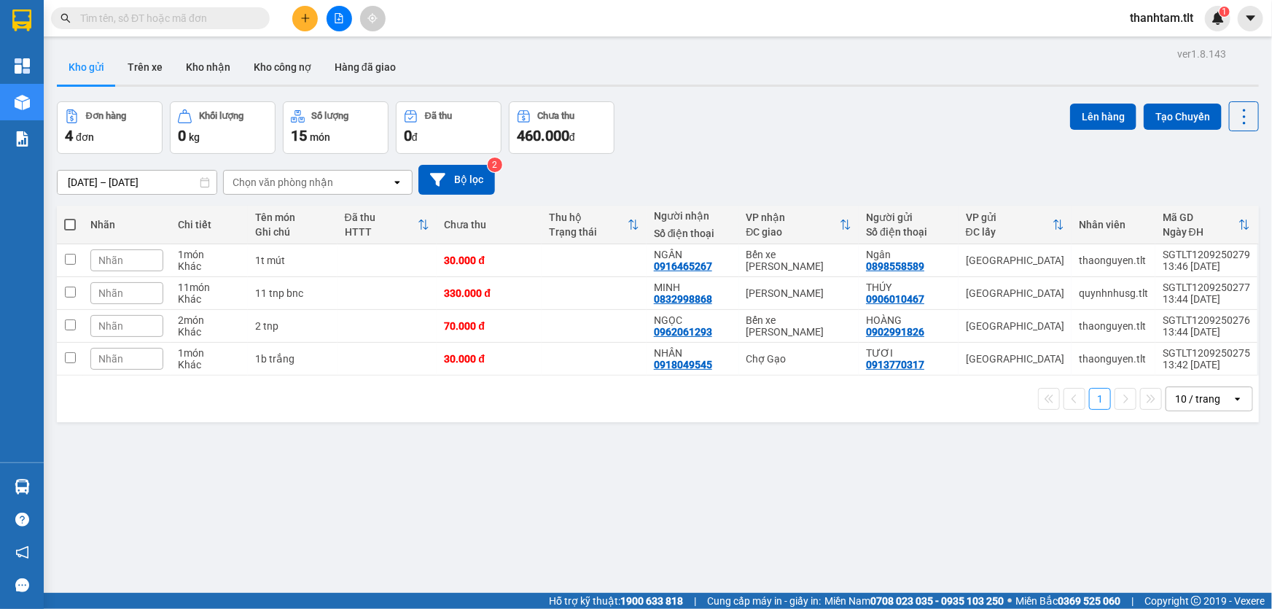
click at [1137, 15] on span "thanhtam.tlt" at bounding box center [1161, 18] width 87 height 18
click at [1176, 43] on span "Đăng xuất" at bounding box center [1170, 45] width 61 height 16
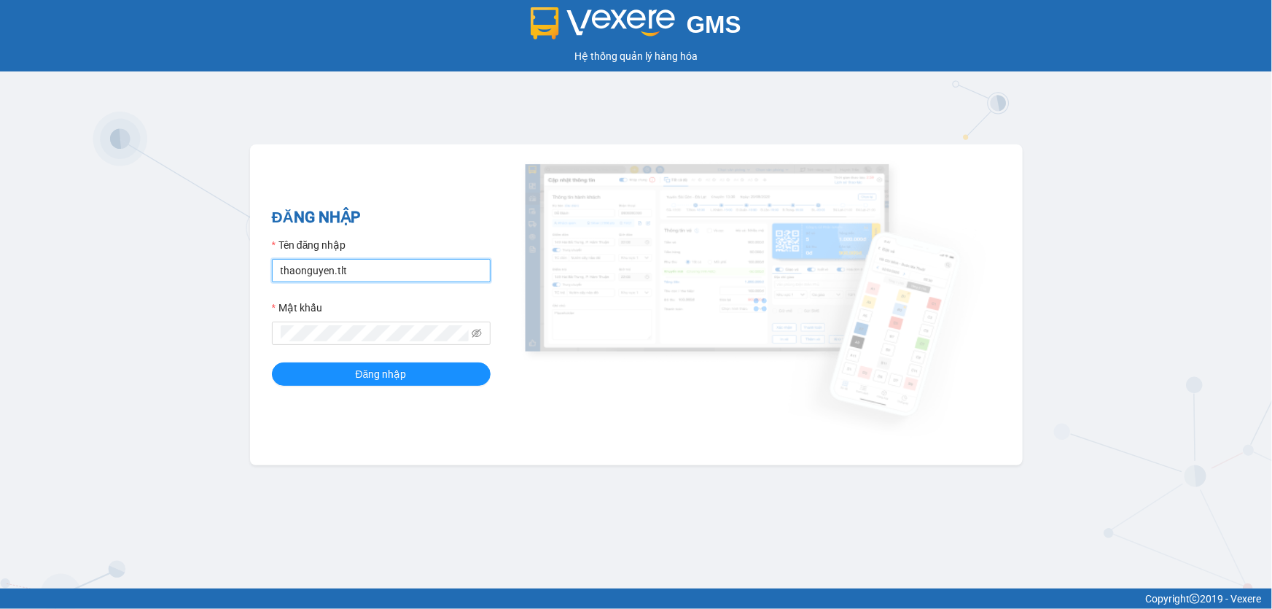
click at [421, 263] on input "thaonguyen.tlt" at bounding box center [381, 270] width 219 height 23
click at [397, 273] on input "thaonguyen.tlt" at bounding box center [381, 270] width 219 height 23
click at [408, 131] on div "GMS Hệ thống quản lý hàng hóa ĐĂNG NHẬP Tên đăng nhập thaonguyen.tlt Mật khẩu Đ…" at bounding box center [636, 294] width 1272 height 588
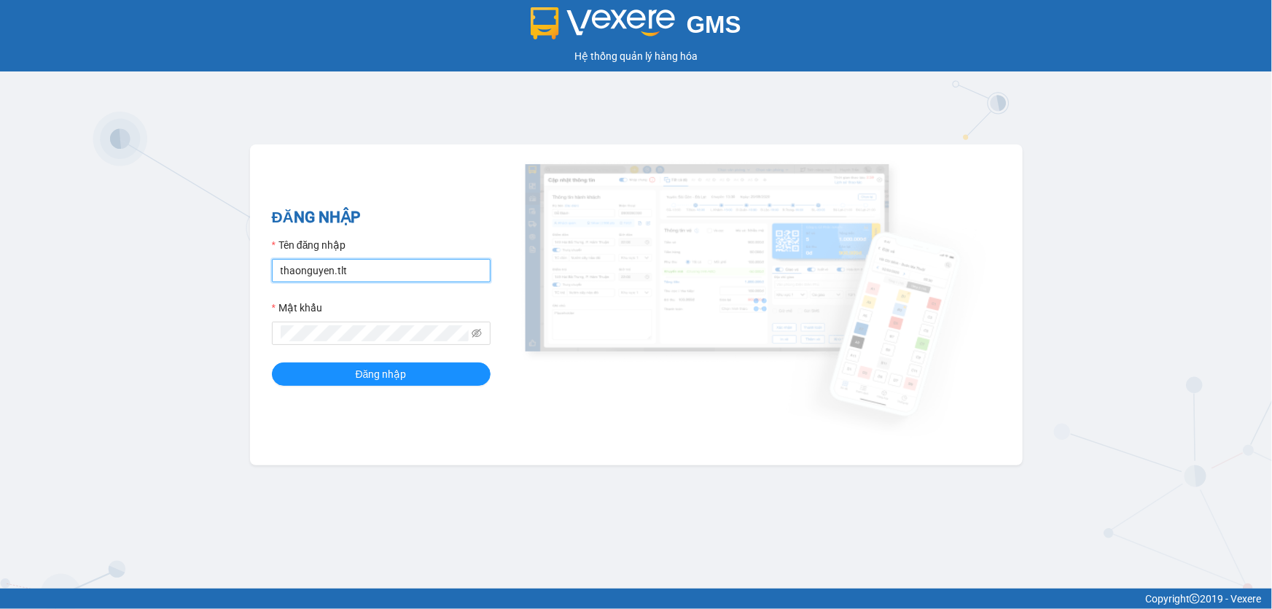
click at [419, 280] on input "thaonguyen.tlt" at bounding box center [381, 270] width 219 height 23
type input "hgsg.tlt"
drag, startPoint x: 315, startPoint y: 268, endPoint x: 324, endPoint y: 233, distance: 35.6
click at [316, 268] on input "hgsg.tlt" at bounding box center [381, 270] width 219 height 23
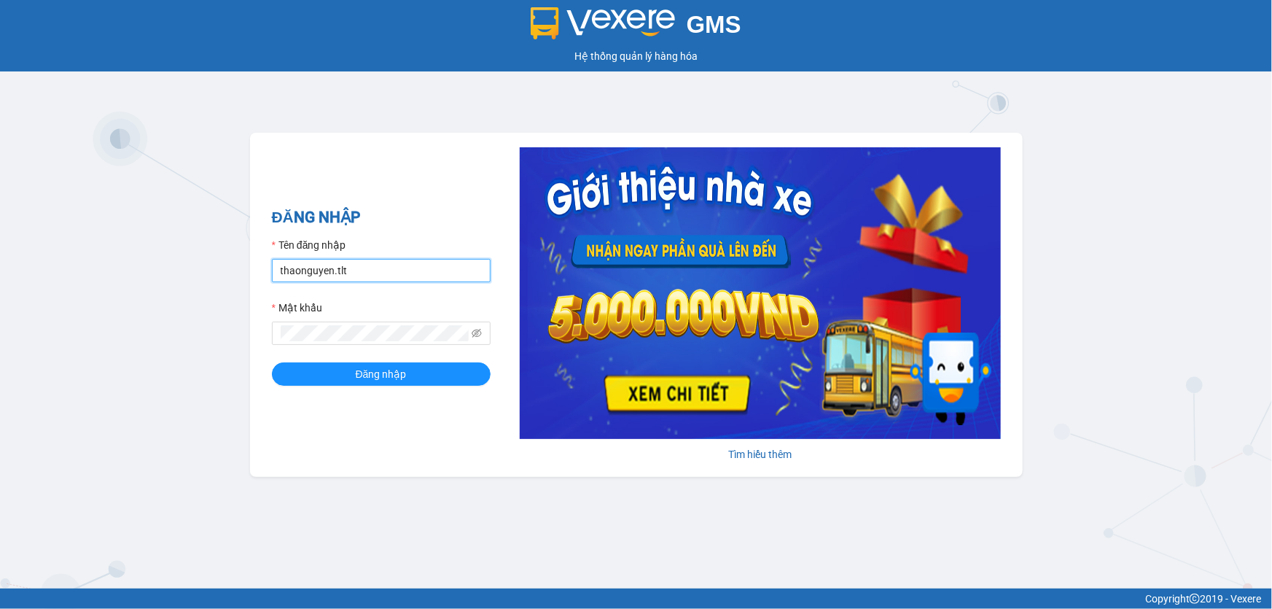
click at [413, 272] on input "thaonguyen.tlt" at bounding box center [381, 270] width 219 height 23
type input "hgsg.tlt"
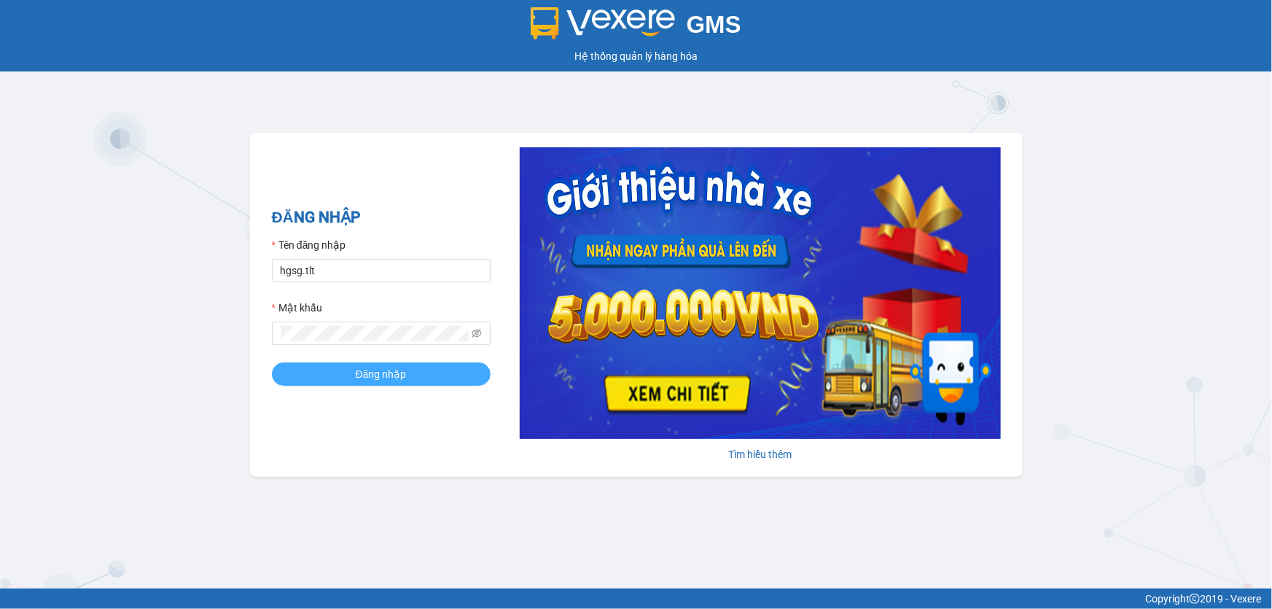
click at [388, 366] on span "Đăng nhập" at bounding box center [381, 374] width 51 height 16
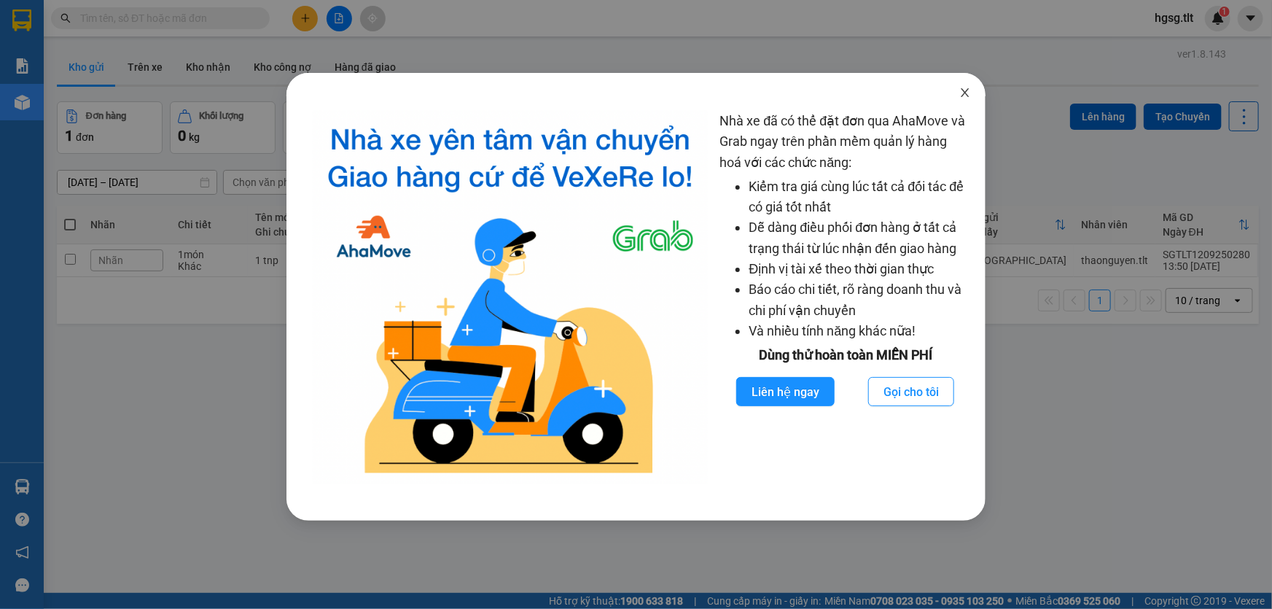
click at [956, 99] on span "Close" at bounding box center [965, 93] width 41 height 41
